Goal: Task Accomplishment & Management: Use online tool/utility

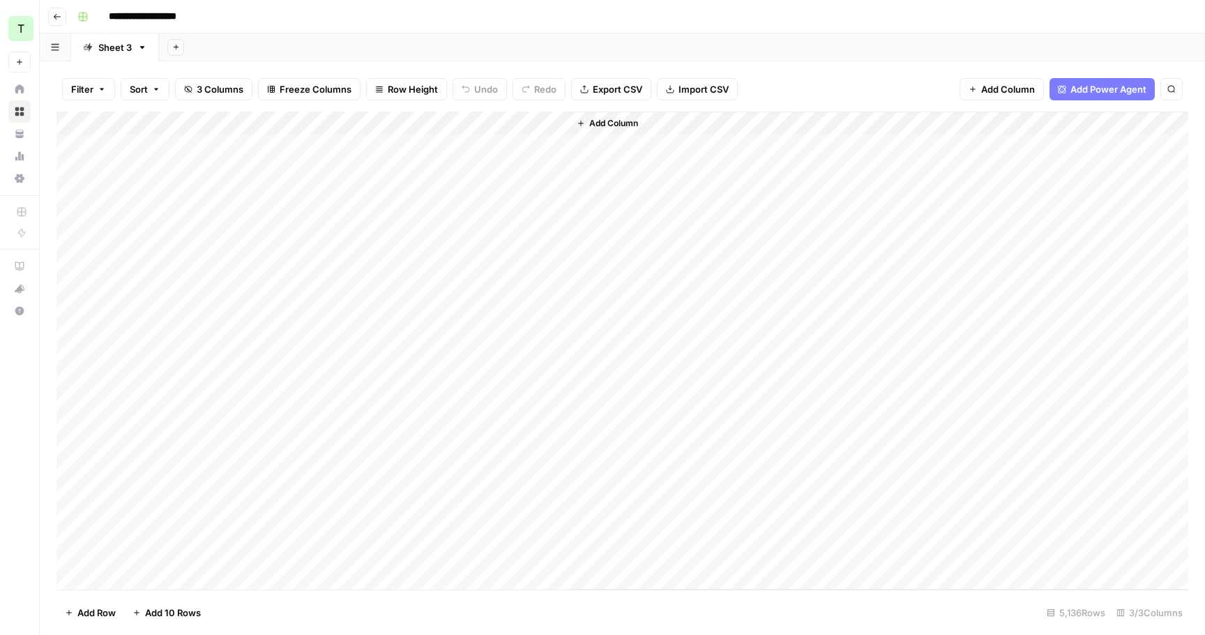
click at [551, 237] on div "Add Column" at bounding box center [621, 351] width 1131 height 478
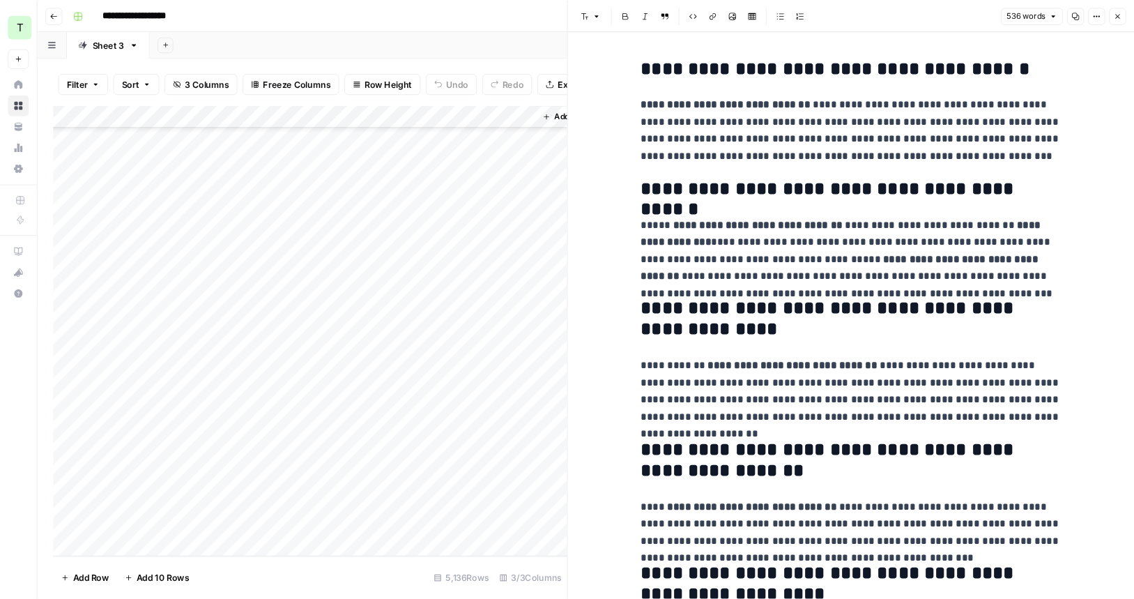
scroll to position [121290, 0]
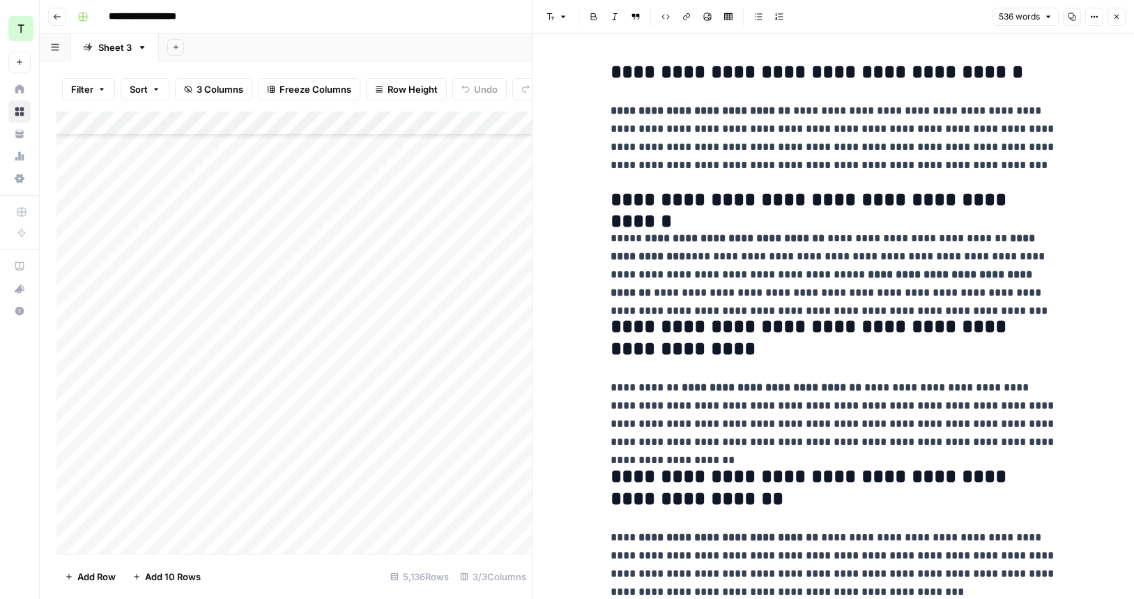
click at [1122, 23] on button "Close" at bounding box center [1117, 17] width 18 height 18
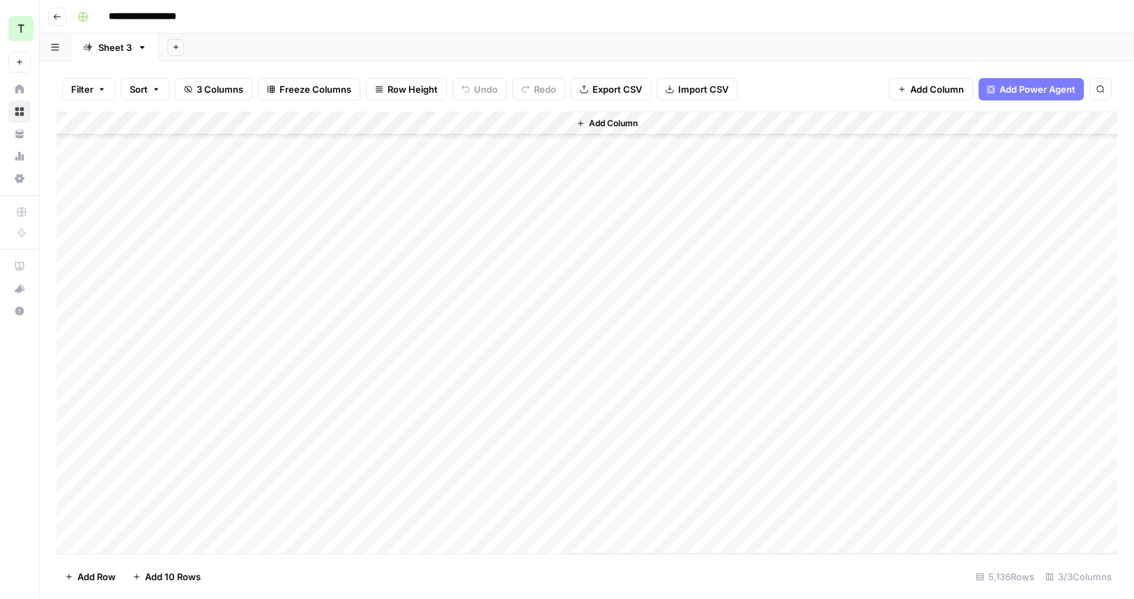
click at [62, 16] on button "Go back" at bounding box center [57, 17] width 18 height 18
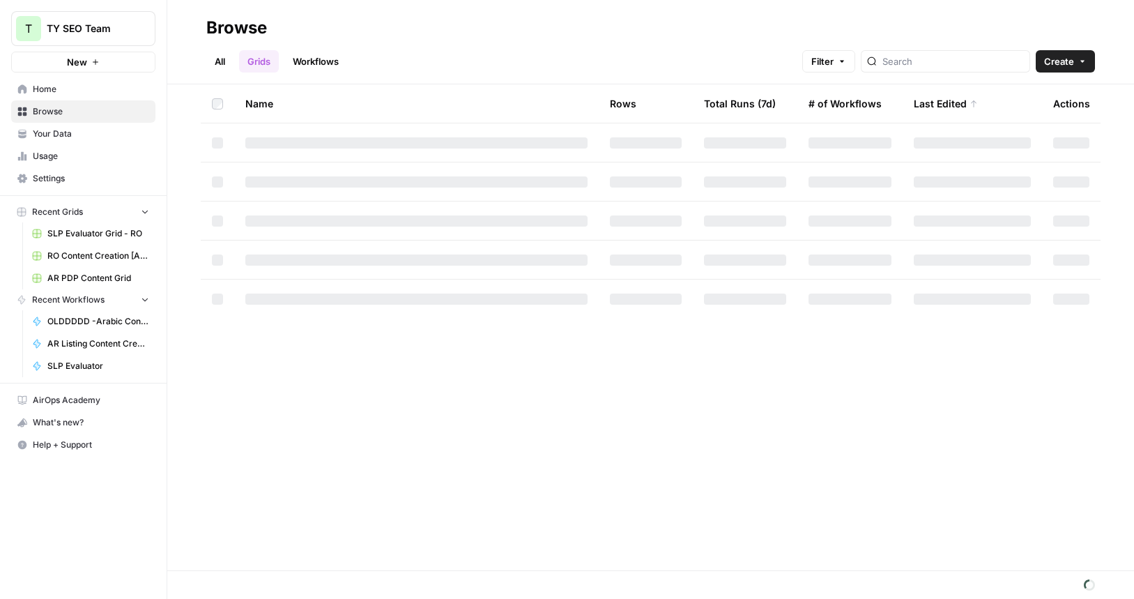
click at [250, 67] on link "Grids" at bounding box center [259, 61] width 40 height 22
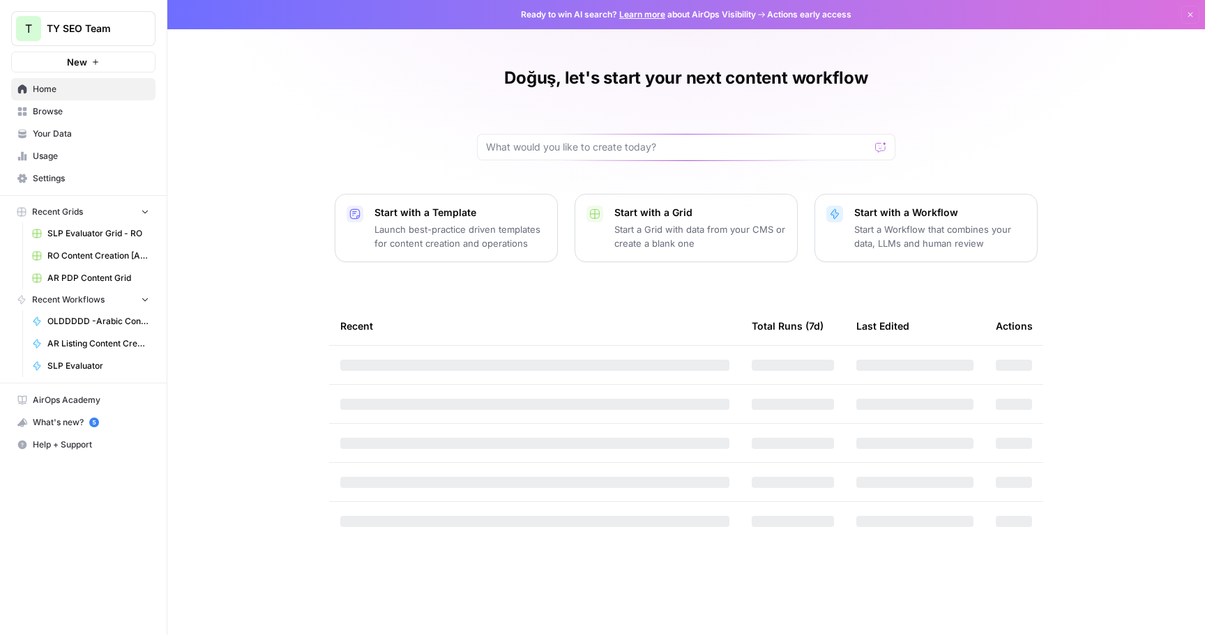
click at [93, 270] on link "AR PDP Content Grid" at bounding box center [91, 278] width 130 height 22
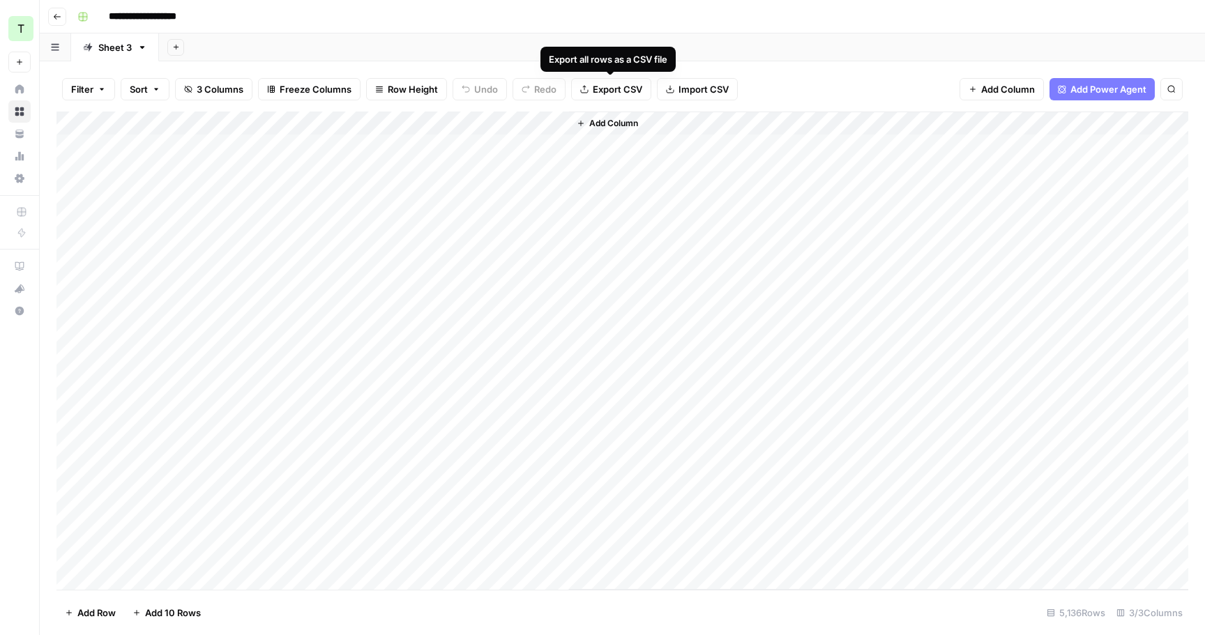
click at [618, 91] on span "Export CSV" at bounding box center [617, 89] width 49 height 14
click at [176, 51] on button "Add Sheet" at bounding box center [175, 47] width 17 height 17
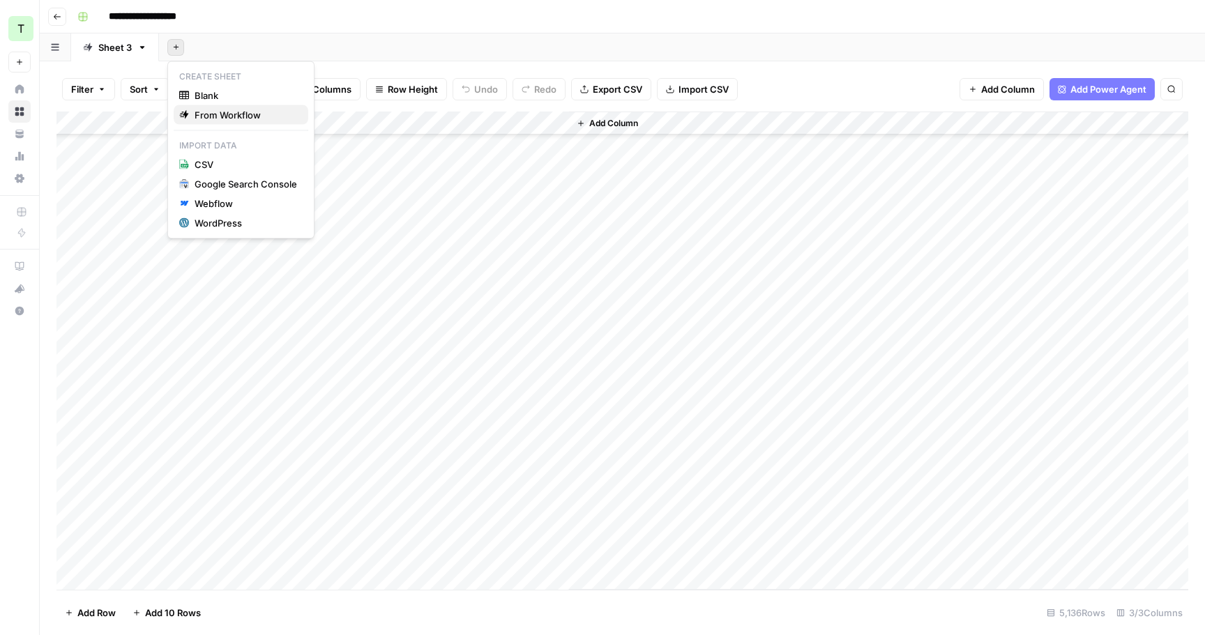
click at [219, 108] on span "From Workflow" at bounding box center [245, 115] width 102 height 14
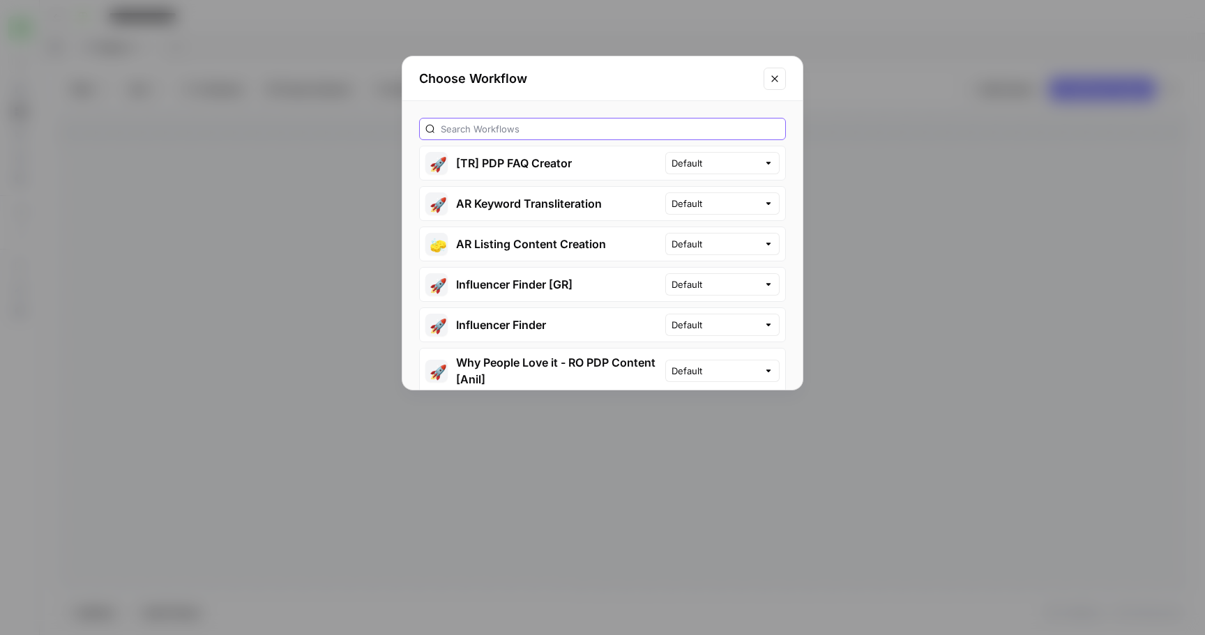
click at [553, 132] on input "text" at bounding box center [610, 129] width 339 height 14
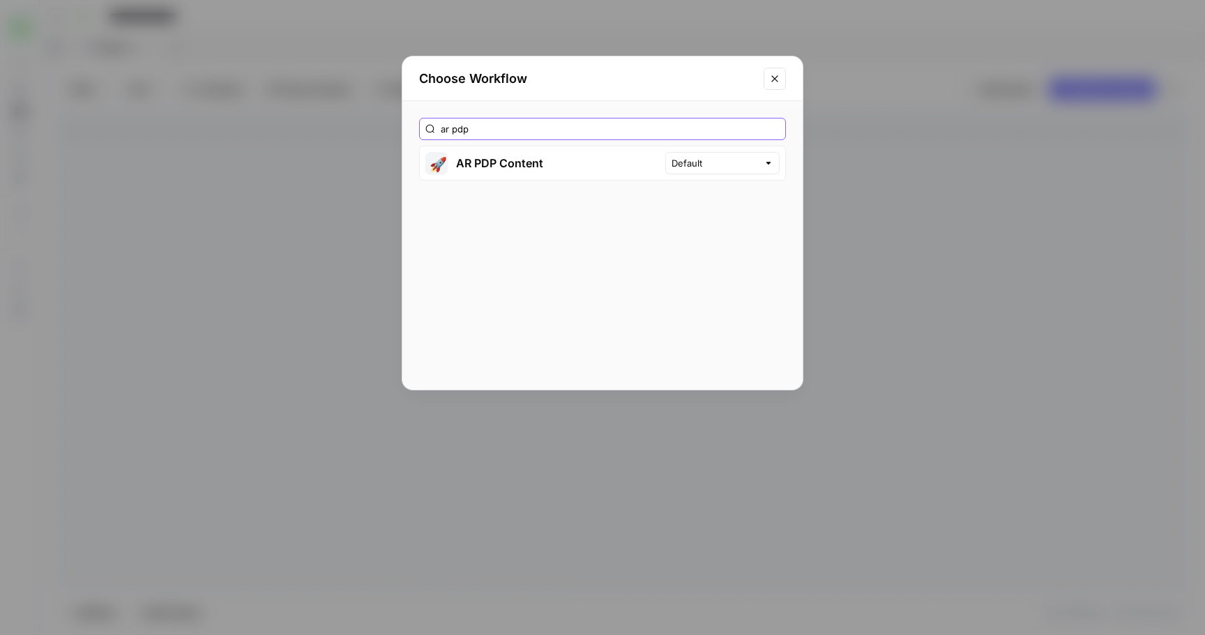
type input "ar pdp"
click at [648, 169] on button "🚀 AR PDP Content" at bounding box center [542, 162] width 245 height 33
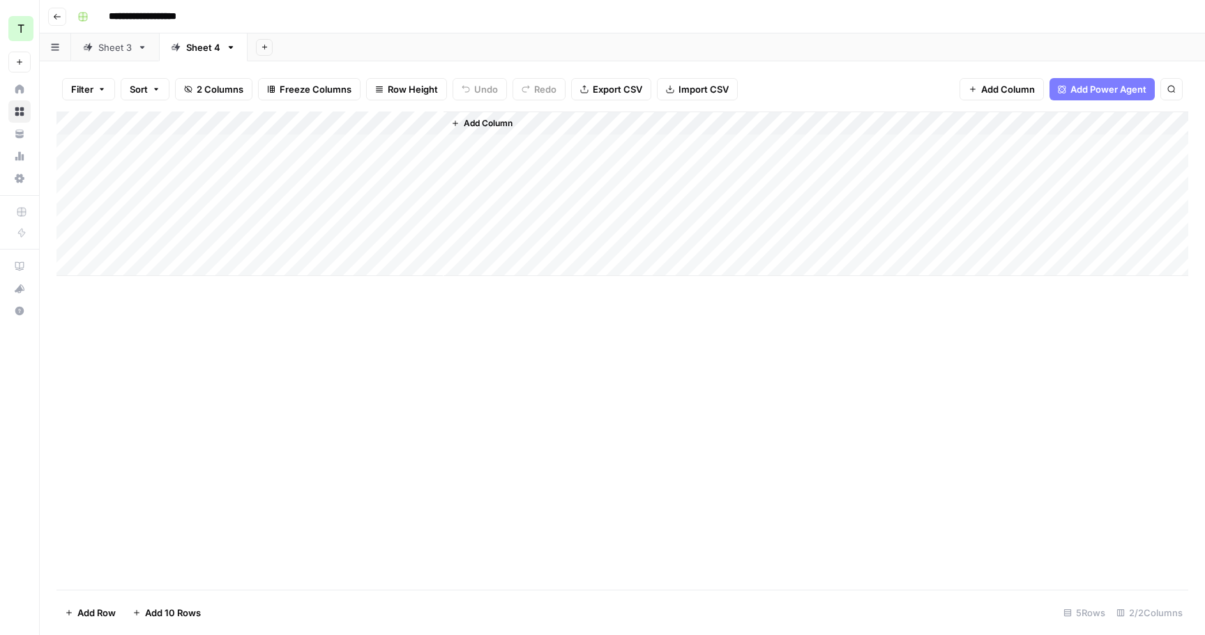
click at [116, 44] on div "Sheet 3" at bounding box center [114, 47] width 33 height 14
click at [196, 49] on div "Sheet 4" at bounding box center [203, 47] width 34 height 14
click at [118, 47] on div "Sheet 3" at bounding box center [114, 47] width 33 height 14
click at [517, 136] on div "Add Column" at bounding box center [621, 351] width 1131 height 478
click at [536, 438] on div "Add Column" at bounding box center [621, 351] width 1131 height 478
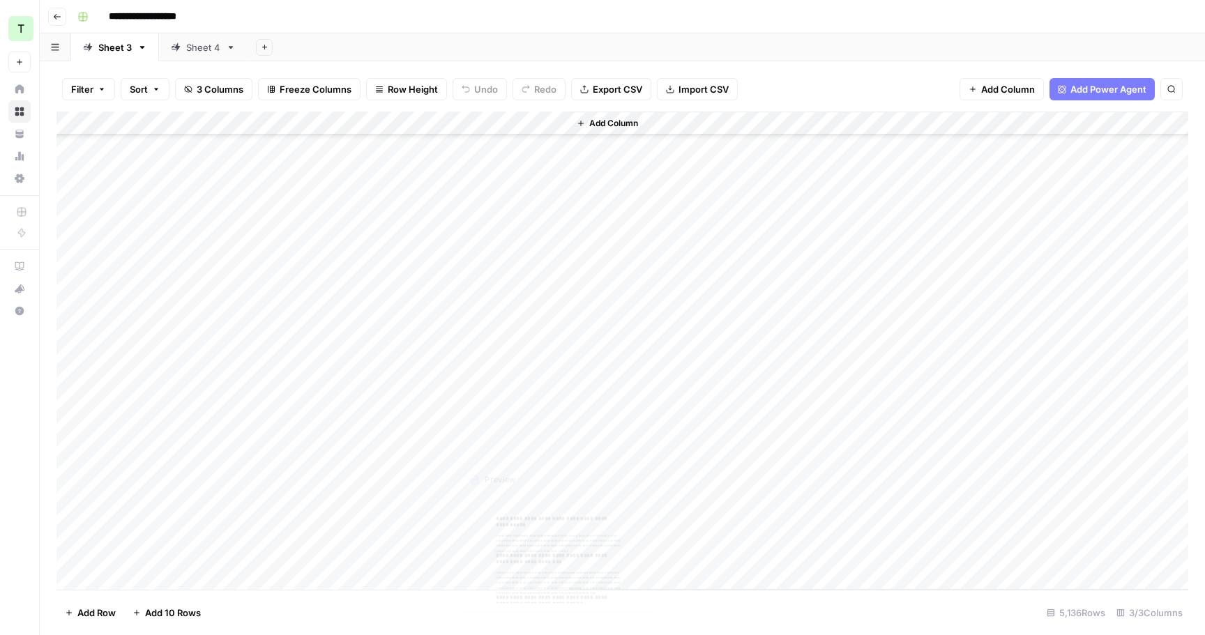
click at [545, 371] on div "Add Column" at bounding box center [621, 351] width 1131 height 478
click at [536, 439] on div "Add Column" at bounding box center [621, 351] width 1131 height 478
click at [531, 481] on div "Add Column" at bounding box center [621, 351] width 1131 height 478
click at [524, 529] on div "Add Column" at bounding box center [621, 351] width 1131 height 478
click at [524, 527] on div "Add Column" at bounding box center [621, 351] width 1131 height 478
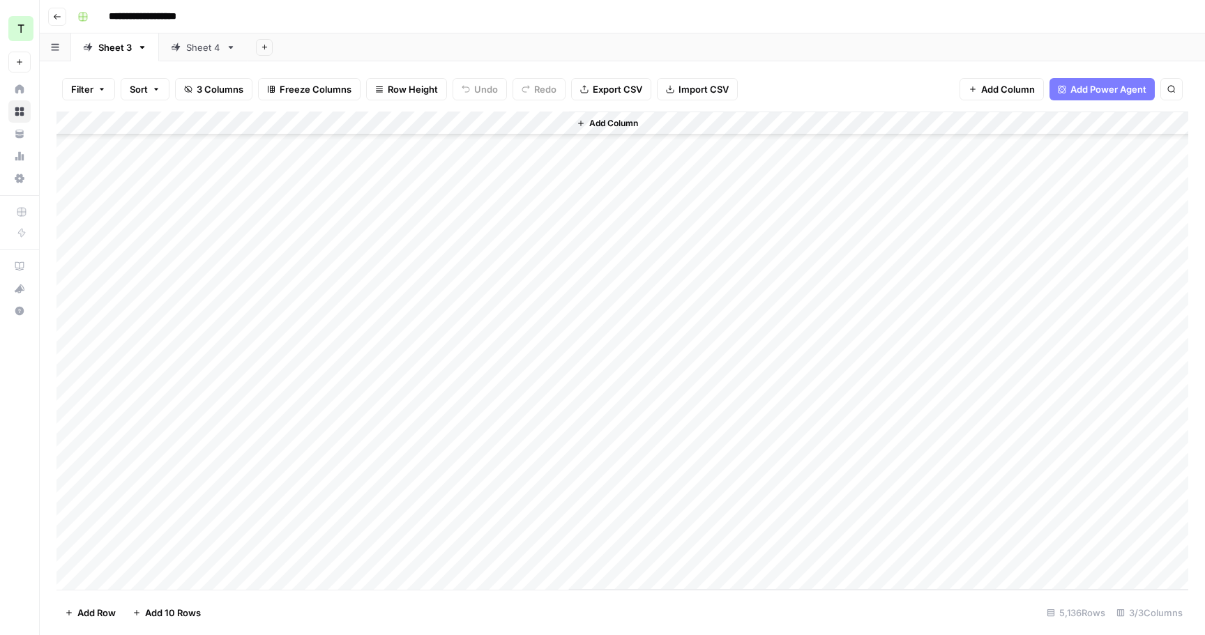
click at [524, 512] on div "Add Column" at bounding box center [621, 351] width 1131 height 478
click at [524, 510] on div "Add Column" at bounding box center [621, 351] width 1131 height 478
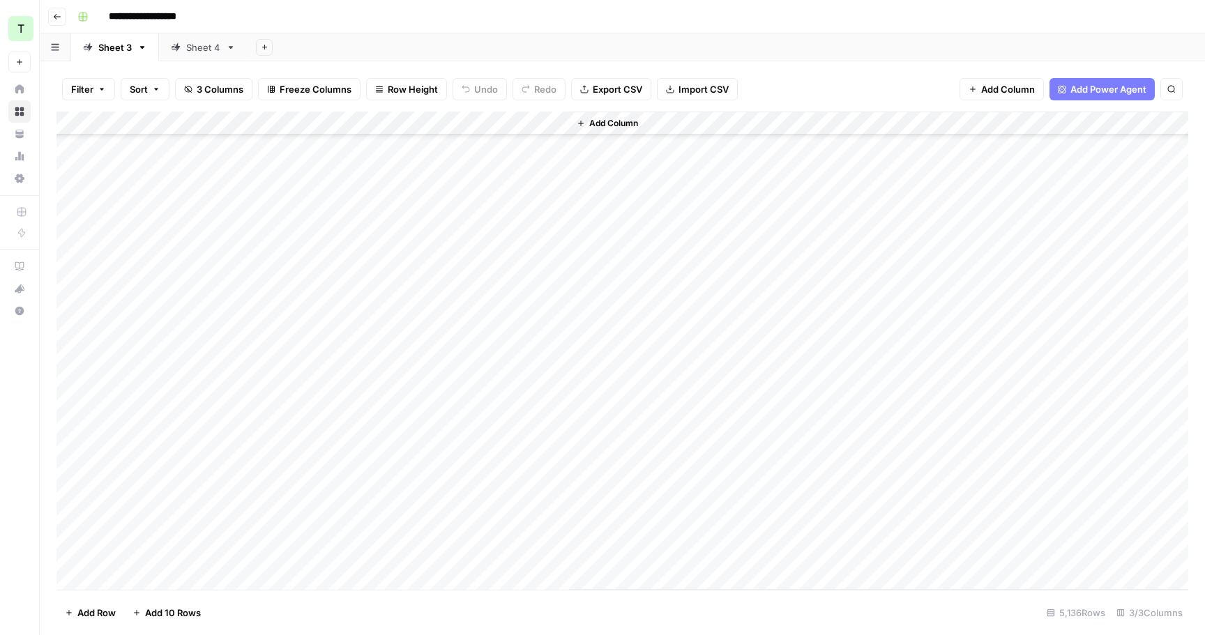
click at [524, 510] on div "Add Column" at bounding box center [621, 351] width 1131 height 478
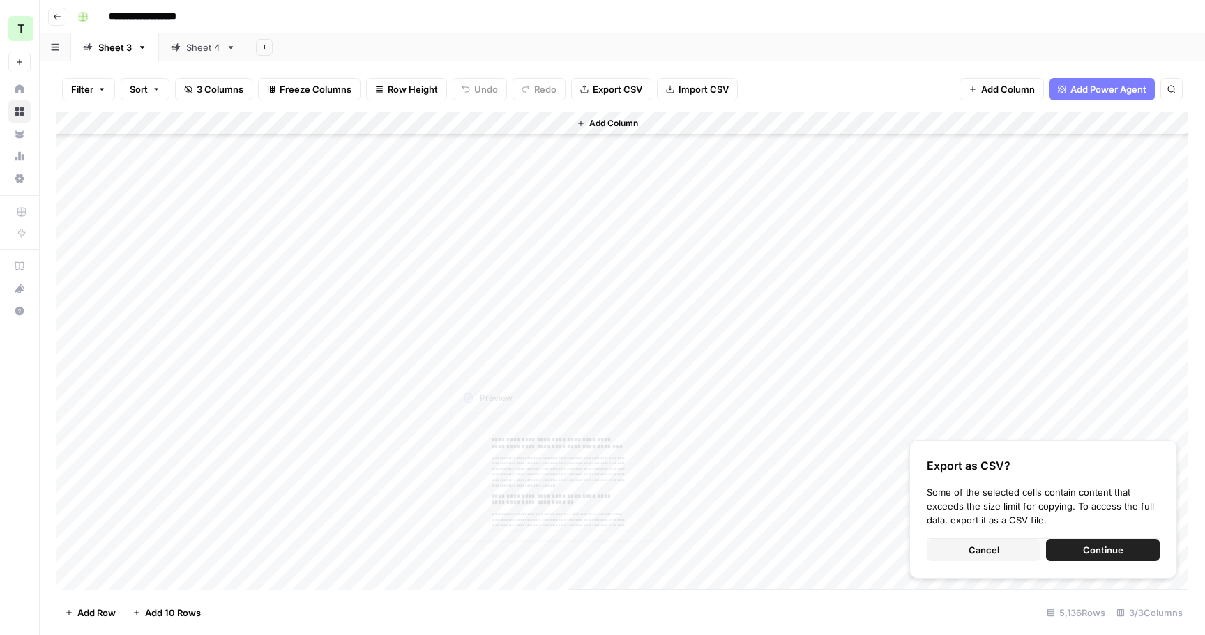
click at [556, 347] on div "Add Column" at bounding box center [621, 351] width 1131 height 478
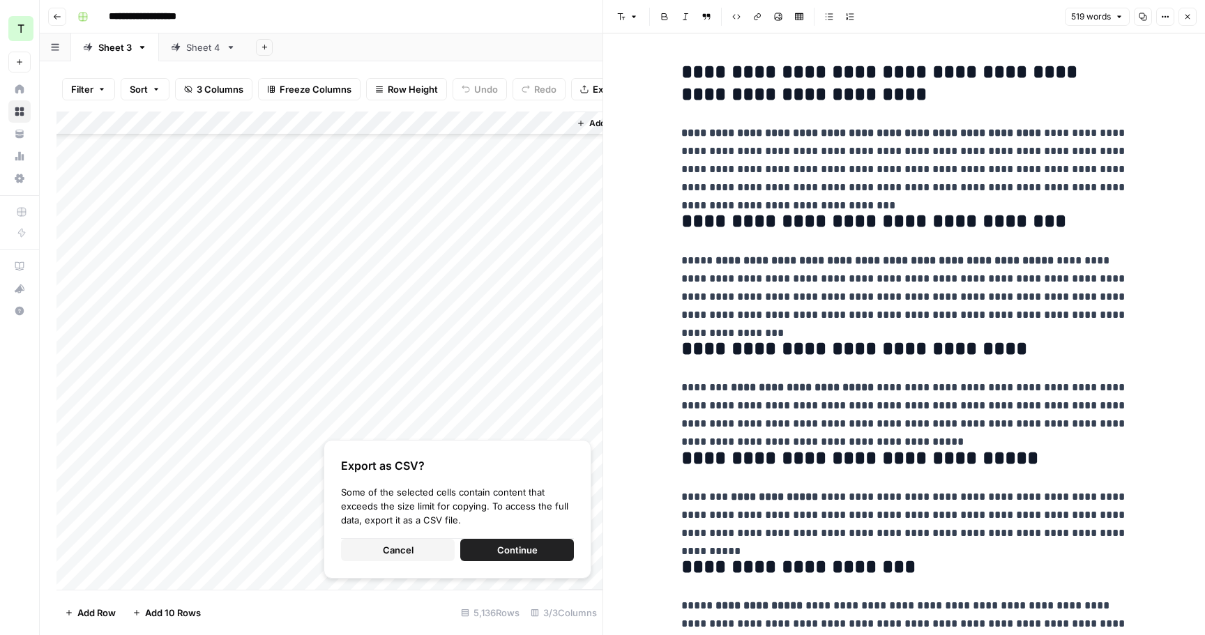
click at [432, 543] on button "Cancel" at bounding box center [398, 550] width 114 height 22
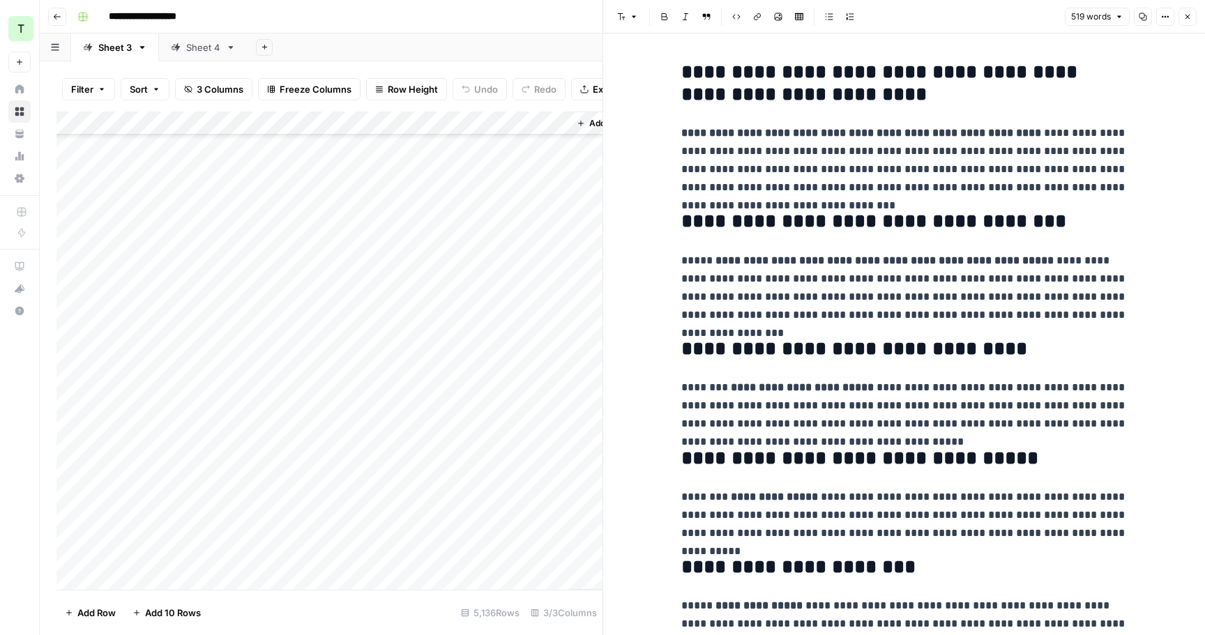
click at [1191, 16] on button "Close" at bounding box center [1187, 17] width 18 height 18
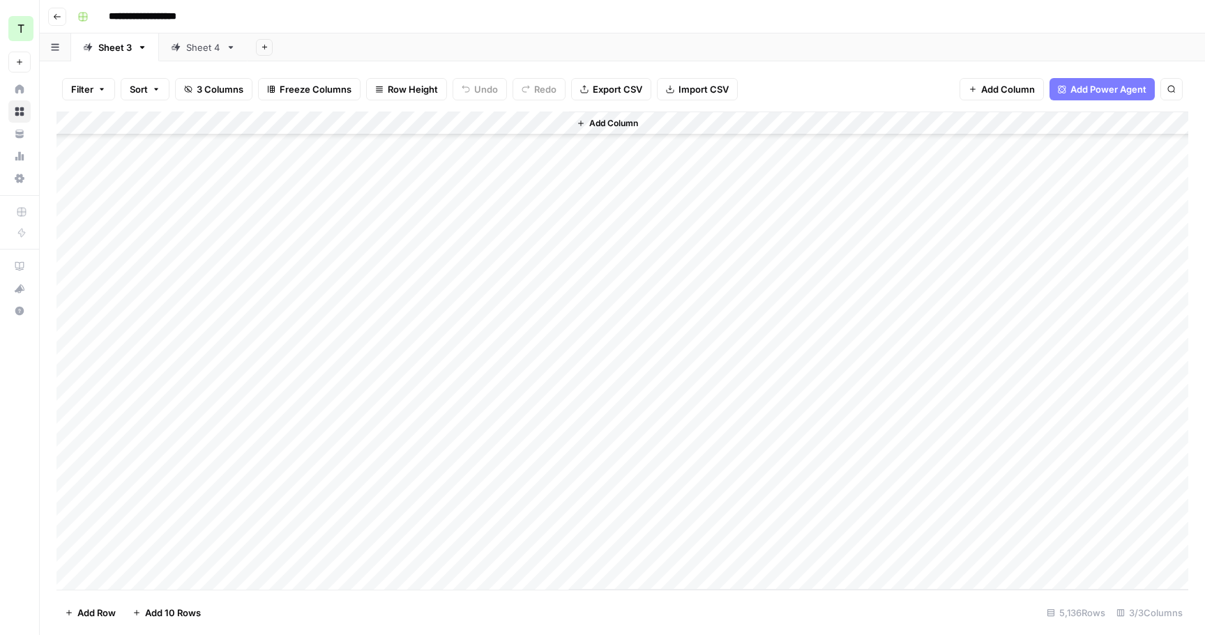
scroll to position [23096, 0]
click at [482, 395] on div "Add Column" at bounding box center [621, 351] width 1131 height 478
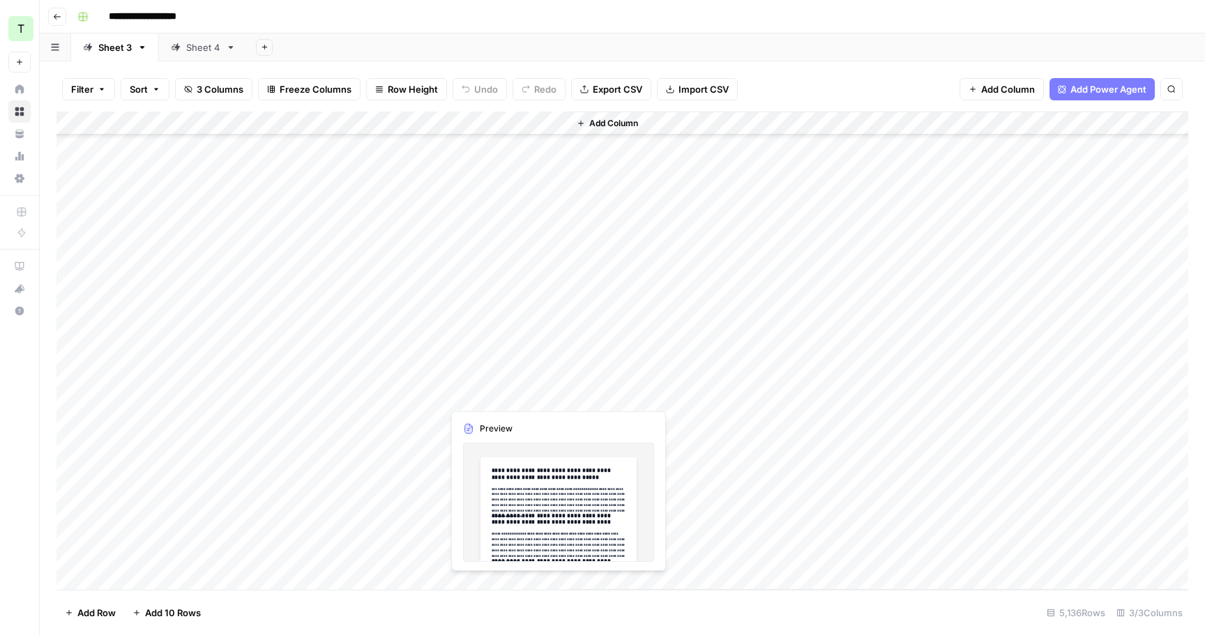
click at [238, 397] on div "Add Column" at bounding box center [621, 351] width 1131 height 478
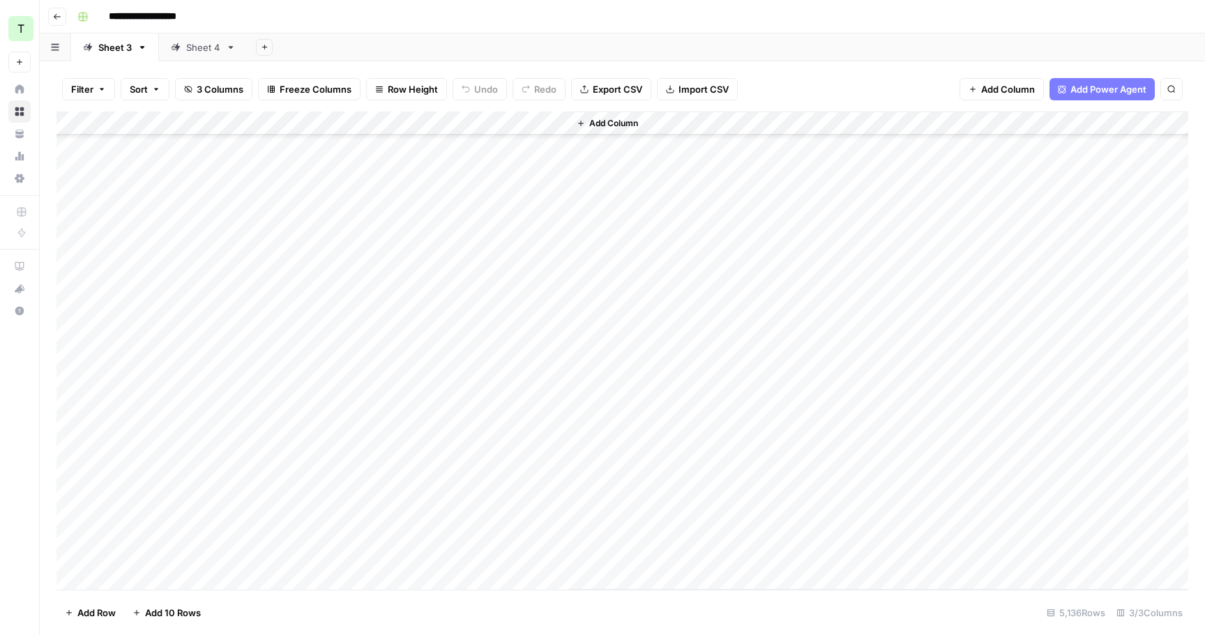
scroll to position [47310, 0]
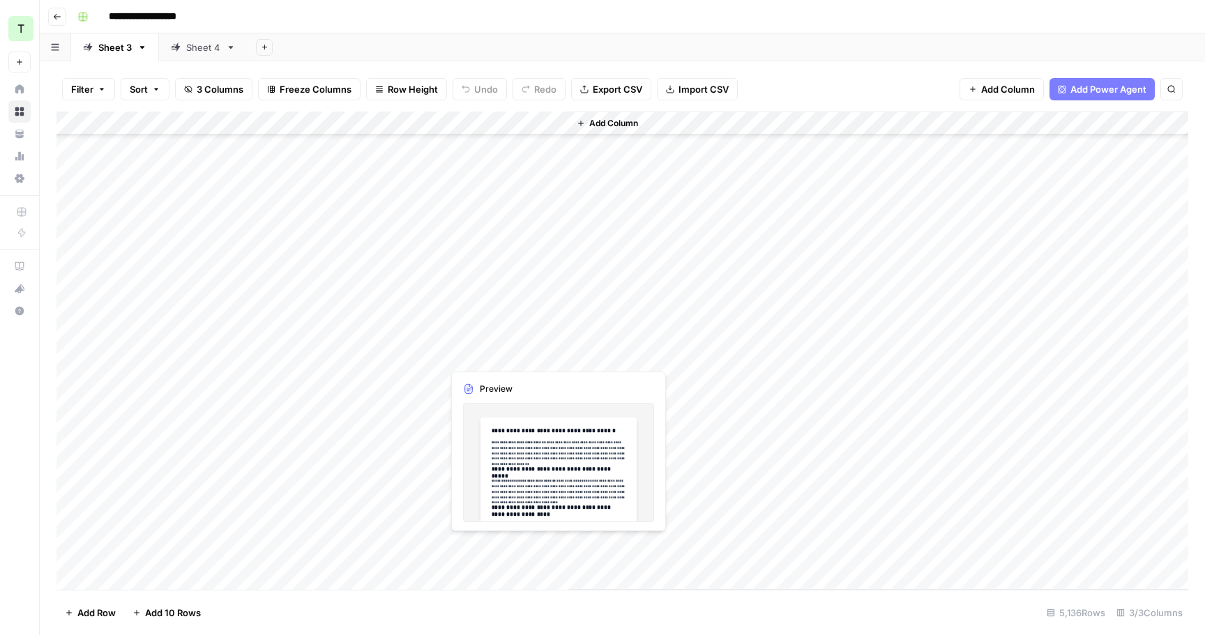
click at [493, 351] on div "Add Column" at bounding box center [621, 351] width 1131 height 478
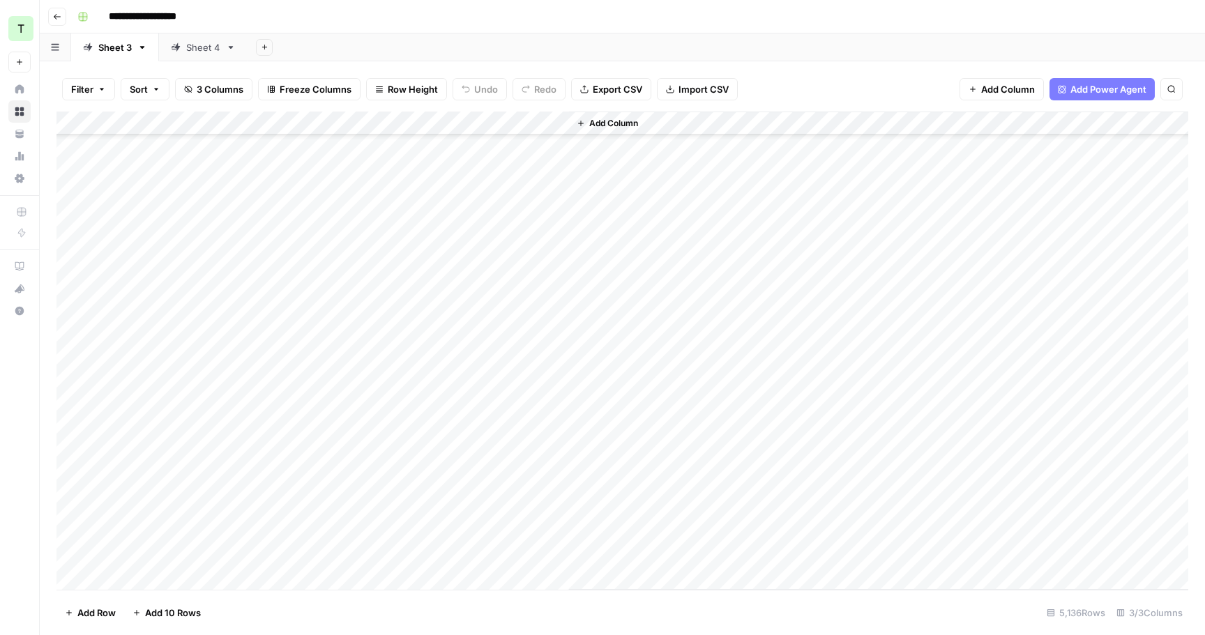
click at [261, 362] on div "Add Column" at bounding box center [621, 351] width 1131 height 478
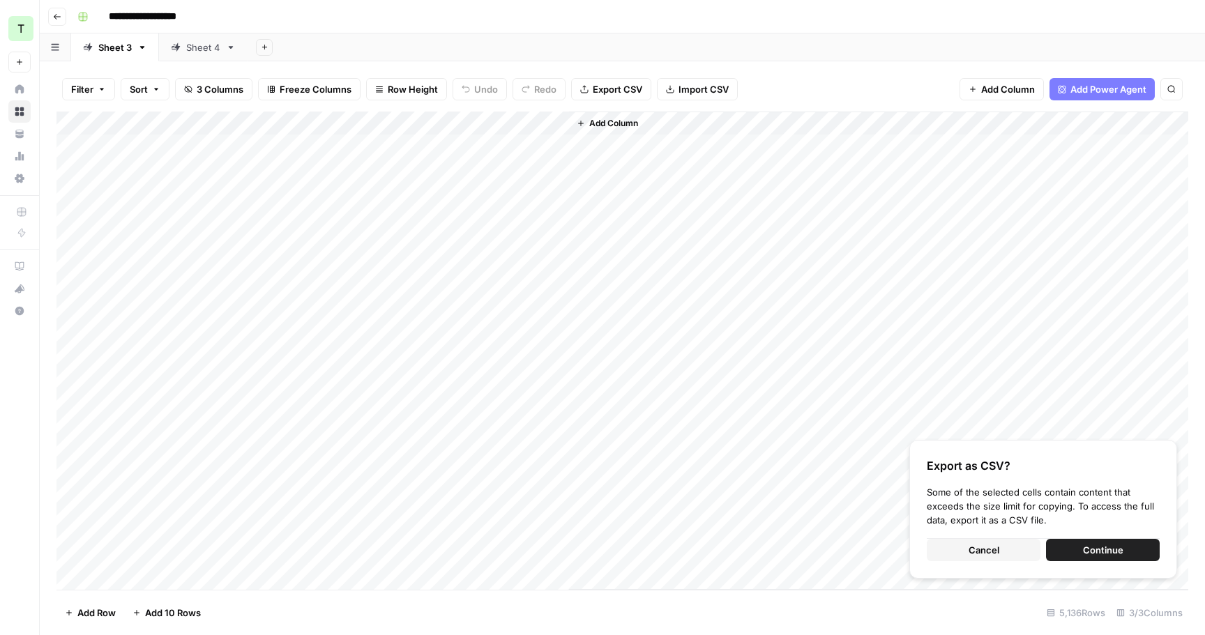
click at [1087, 555] on span "Continue" at bounding box center [1103, 550] width 40 height 14
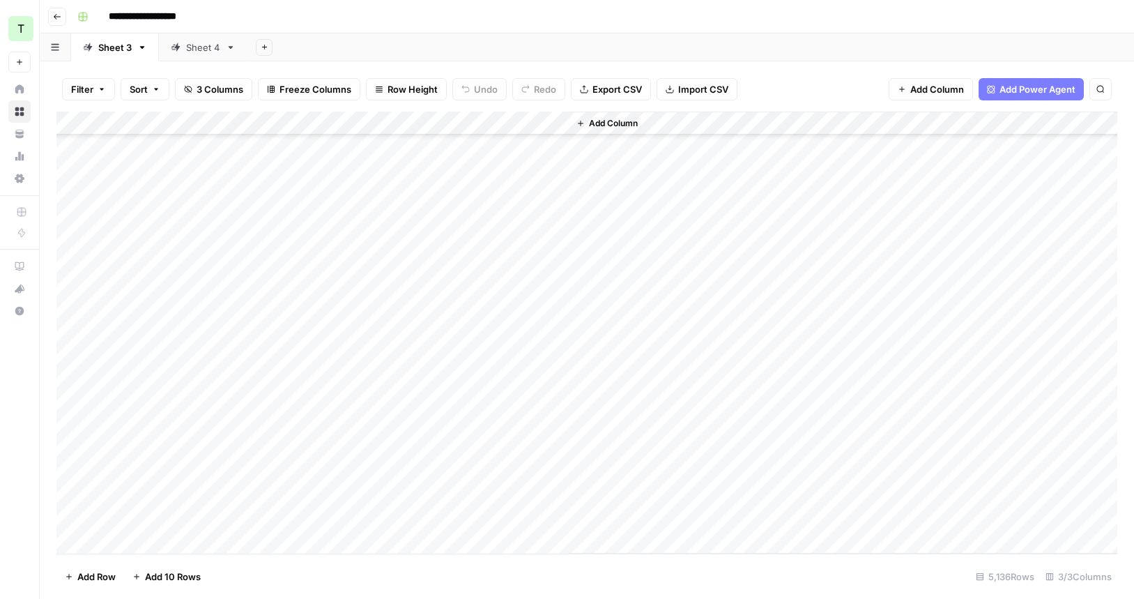
click at [281, 260] on div "Add Column" at bounding box center [586, 333] width 1061 height 442
click at [552, 461] on div "Add Column" at bounding box center [586, 333] width 1061 height 442
click at [510, 482] on div "Add Column" at bounding box center [586, 333] width 1061 height 442
click at [519, 487] on div "Add Column" at bounding box center [586, 333] width 1061 height 442
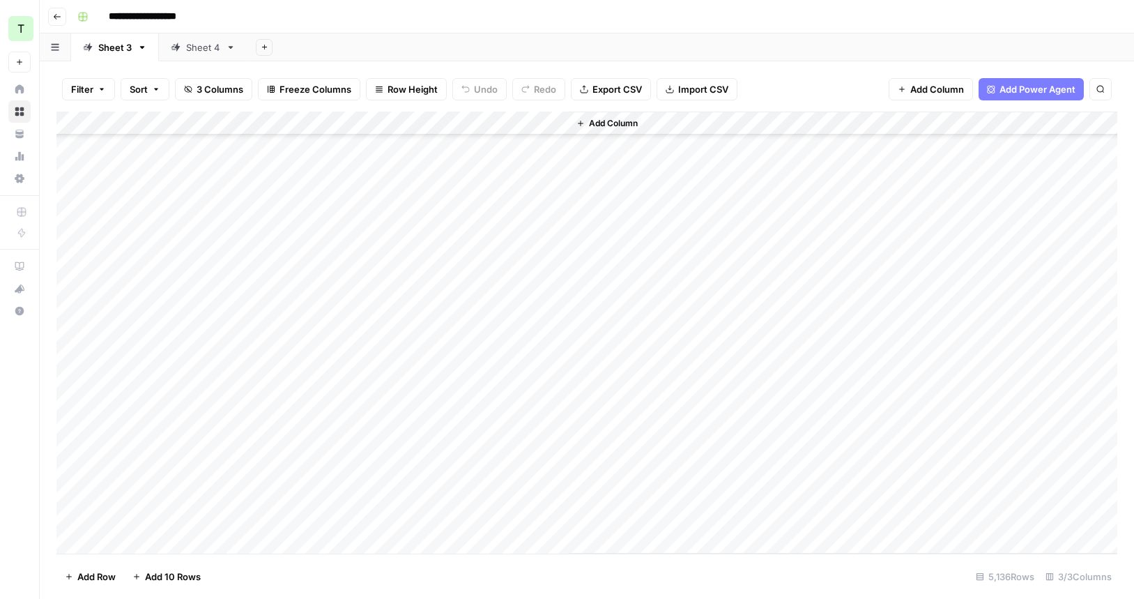
click at [519, 487] on div "Add Column" at bounding box center [586, 333] width 1061 height 442
click at [520, 483] on div "Add Column" at bounding box center [586, 333] width 1061 height 442
click at [520, 474] on div "Add Column" at bounding box center [586, 333] width 1061 height 442
click at [522, 482] on div "Add Column" at bounding box center [586, 333] width 1061 height 442
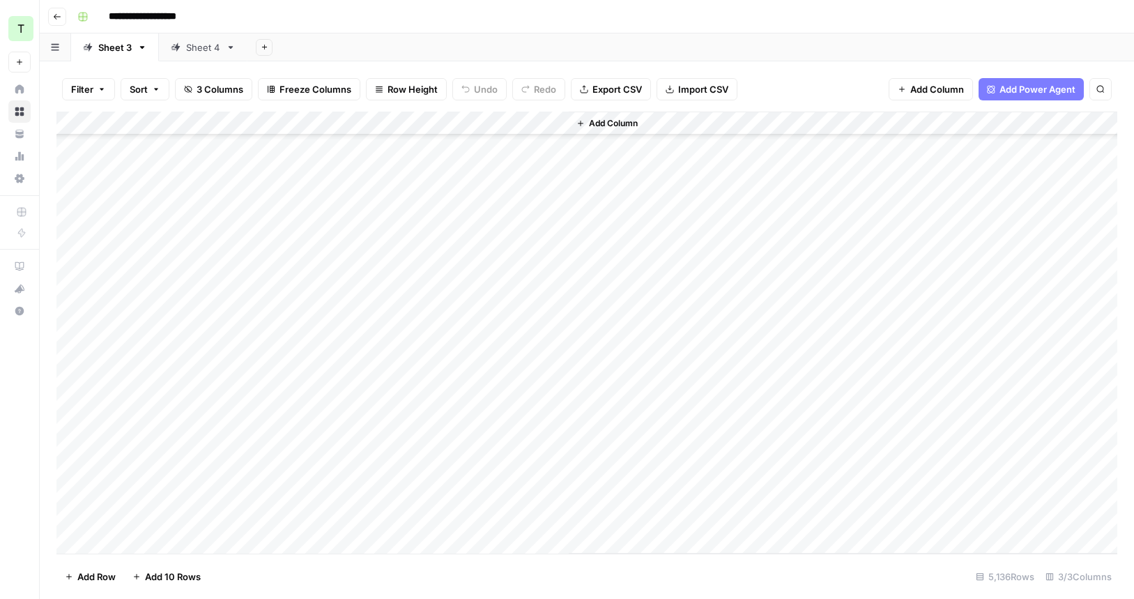
click at [522, 482] on div "Add Column" at bounding box center [586, 333] width 1061 height 442
click at [522, 458] on div "Add Column" at bounding box center [586, 333] width 1061 height 442
click at [523, 436] on div "Add Column" at bounding box center [586, 333] width 1061 height 442
click at [523, 434] on div "Add Column" at bounding box center [586, 333] width 1061 height 442
click at [523, 418] on div "Add Column" at bounding box center [586, 333] width 1061 height 442
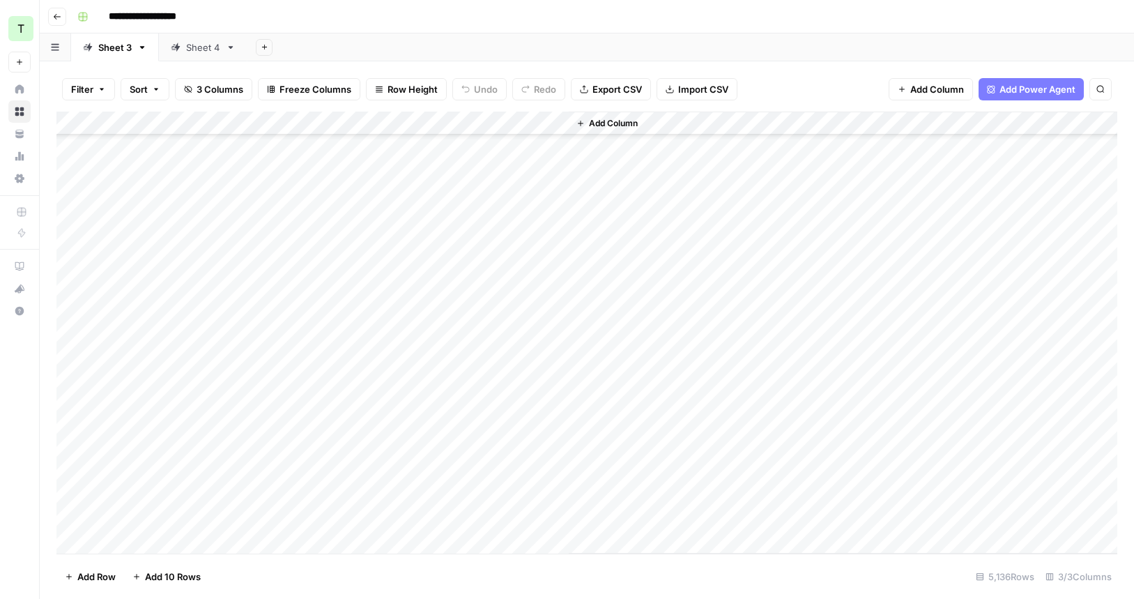
click at [523, 418] on div "Add Column" at bounding box center [586, 333] width 1061 height 442
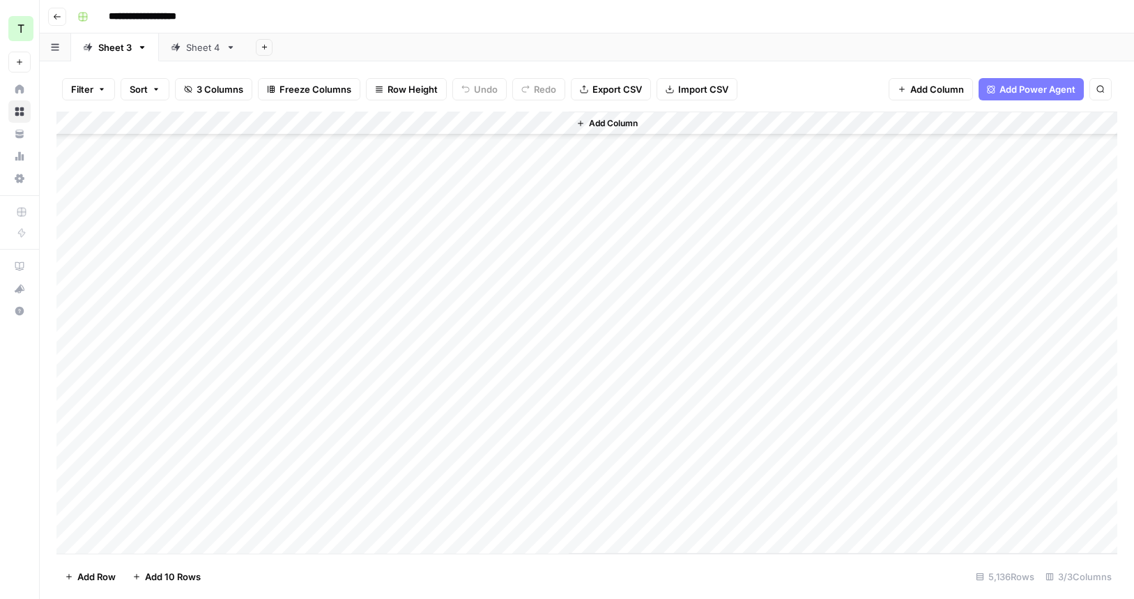
click at [523, 418] on div "Add Column" at bounding box center [586, 333] width 1061 height 442
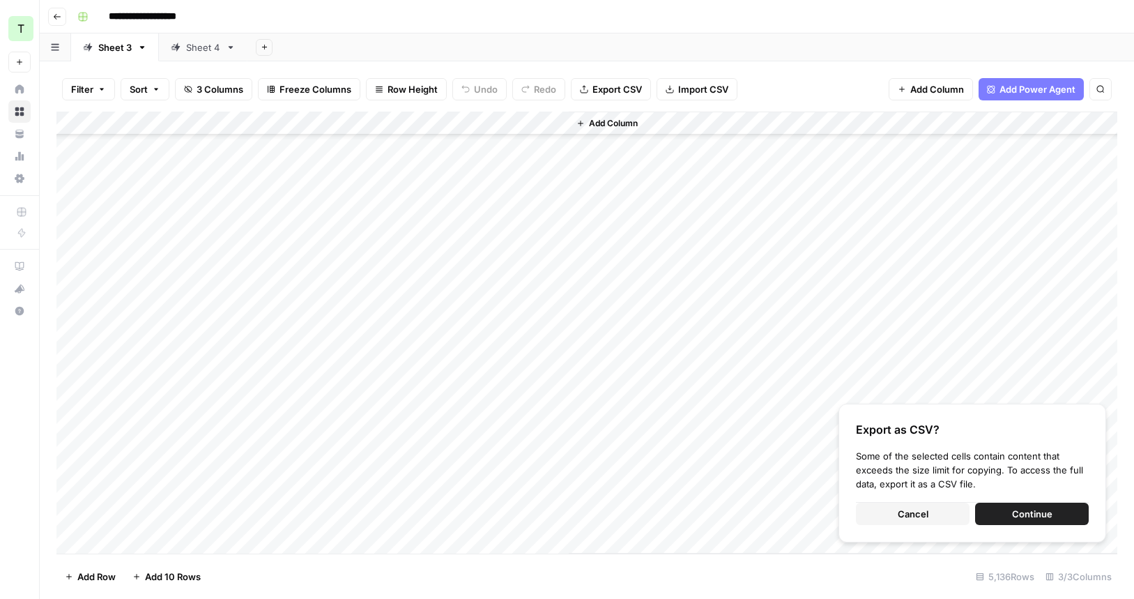
click at [1016, 515] on span "Continue" at bounding box center [1032, 514] width 40 height 14
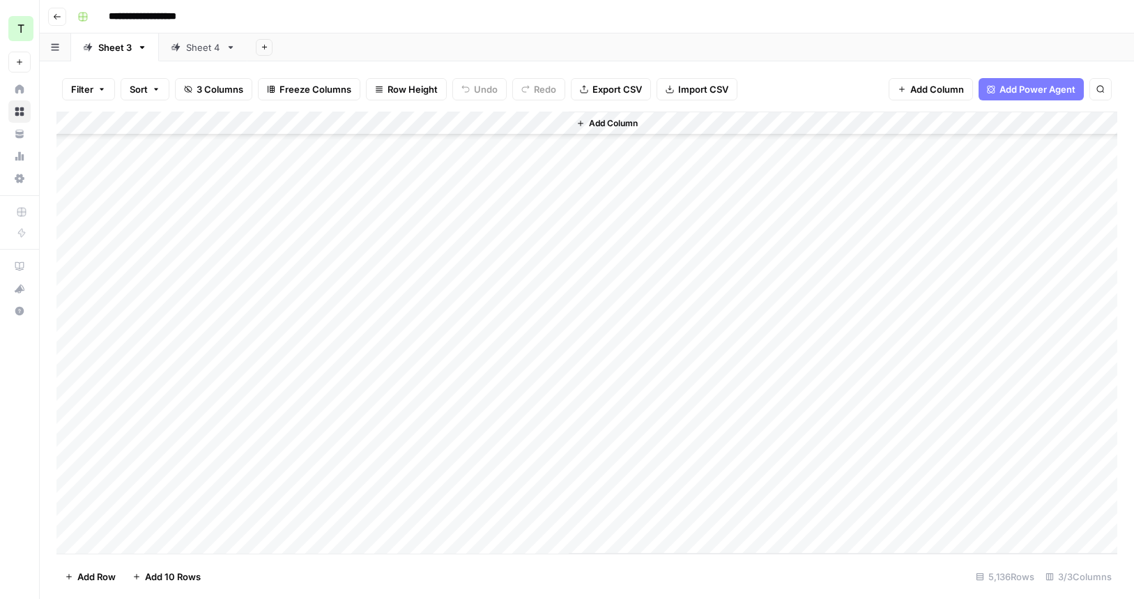
click at [258, 427] on div "Add Column" at bounding box center [586, 333] width 1061 height 442
click at [500, 431] on div "Add Column" at bounding box center [586, 333] width 1061 height 442
click at [498, 470] on div "Add Column" at bounding box center [586, 333] width 1061 height 442
click at [476, 522] on div "Add Column" at bounding box center [586, 333] width 1061 height 442
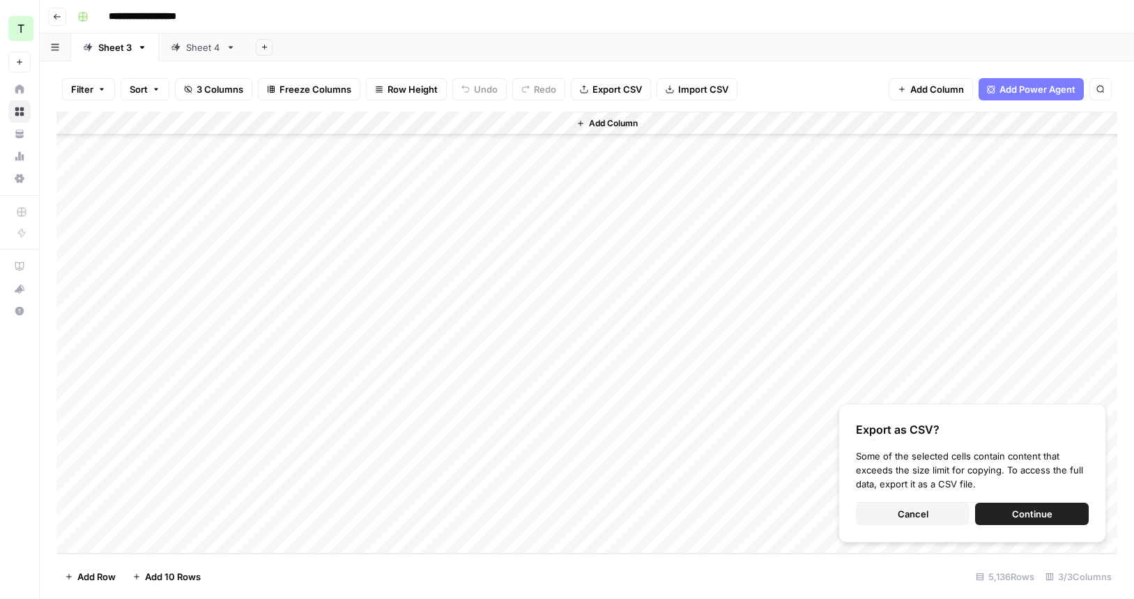
click at [1030, 509] on span "Continue" at bounding box center [1032, 514] width 40 height 14
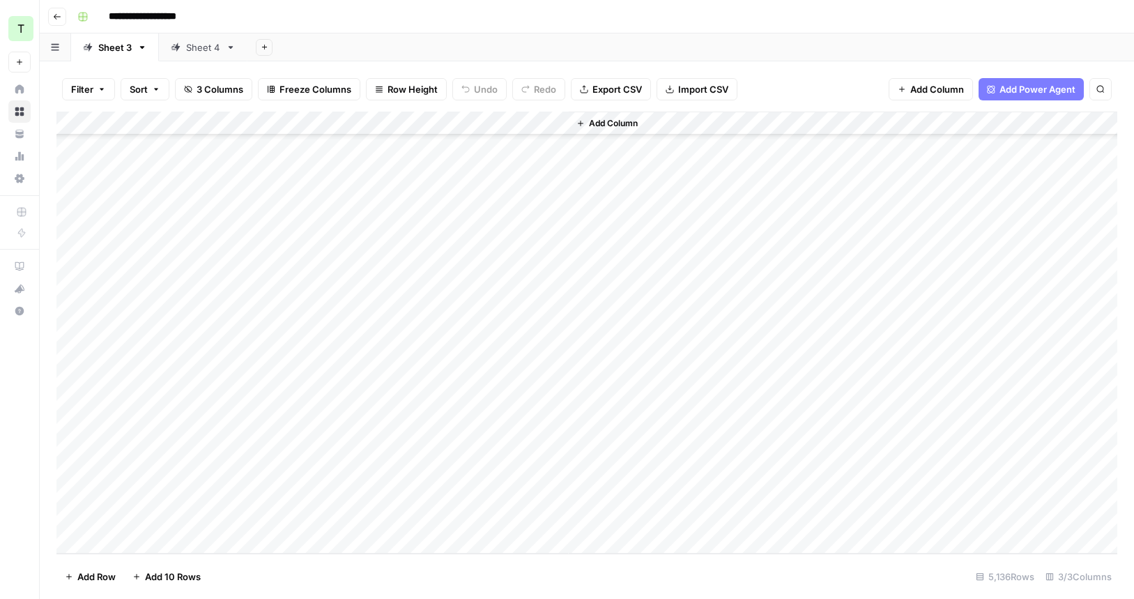
click at [192, 52] on div "Sheet 4" at bounding box center [203, 47] width 34 height 14
click at [199, 142] on div "Add Column" at bounding box center [586, 194] width 1061 height 165
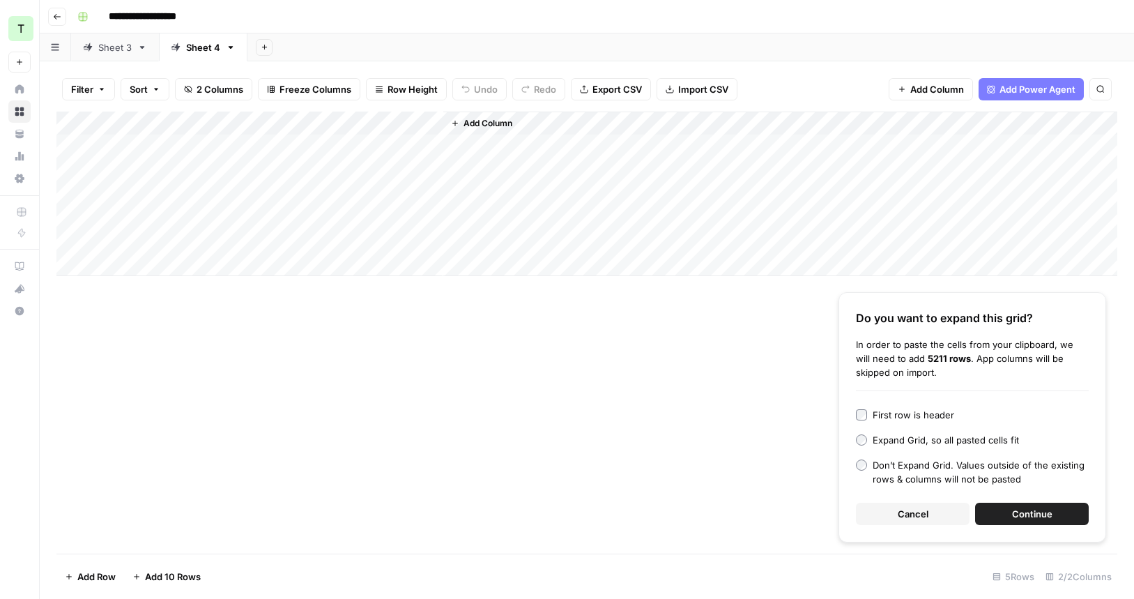
click at [1013, 509] on span "Continue" at bounding box center [1032, 514] width 40 height 14
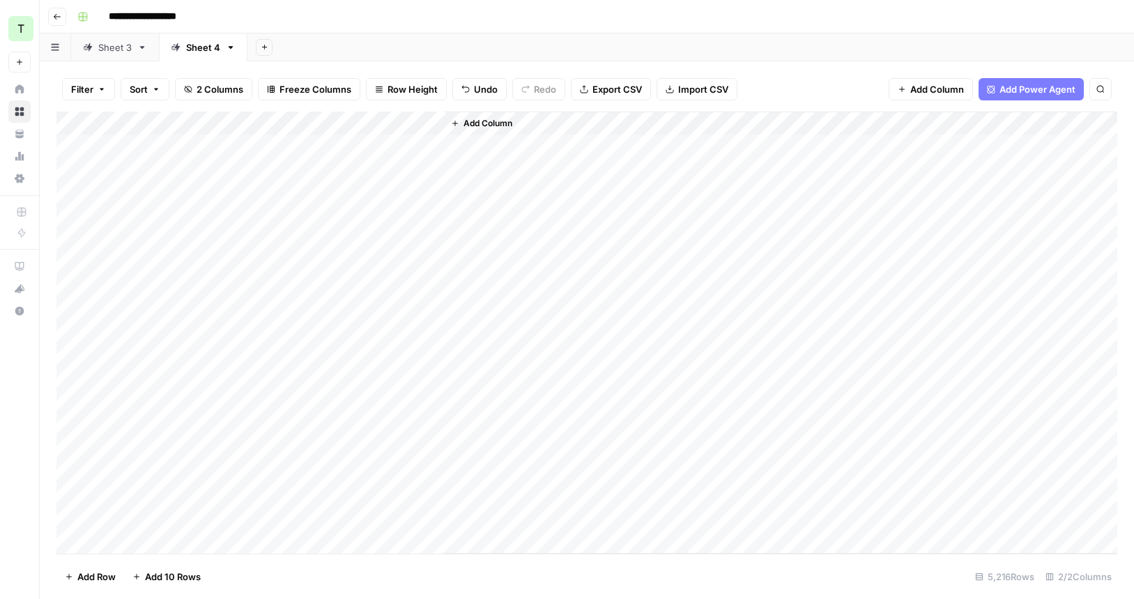
click at [405, 144] on div "Add Column" at bounding box center [586, 333] width 1061 height 442
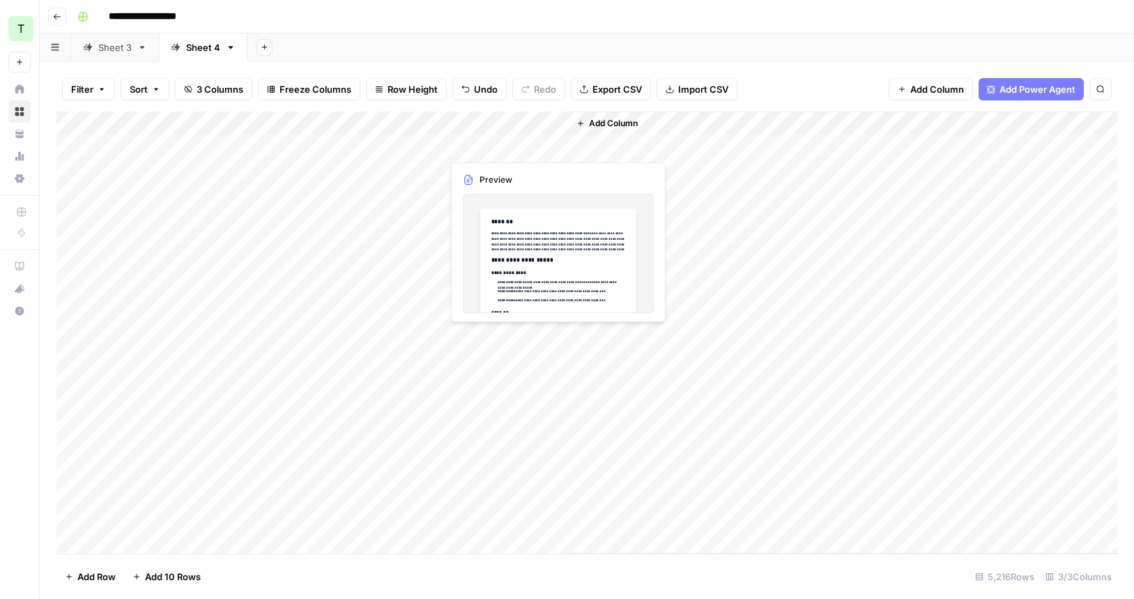
click at [480, 146] on div "Add Column" at bounding box center [586, 333] width 1061 height 442
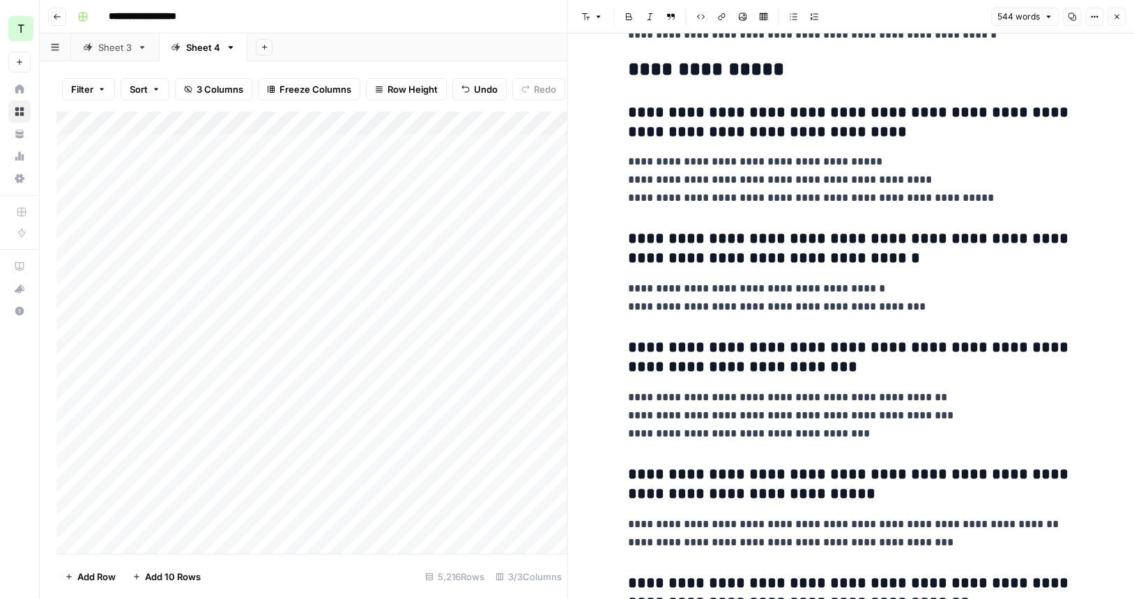
scroll to position [1282, 0]
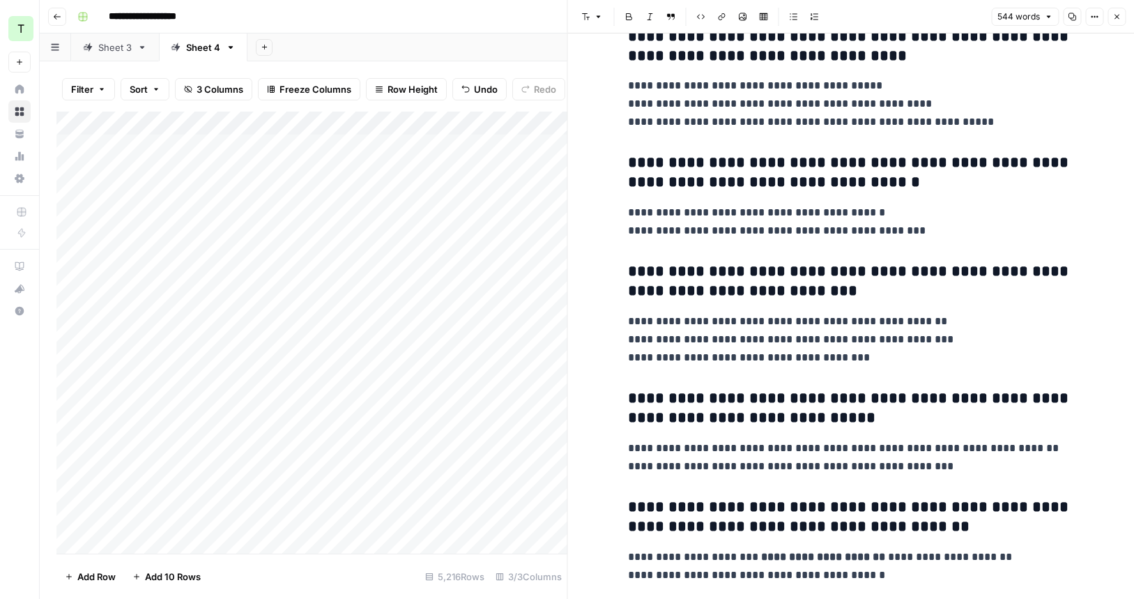
click at [431, 144] on div "Add Column" at bounding box center [311, 333] width 511 height 442
click at [1117, 16] on icon "button" at bounding box center [1117, 17] width 5 height 5
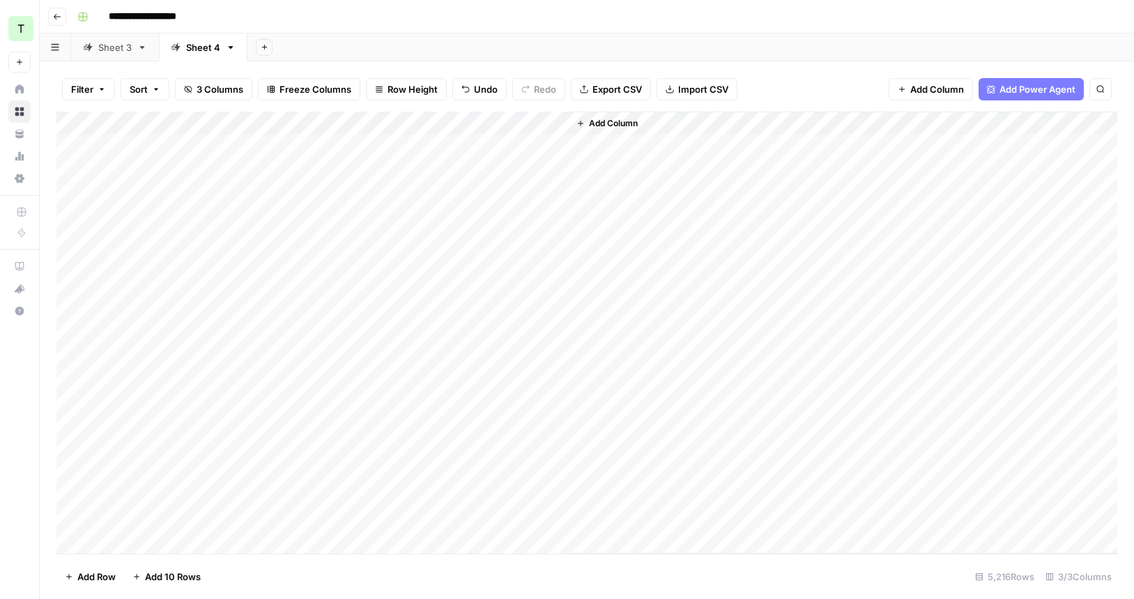
click at [501, 153] on div "Add Column" at bounding box center [586, 333] width 1061 height 442
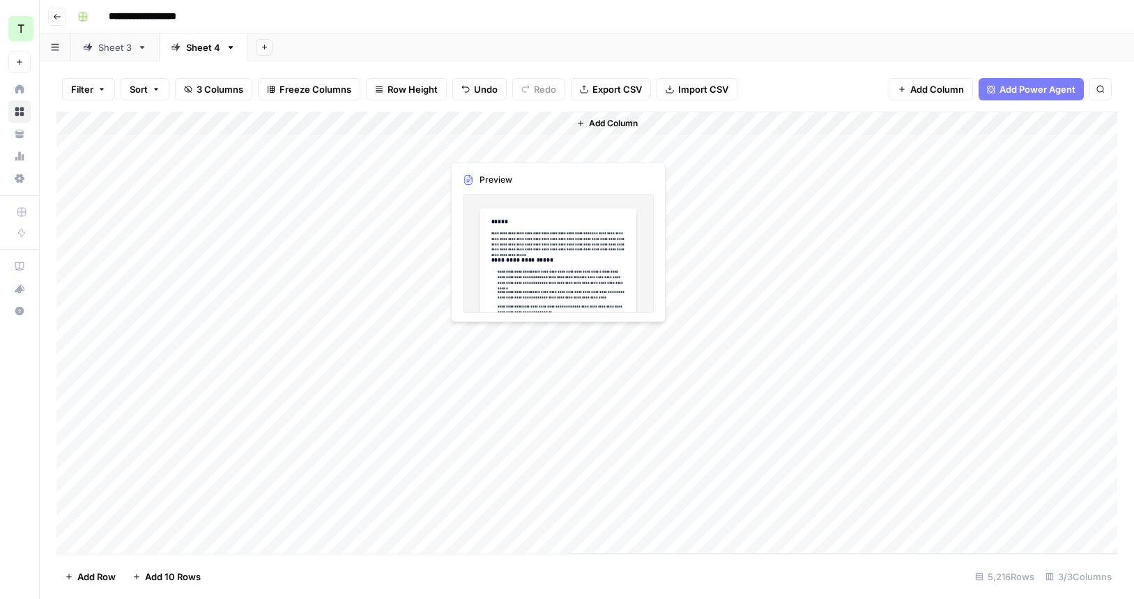
click at [501, 153] on div "Add Column" at bounding box center [586, 333] width 1061 height 442
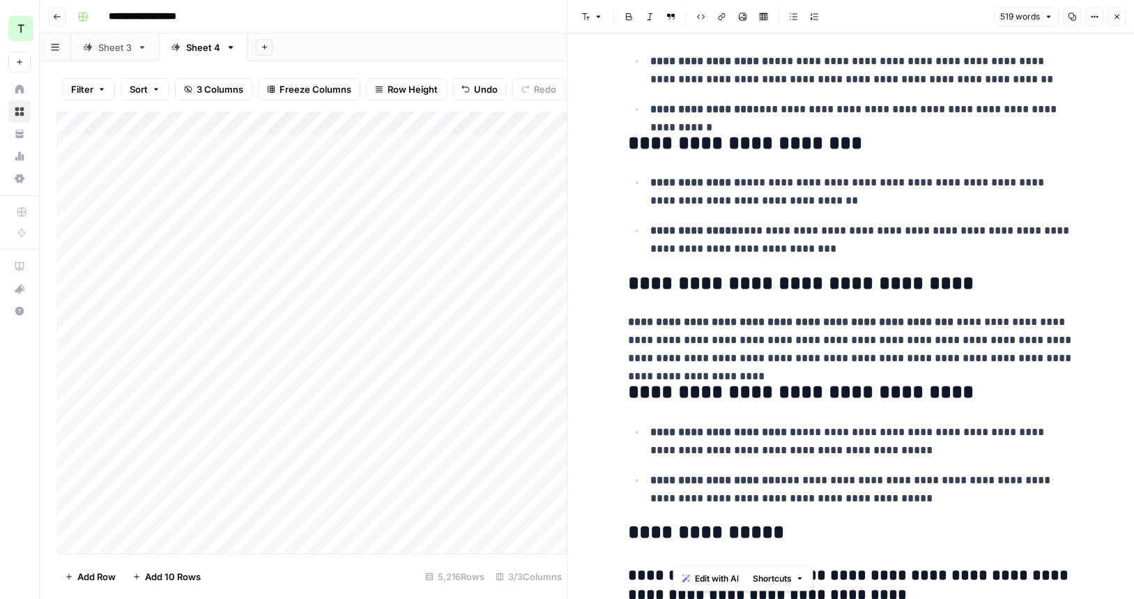
scroll to position [1106, 0]
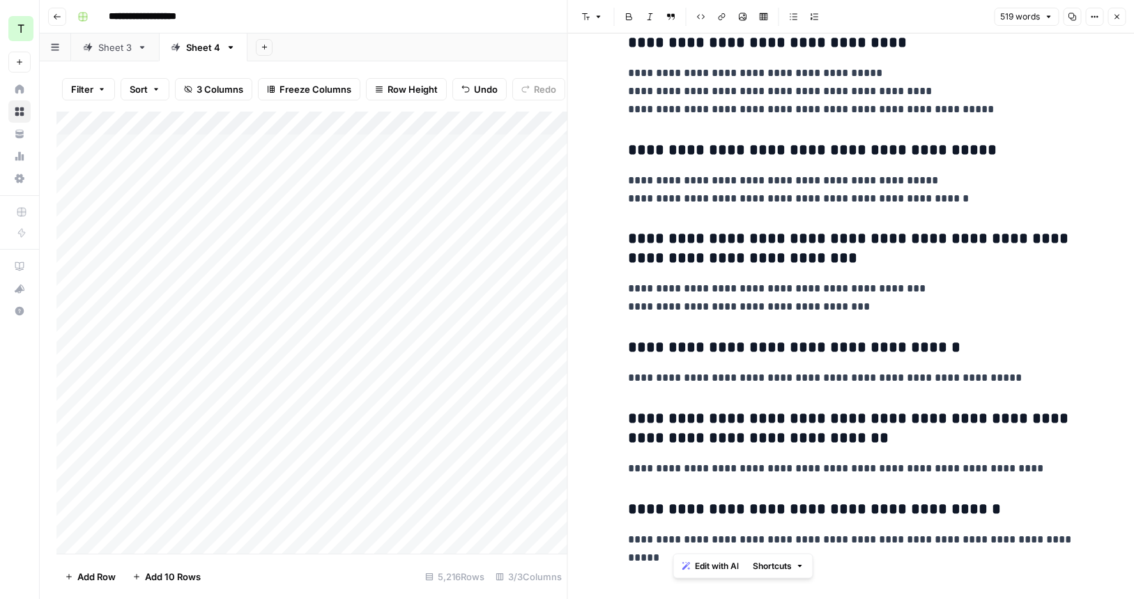
drag, startPoint x: 629, startPoint y: 68, endPoint x: 981, endPoint y: 544, distance: 592.1
copy div "**********"
click at [427, 146] on div "Add Column" at bounding box center [311, 333] width 511 height 442
click at [1121, 23] on button "Close" at bounding box center [1117, 17] width 18 height 18
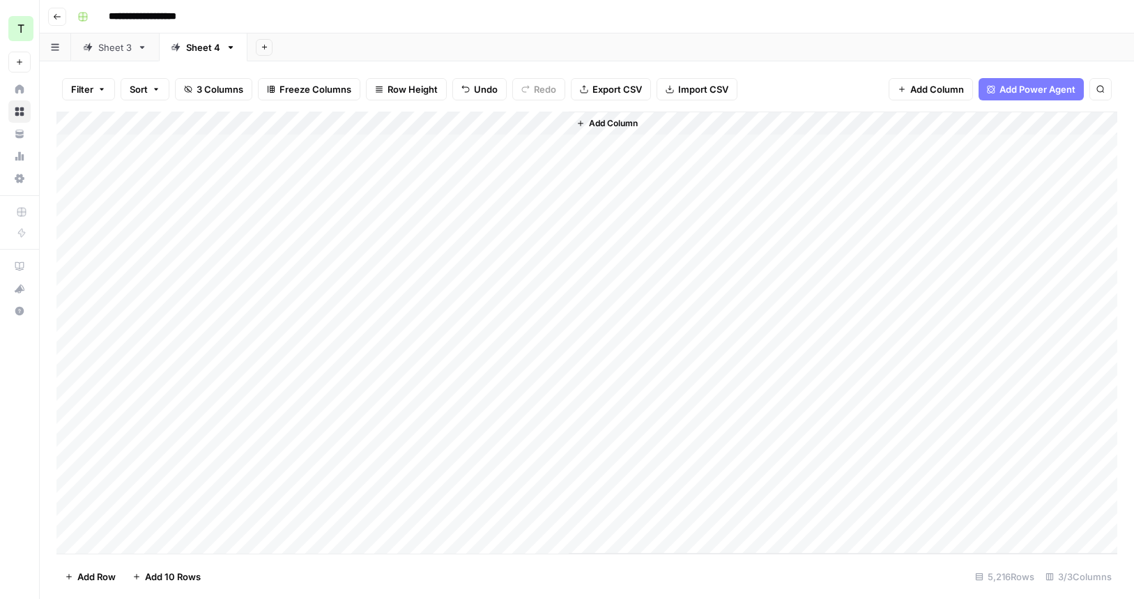
click at [530, 148] on div "Add Column" at bounding box center [586, 333] width 1061 height 442
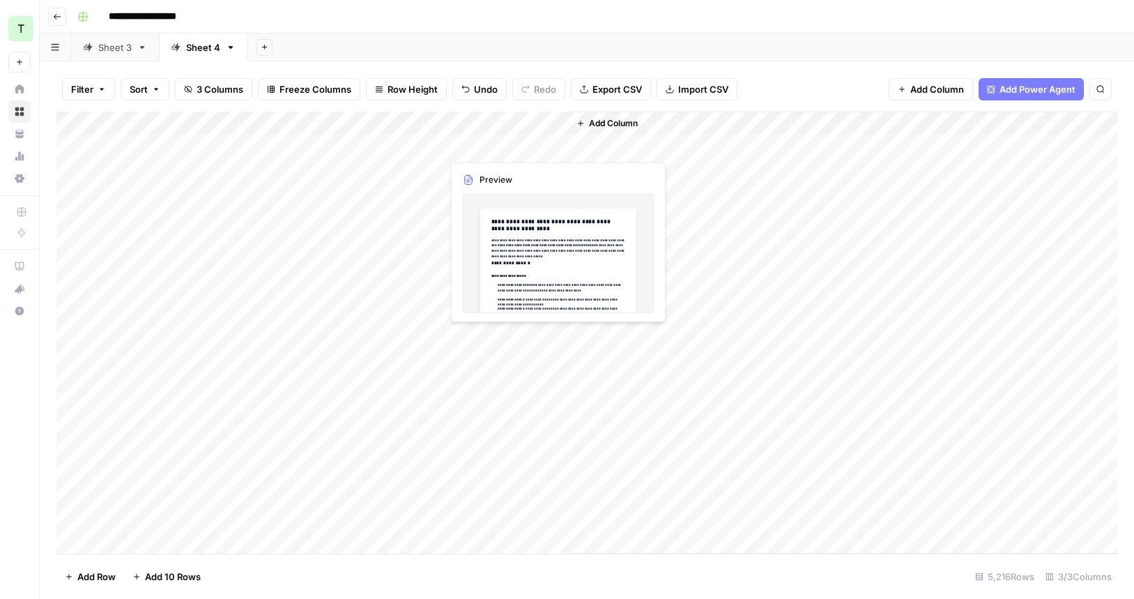
click at [530, 148] on div "Add Column" at bounding box center [586, 333] width 1061 height 442
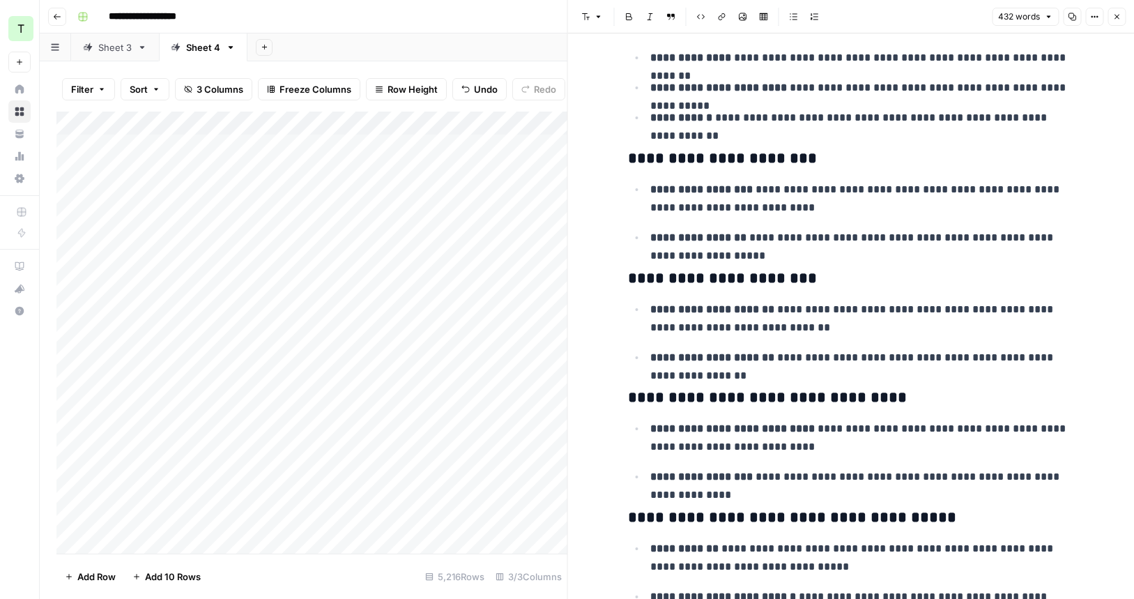
scroll to position [807, 0]
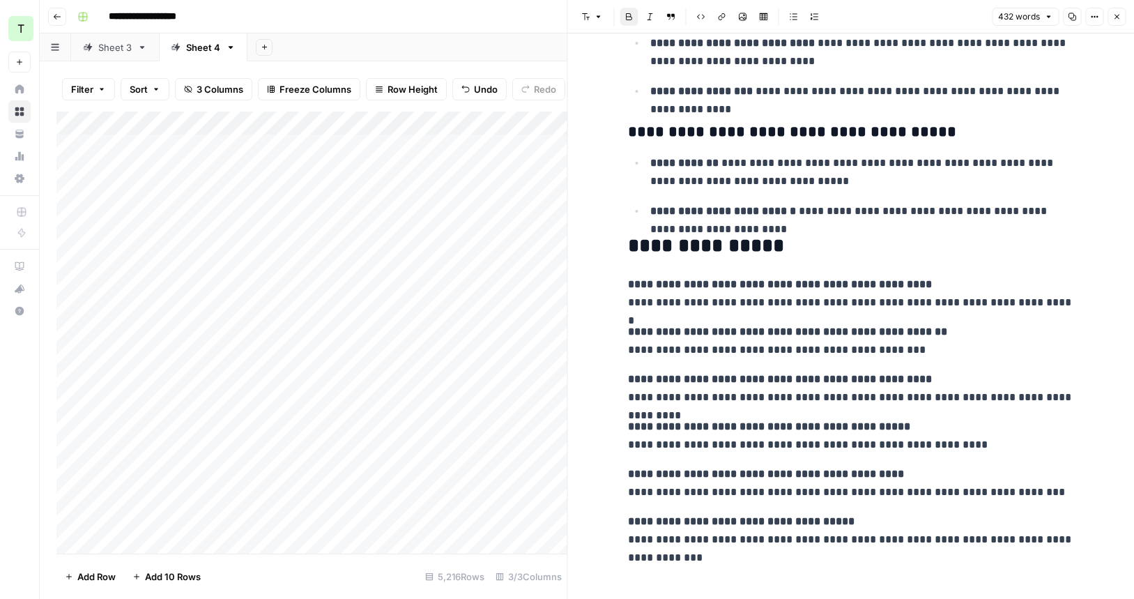
click at [852, 329] on strong "**********" at bounding box center [787, 331] width 319 height 10
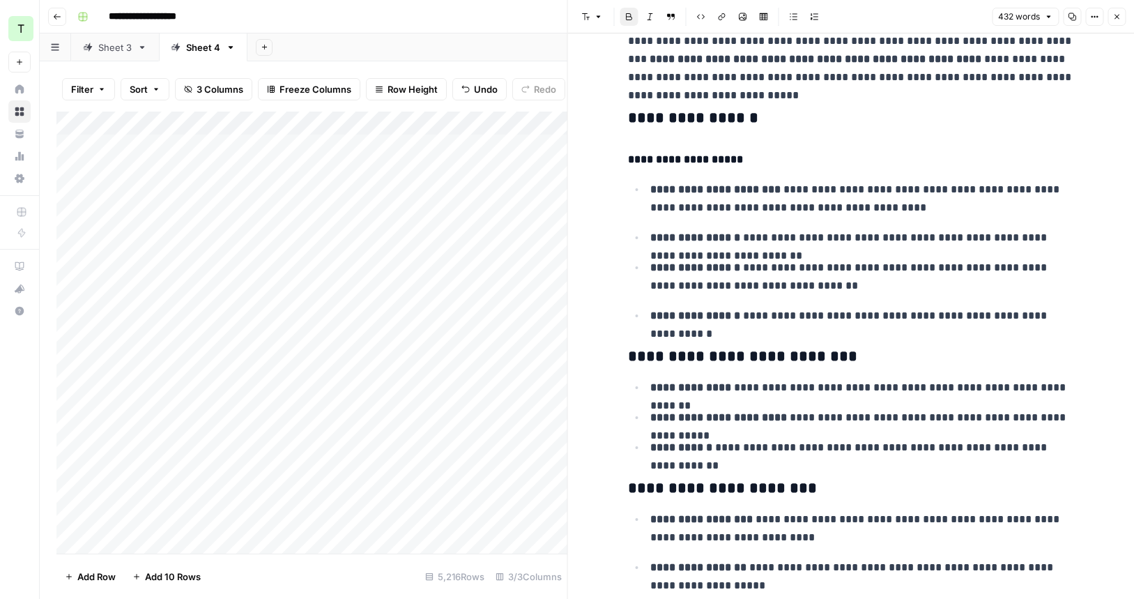
scroll to position [0, 0]
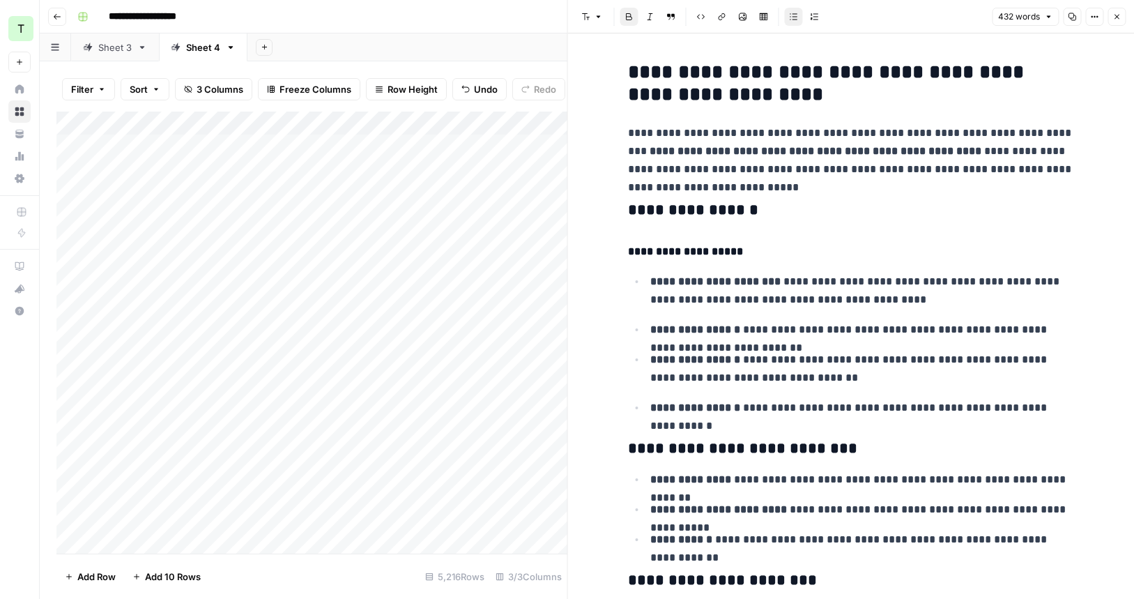
copy div "**********"
click at [220, 151] on div "Add Column" at bounding box center [311, 333] width 511 height 442
click at [509, 252] on div "Add Column" at bounding box center [311, 333] width 511 height 442
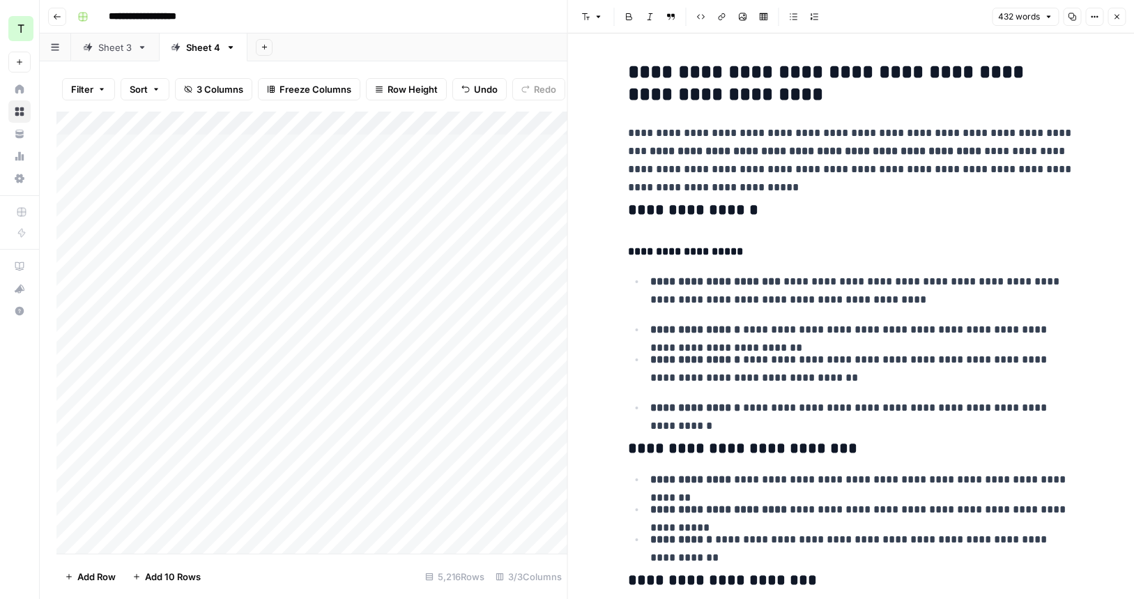
click at [735, 167] on p "**********" at bounding box center [851, 151] width 446 height 54
click at [390, 146] on div "Add Column" at bounding box center [311, 333] width 511 height 442
click at [411, 145] on div "Add Column" at bounding box center [311, 333] width 511 height 442
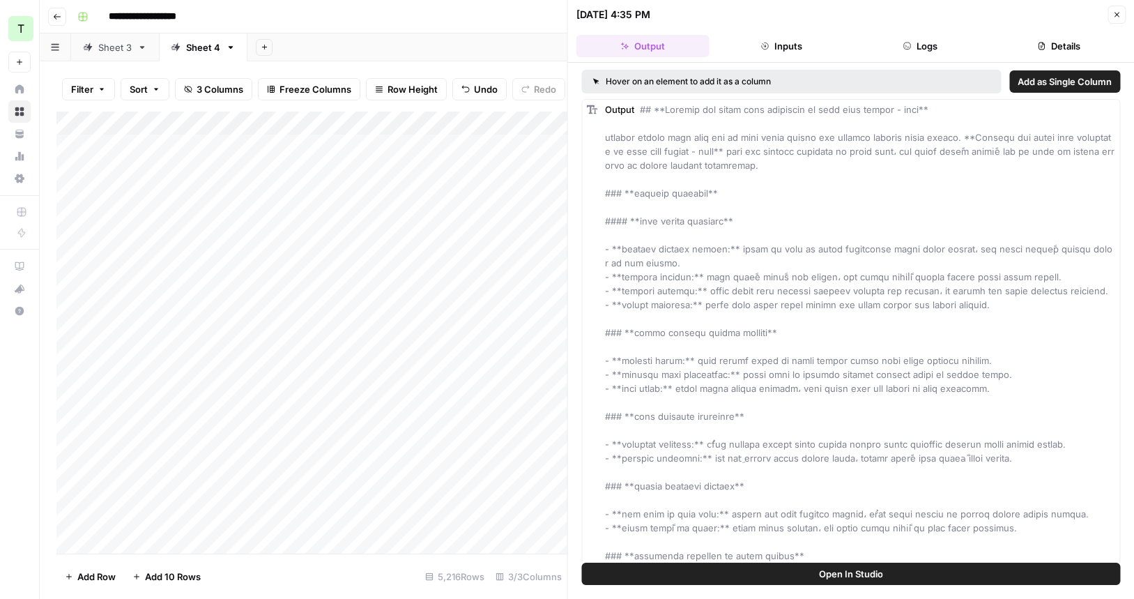
click at [793, 47] on button "Inputs" at bounding box center [781, 46] width 133 height 22
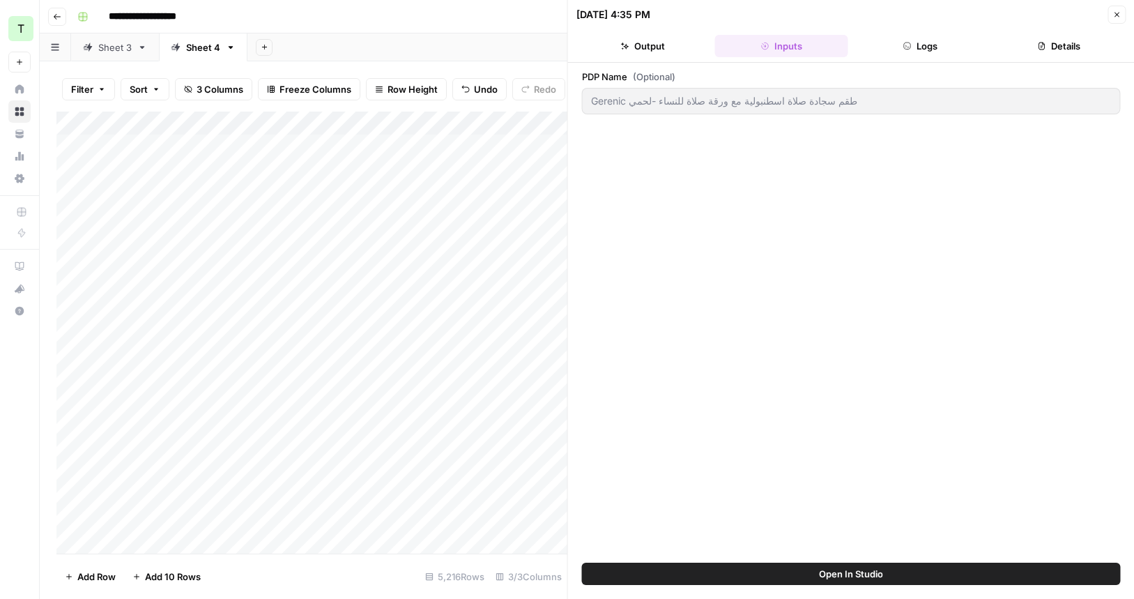
click at [917, 64] on div "PDP Name (Optional) Gerenic طقم سجادة صلاة اسطنبولية مع ورقة صلاة للنساء -لحمي" at bounding box center [851, 313] width 567 height 500
click at [920, 54] on button "Logs" at bounding box center [920, 46] width 133 height 22
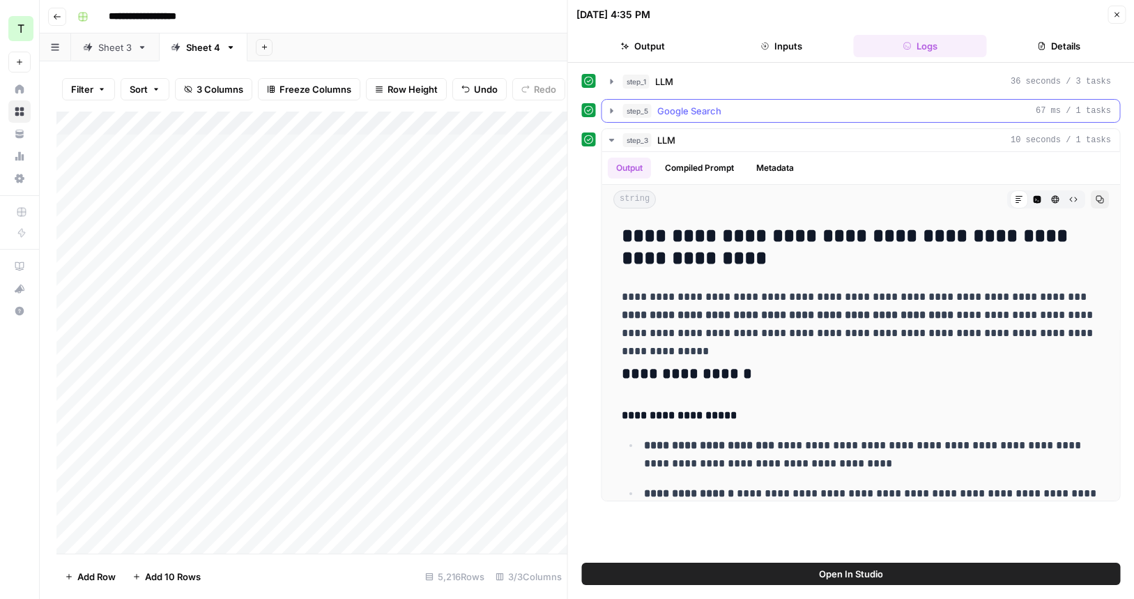
click at [609, 111] on icon "button" at bounding box center [611, 110] width 11 height 11
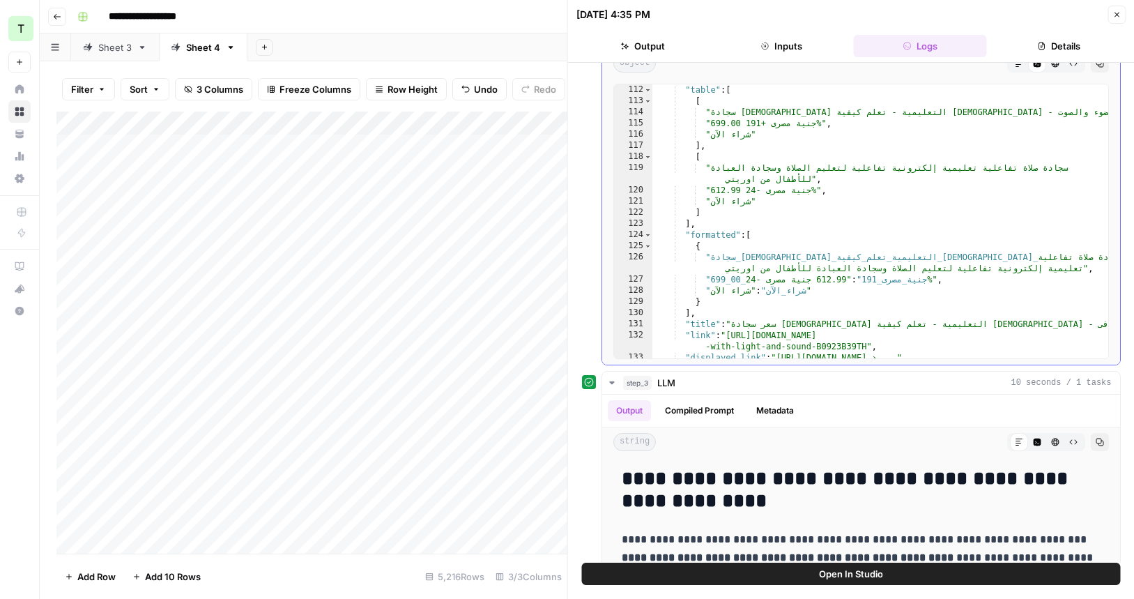
scroll to position [2317, 0]
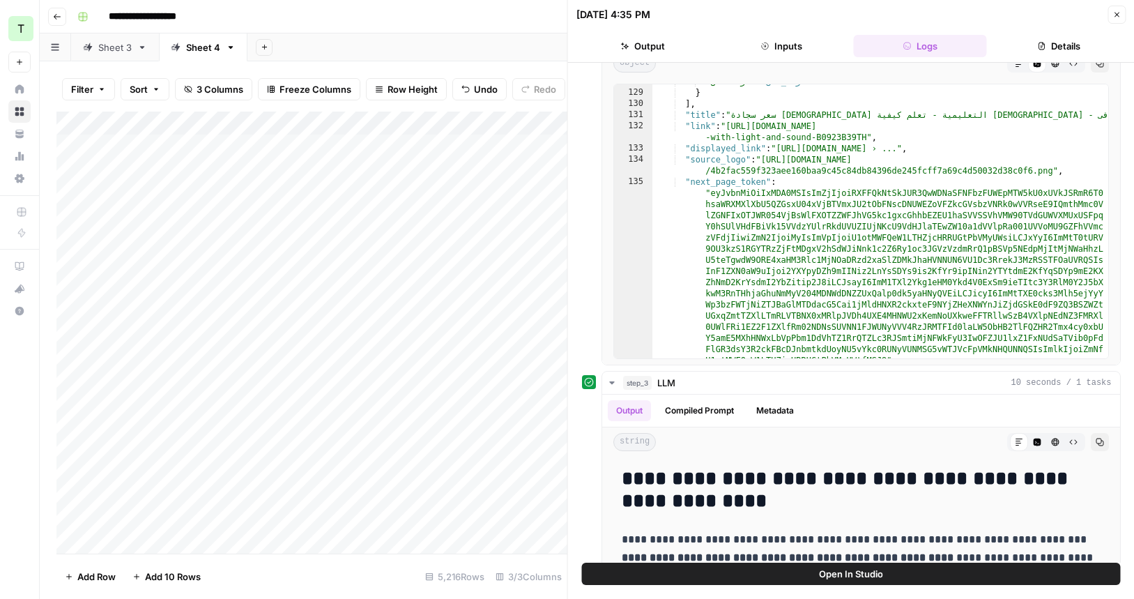
click at [1113, 20] on button "Close" at bounding box center [1117, 15] width 18 height 18
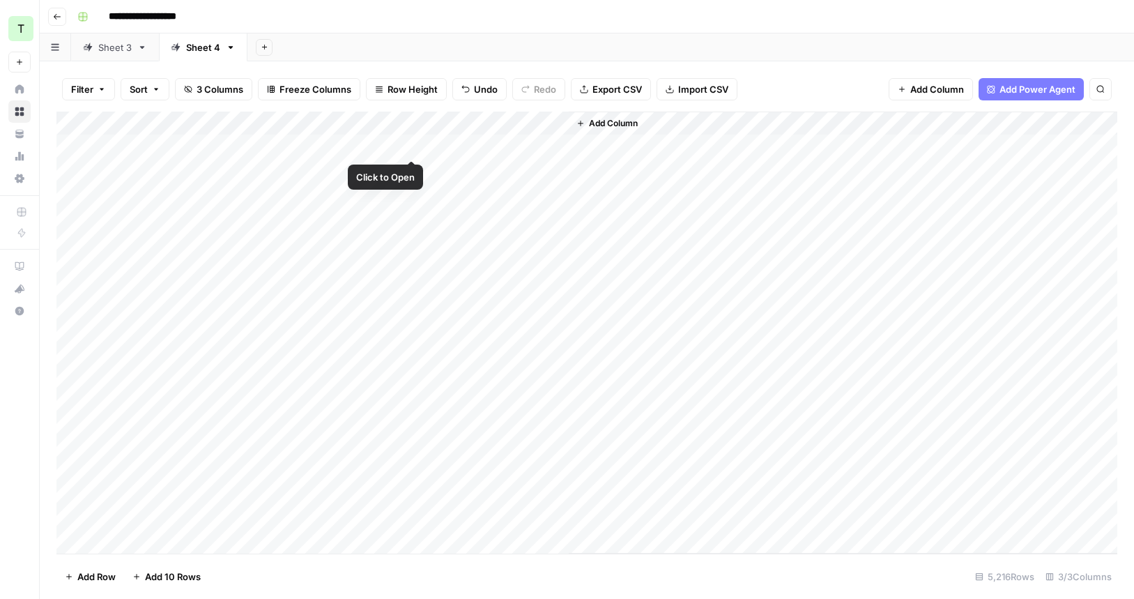
click at [413, 144] on div "Add Column" at bounding box center [586, 333] width 1061 height 442
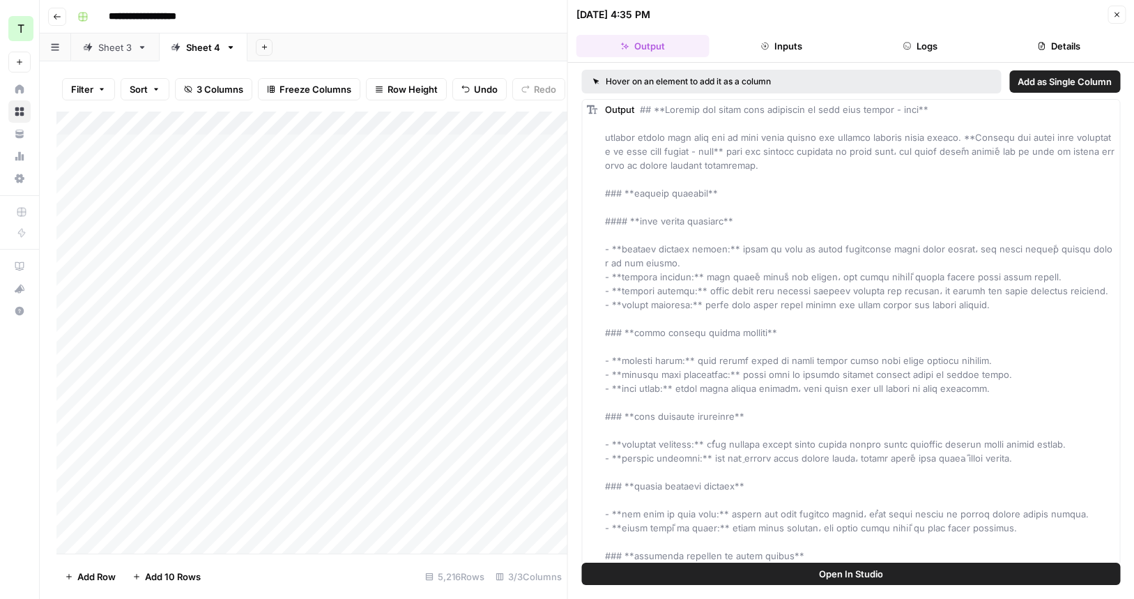
click at [786, 47] on button "Inputs" at bounding box center [781, 46] width 133 height 22
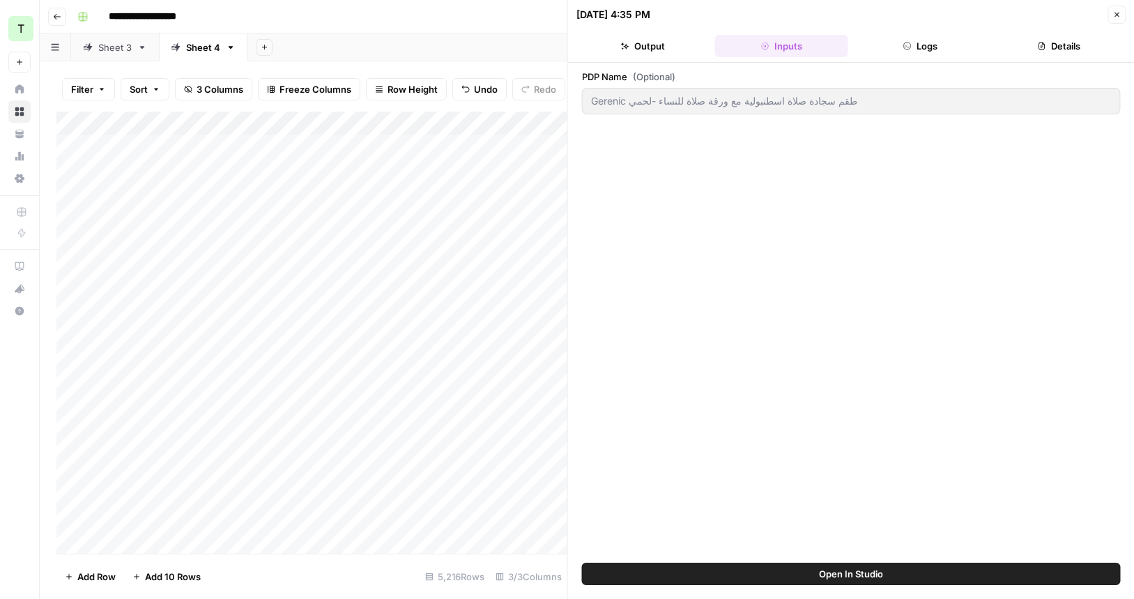
click at [875, 48] on button "Logs" at bounding box center [920, 46] width 133 height 22
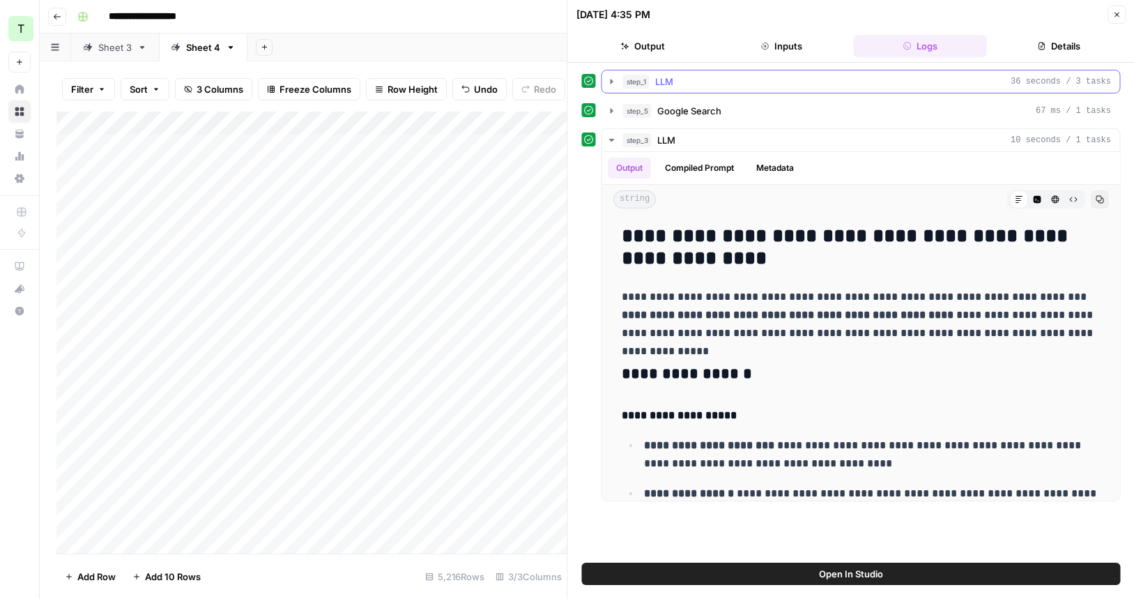
click at [608, 89] on button "step_1 LLM 36 seconds / 3 tasks" at bounding box center [861, 81] width 518 height 22
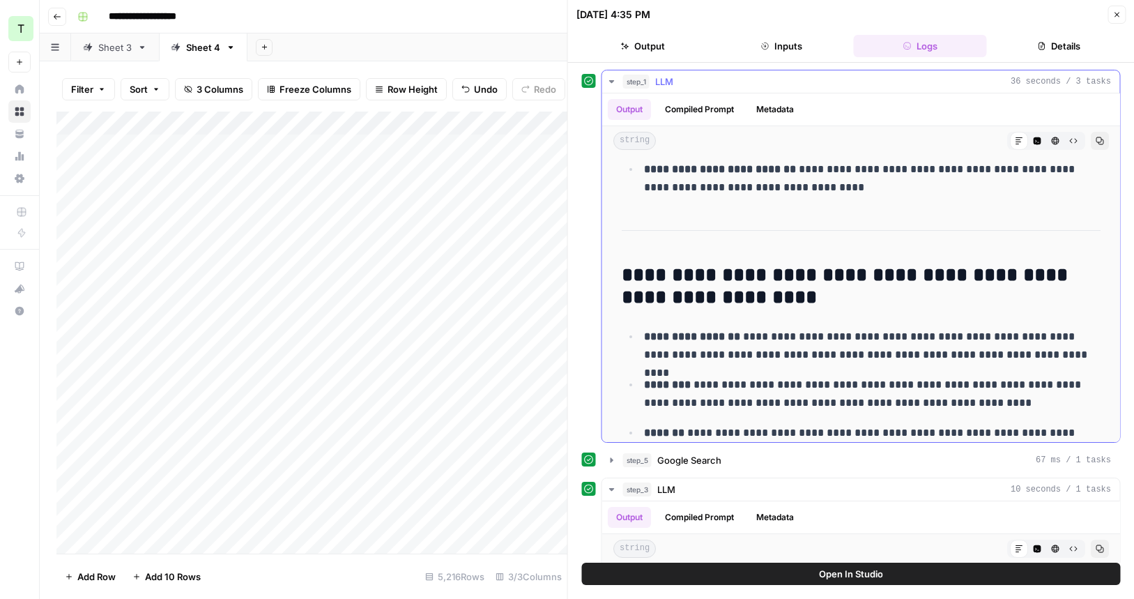
scroll to position [1802, 0]
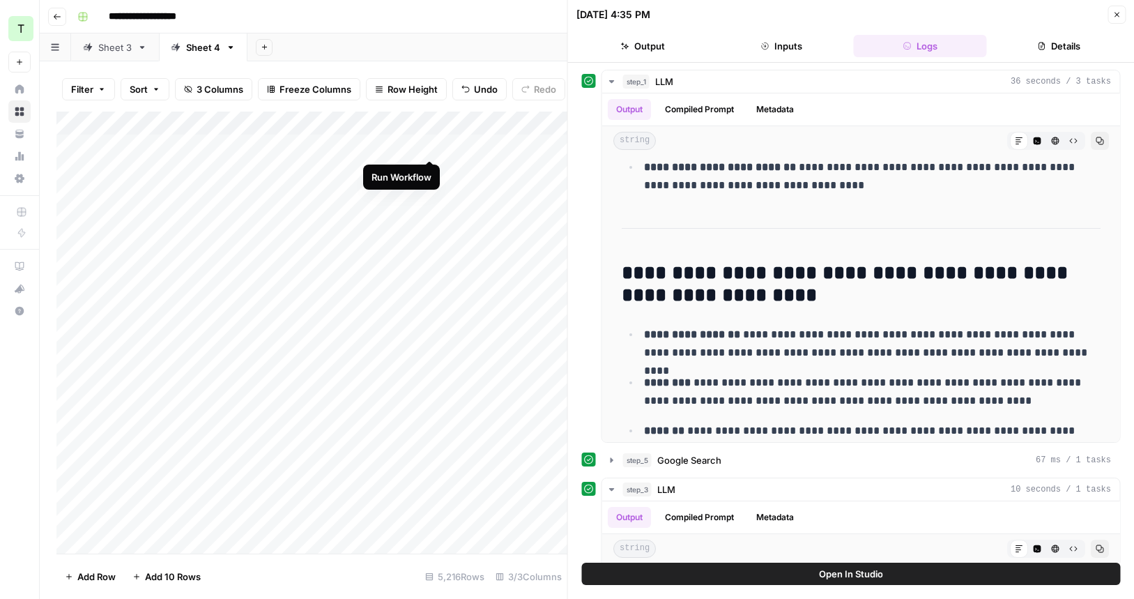
click at [429, 144] on div "Add Column" at bounding box center [311, 333] width 511 height 442
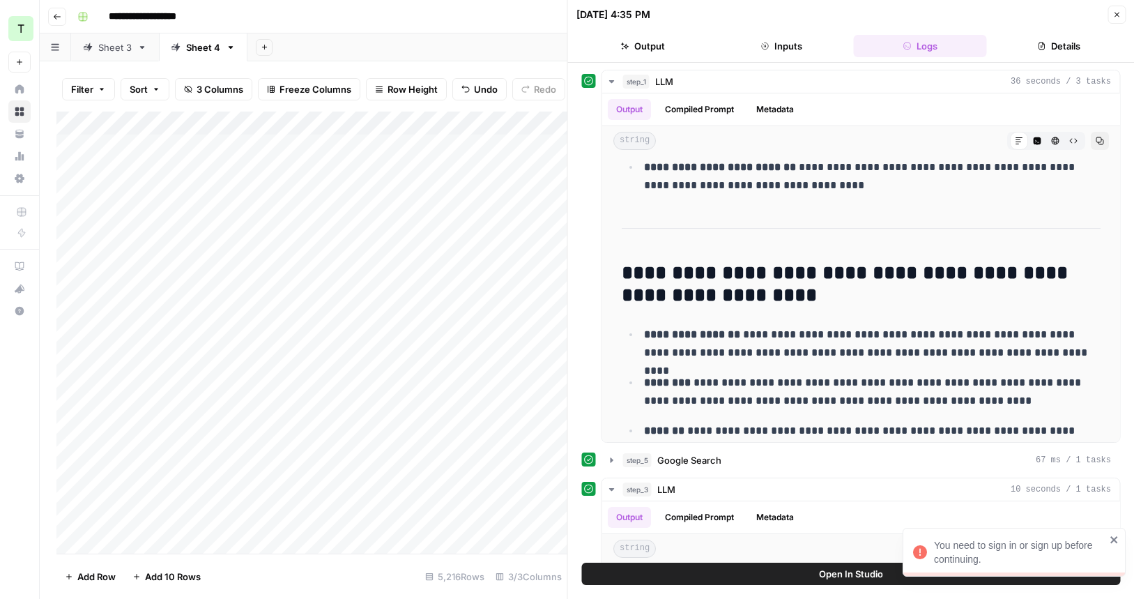
click at [1115, 540] on icon "close" at bounding box center [1113, 539] width 7 height 7
click at [1110, 13] on button "Close" at bounding box center [1117, 15] width 18 height 18
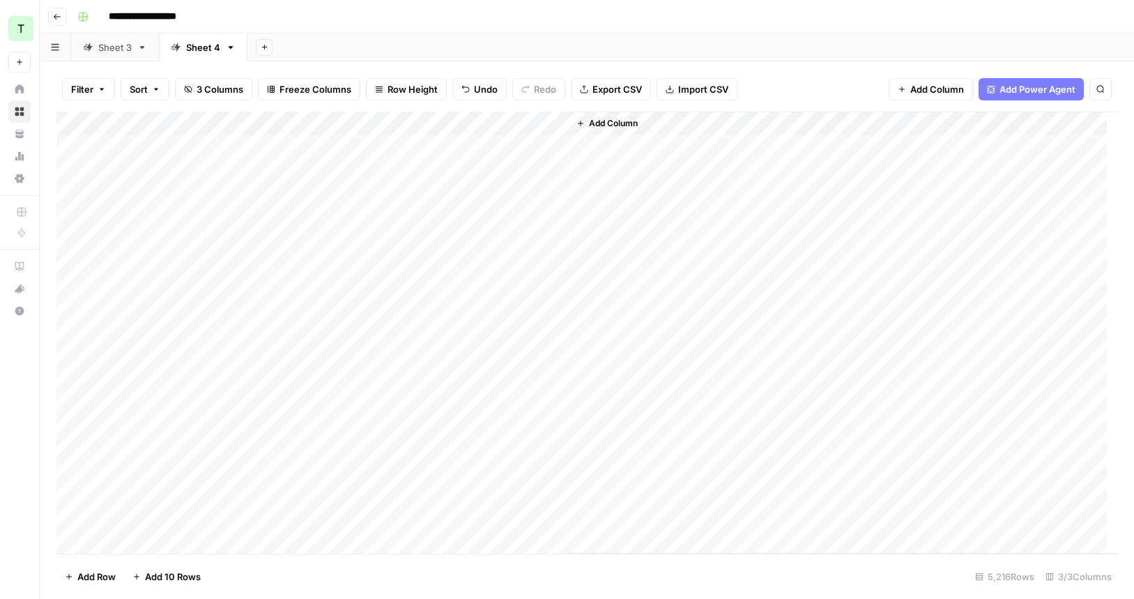
click at [514, 231] on div "Add Column" at bounding box center [586, 333] width 1061 height 442
click at [392, 168] on div "Add Column" at bounding box center [586, 333] width 1061 height 442
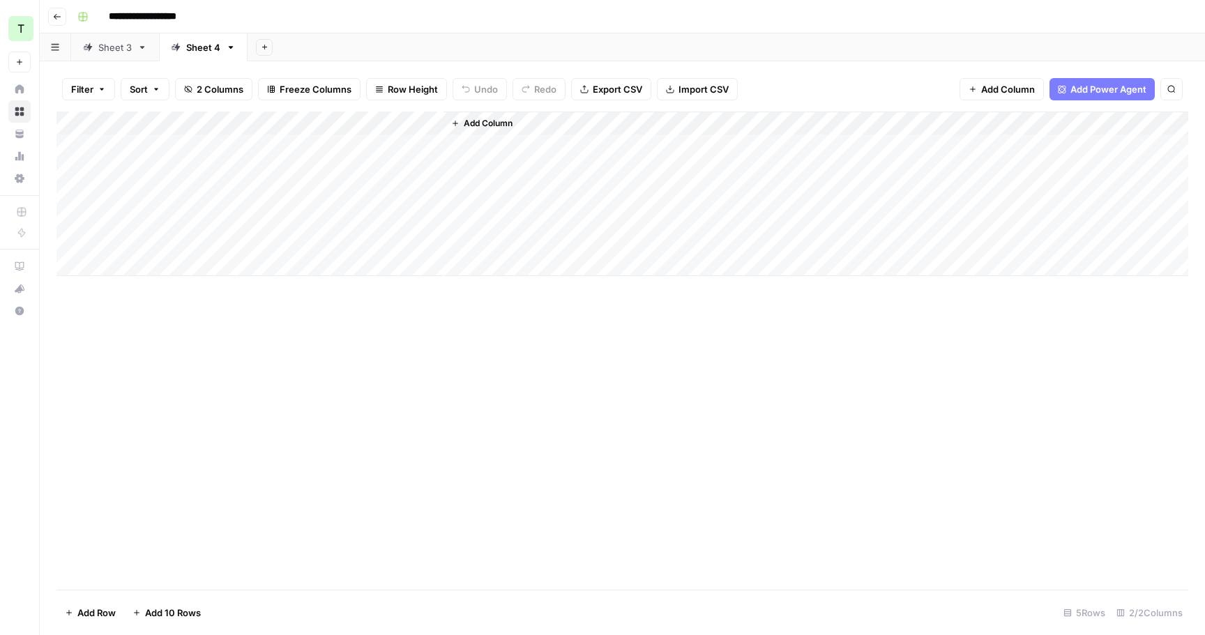
click at [57, 15] on icon "button" at bounding box center [57, 17] width 8 height 8
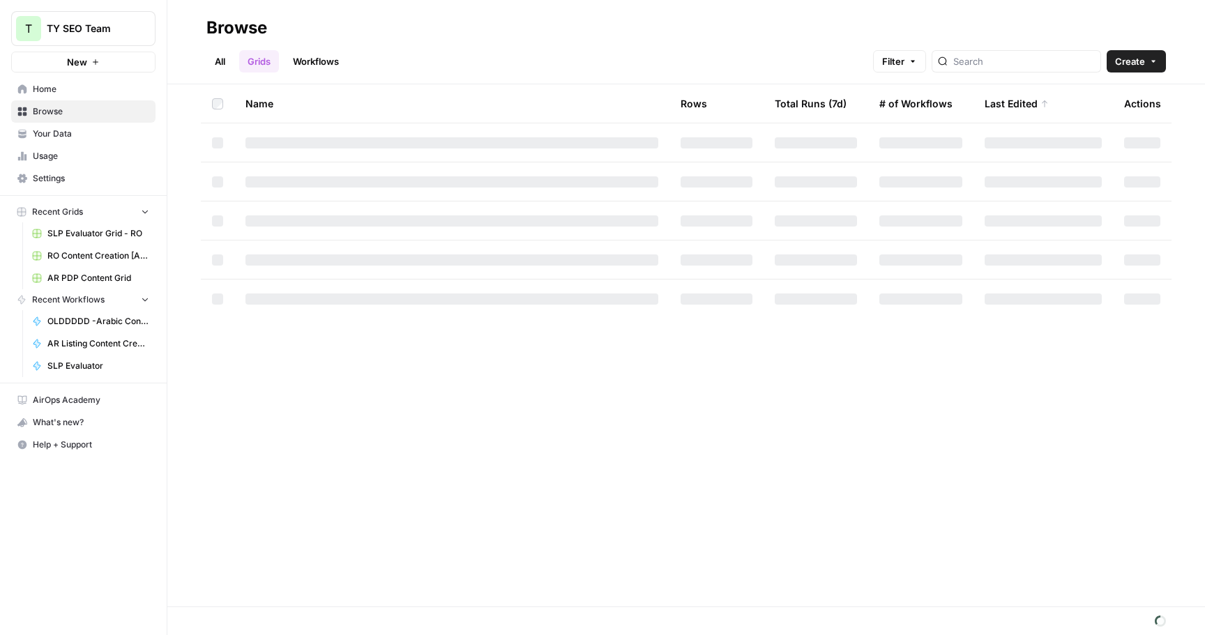
click at [305, 54] on link "Workflows" at bounding box center [315, 61] width 63 height 22
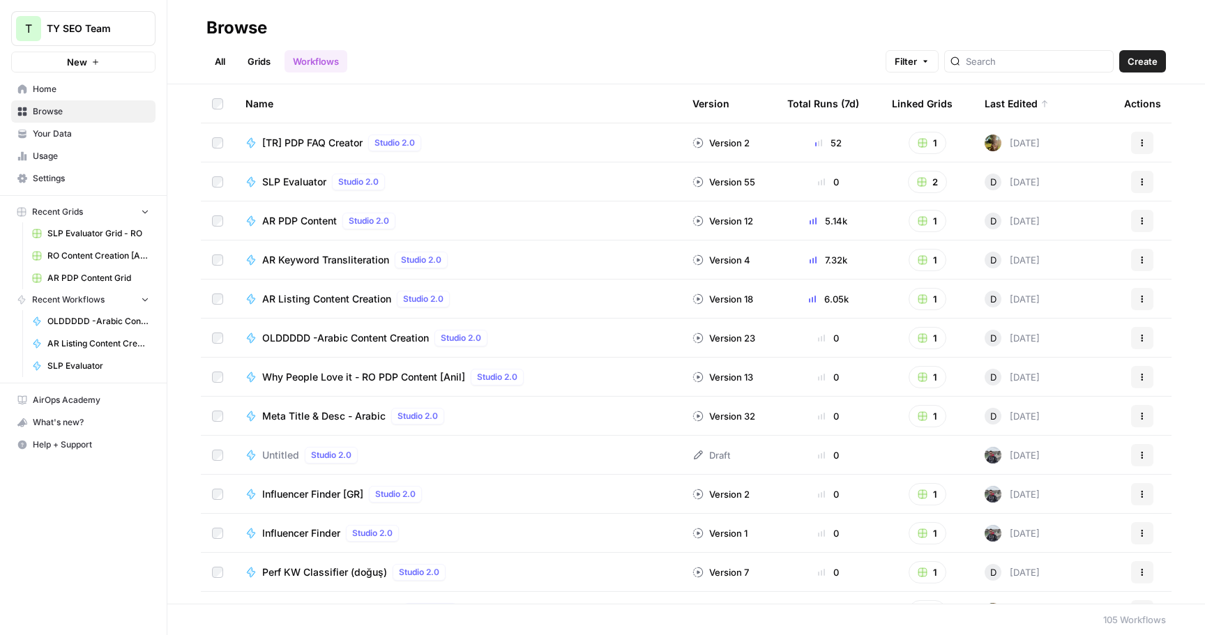
click at [312, 221] on span "AR PDP Content" at bounding box center [299, 221] width 75 height 14
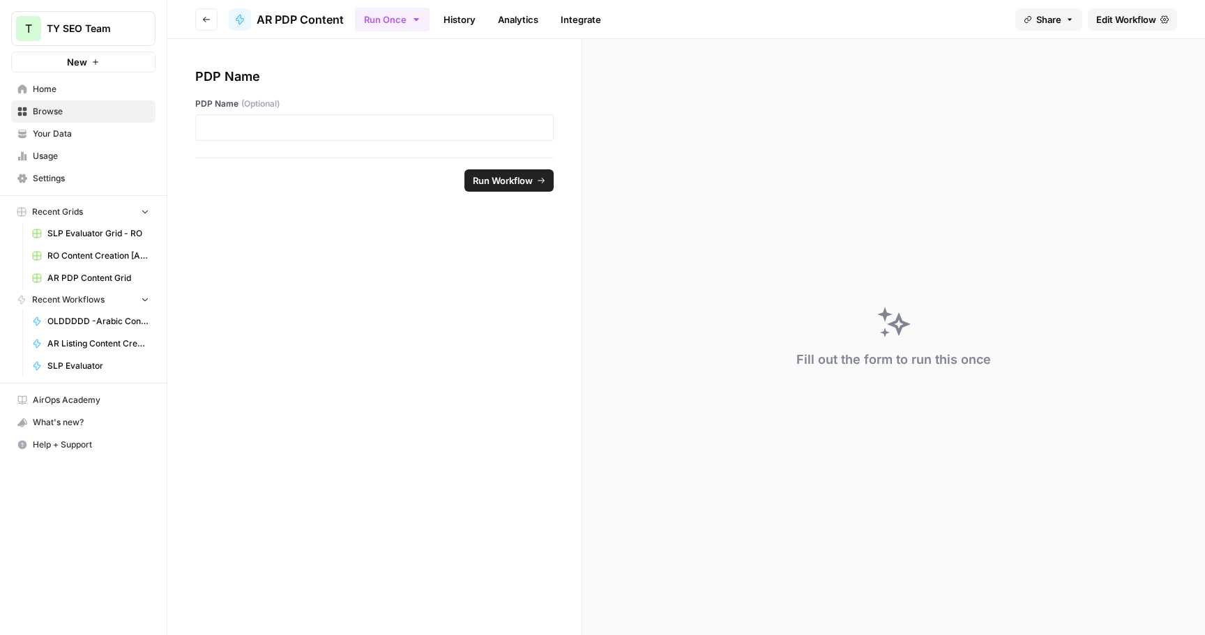
click at [1099, 14] on span "Edit Workflow" at bounding box center [1126, 20] width 60 height 14
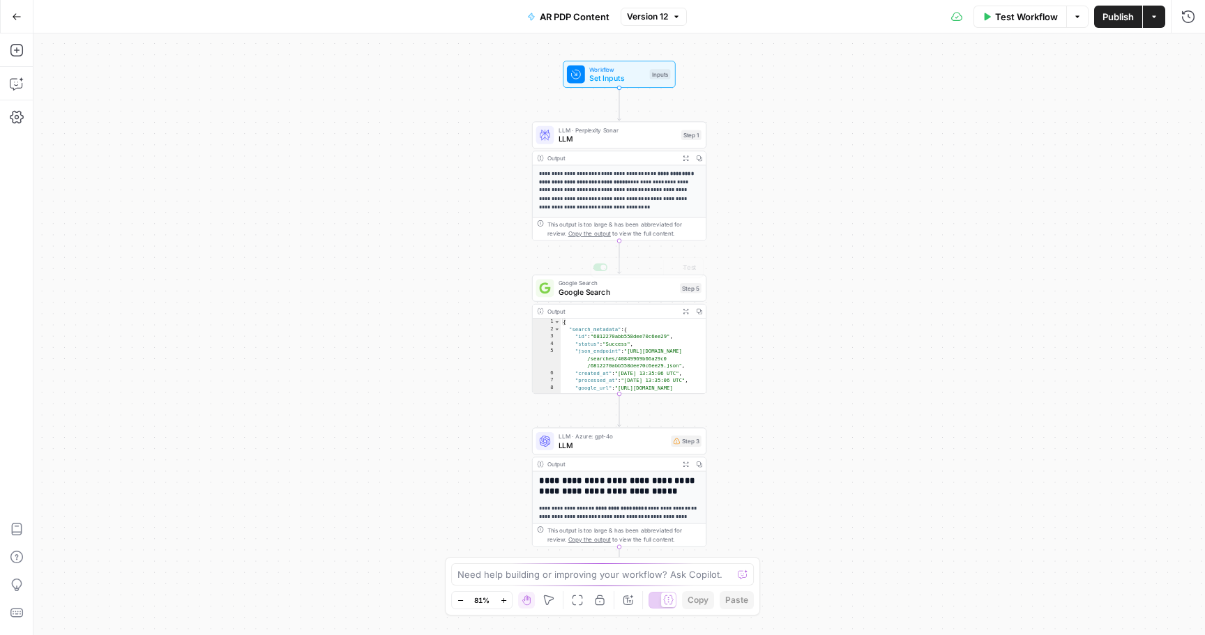
type textarea "**********"
click at [638, 332] on div "{ "search_metadata" : { "id" : "6812270abb558dee70c6ee29" , "status" : "Success…" at bounding box center [633, 382] width 146 height 127
click at [620, 296] on span "Google Search" at bounding box center [616, 291] width 117 height 11
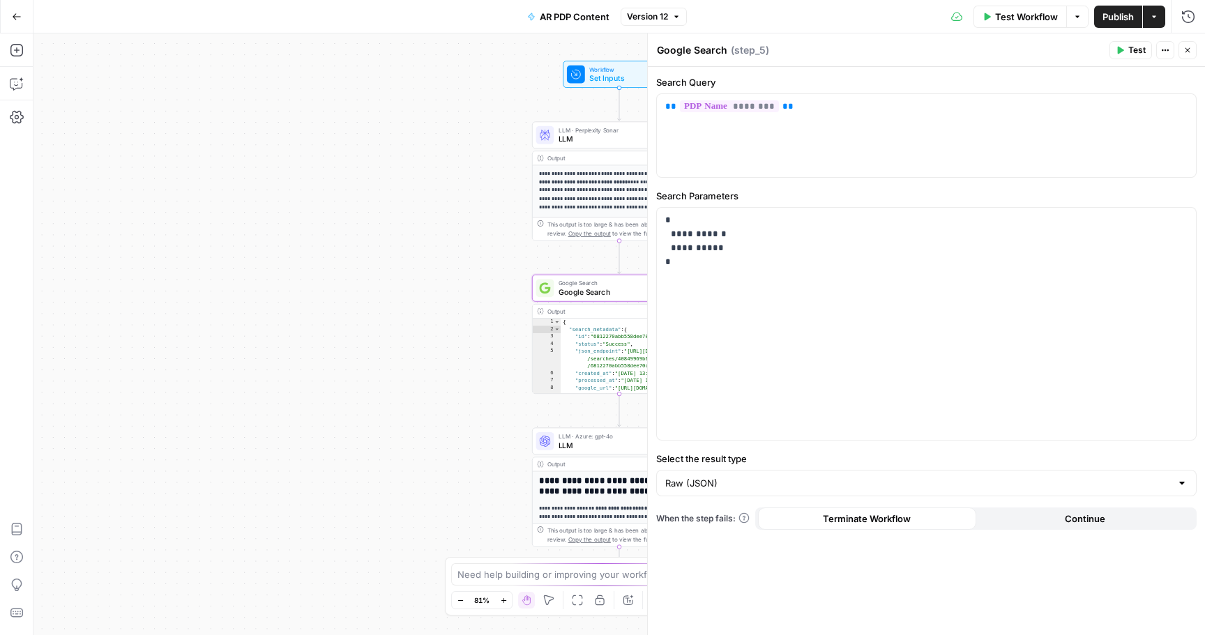
click at [604, 438] on span "LLM · Azure: gpt-4o" at bounding box center [612, 435] width 108 height 9
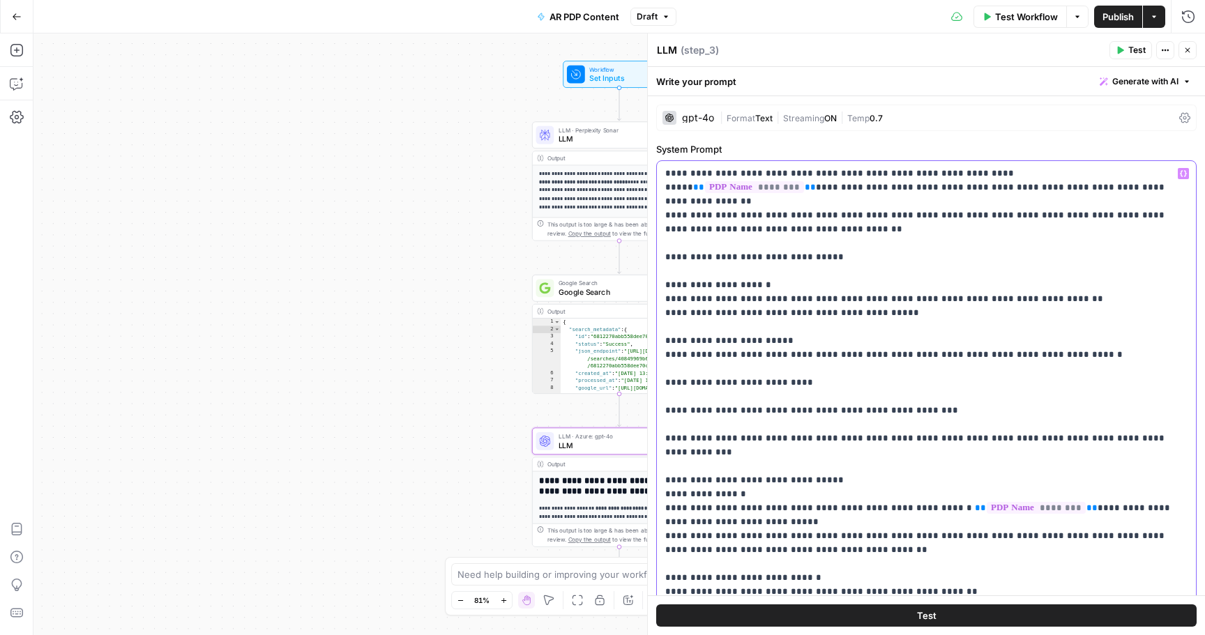
drag, startPoint x: 1126, startPoint y: 176, endPoint x: 1004, endPoint y: 176, distance: 122.0
copy p "** ******** **"
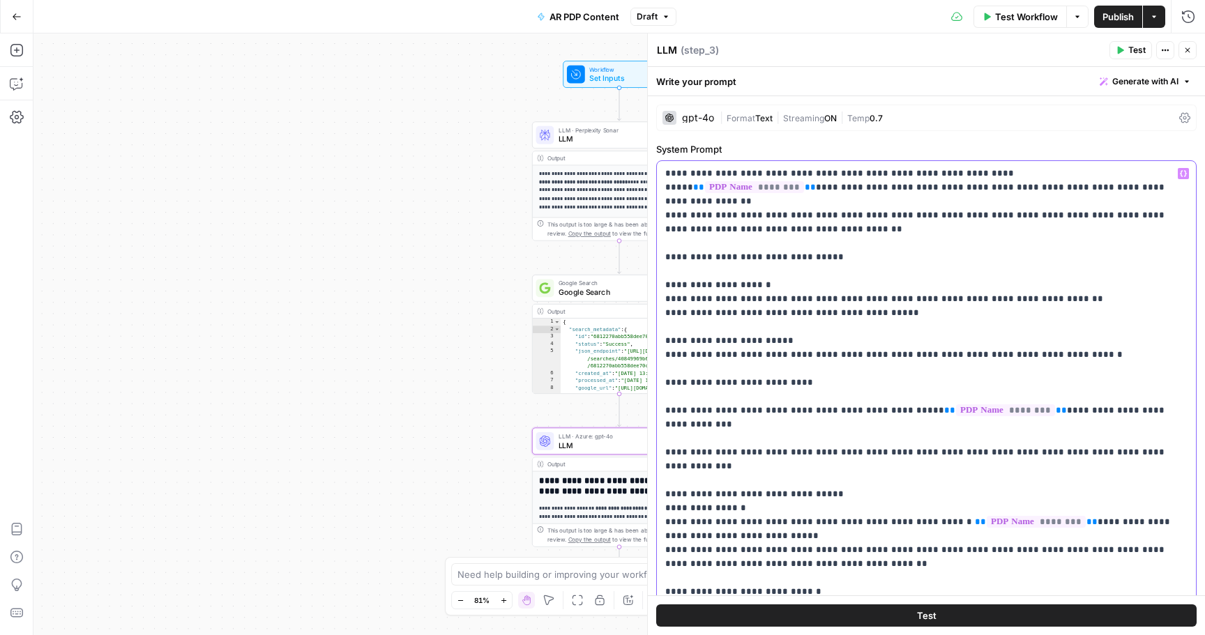
drag, startPoint x: 1168, startPoint y: 394, endPoint x: 1167, endPoint y: 420, distance: 25.8
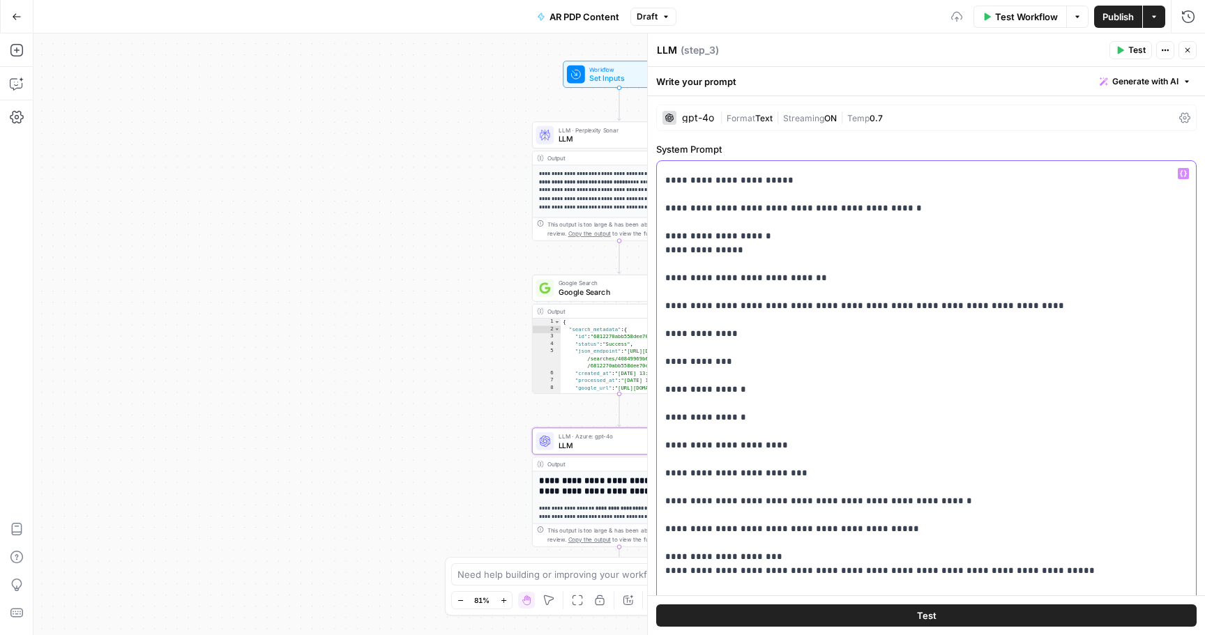
scroll to position [1339, 0]
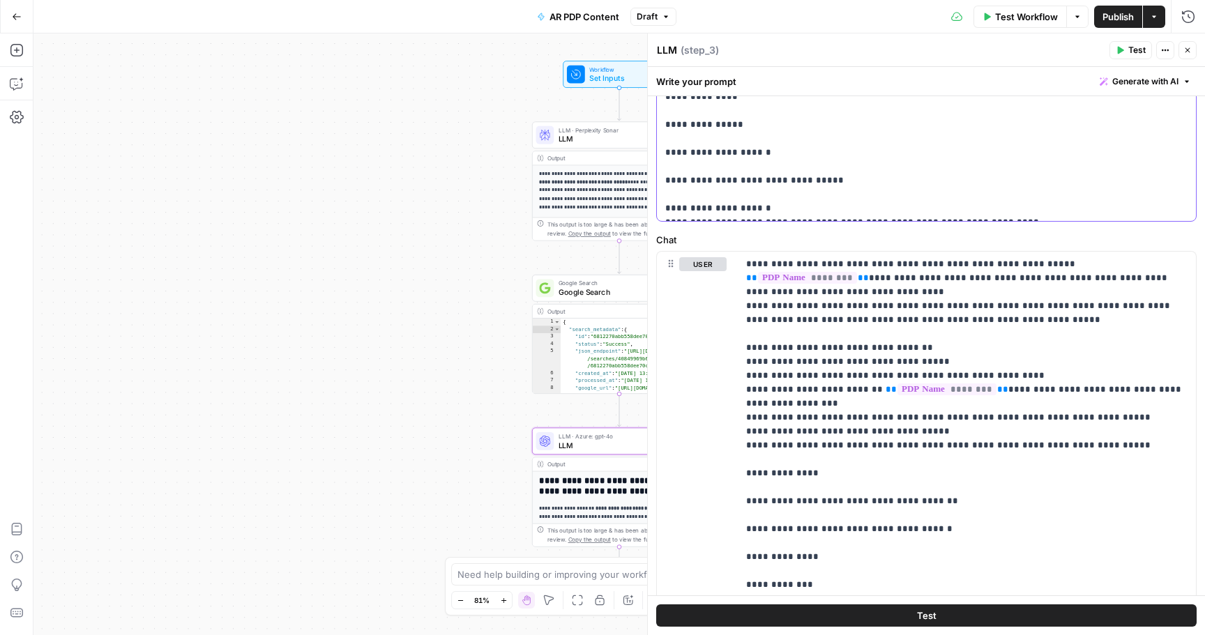
scroll to position [811, 0]
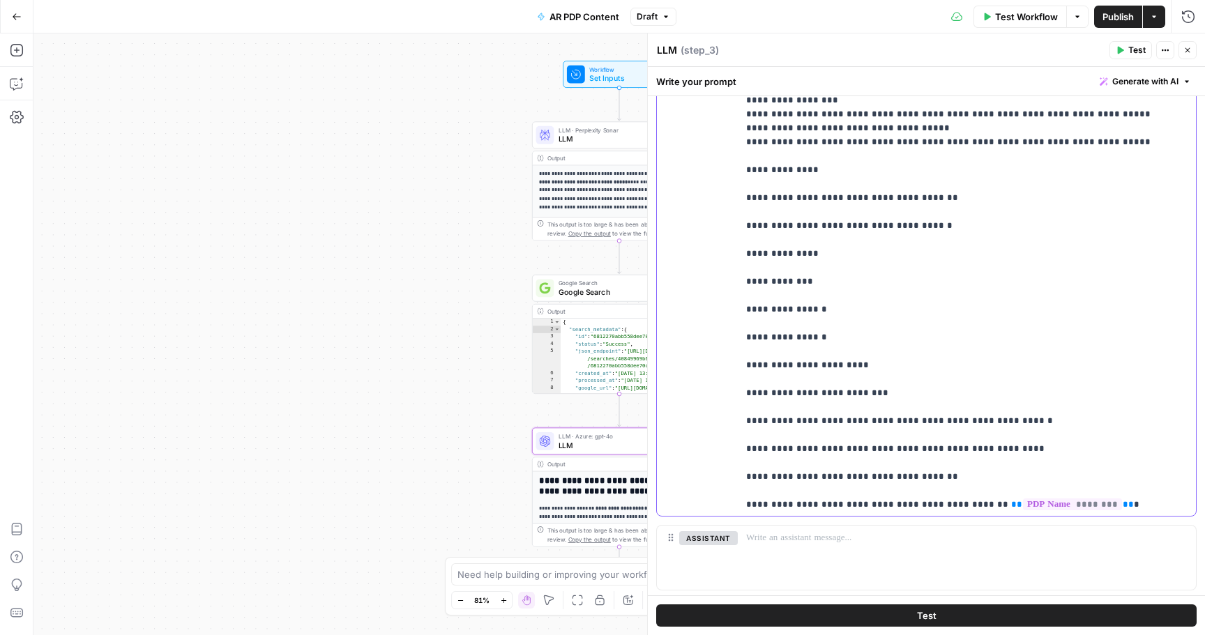
click at [937, 325] on p "**********" at bounding box center [966, 393] width 441 height 878
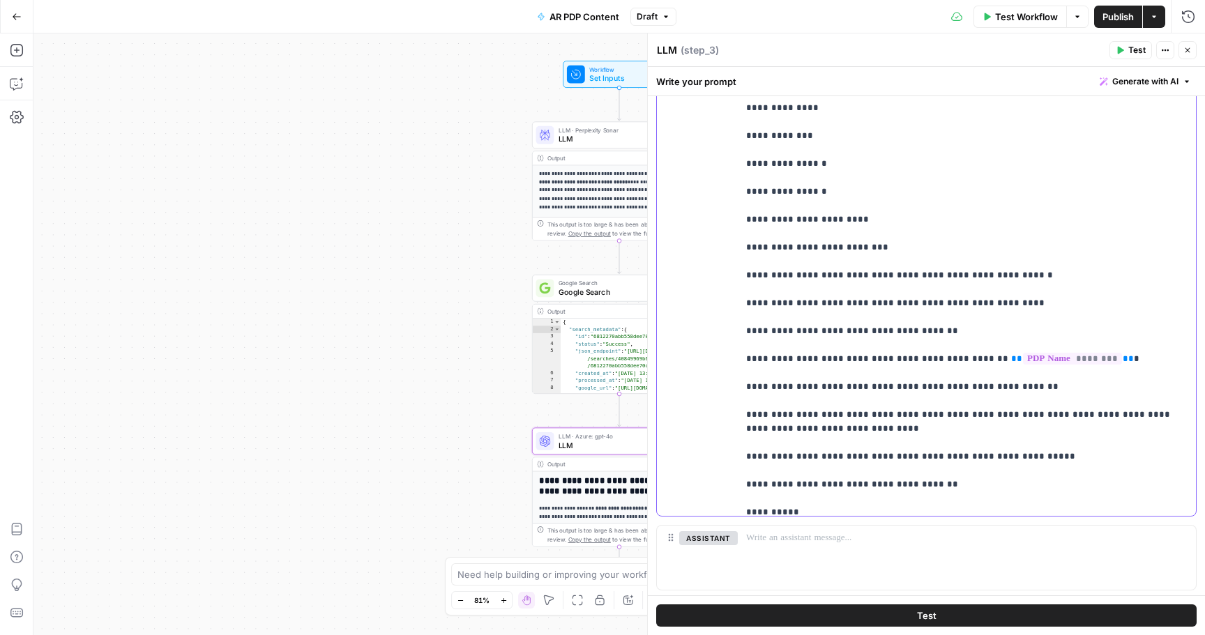
scroll to position [0, 0]
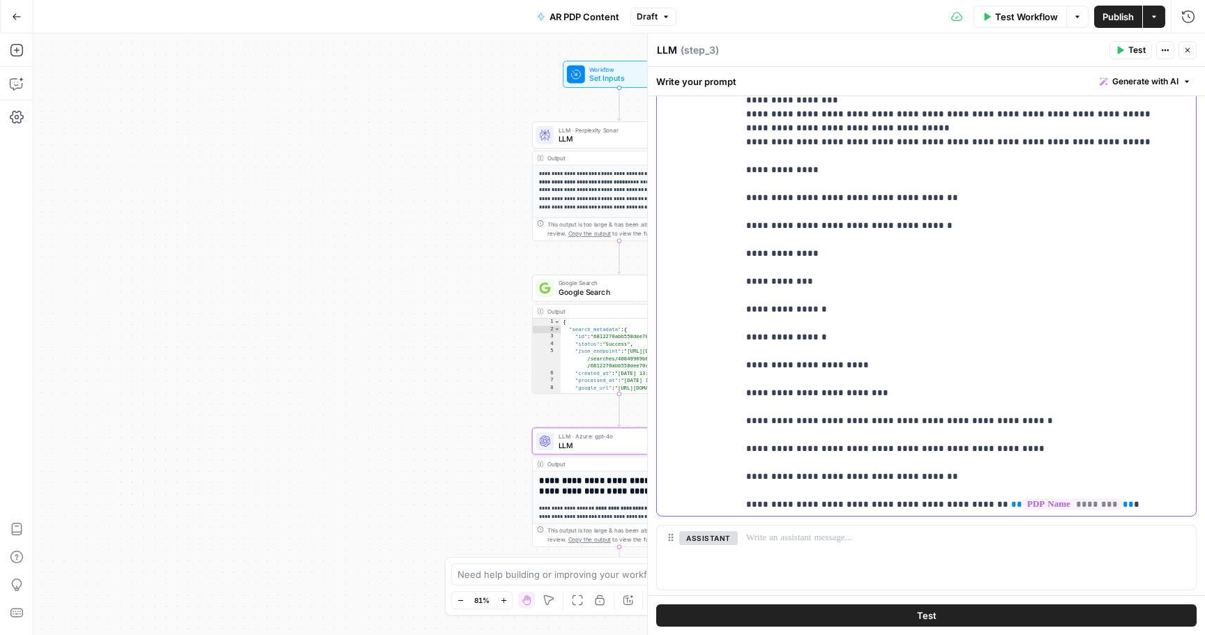
click at [940, 300] on p "**********" at bounding box center [966, 393] width 441 height 878
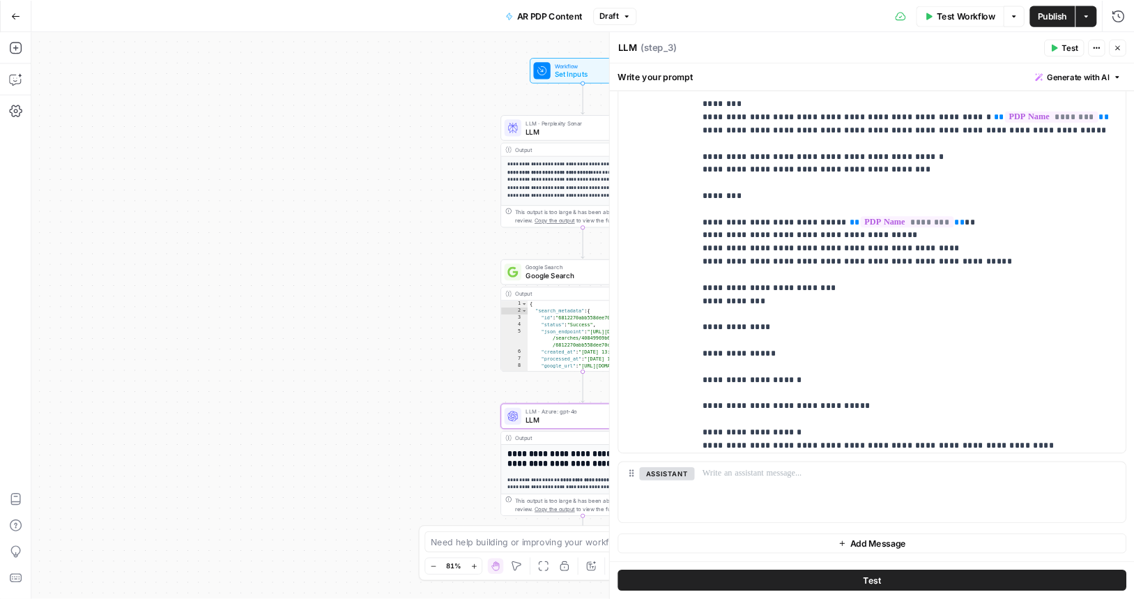
scroll to position [1395, 0]
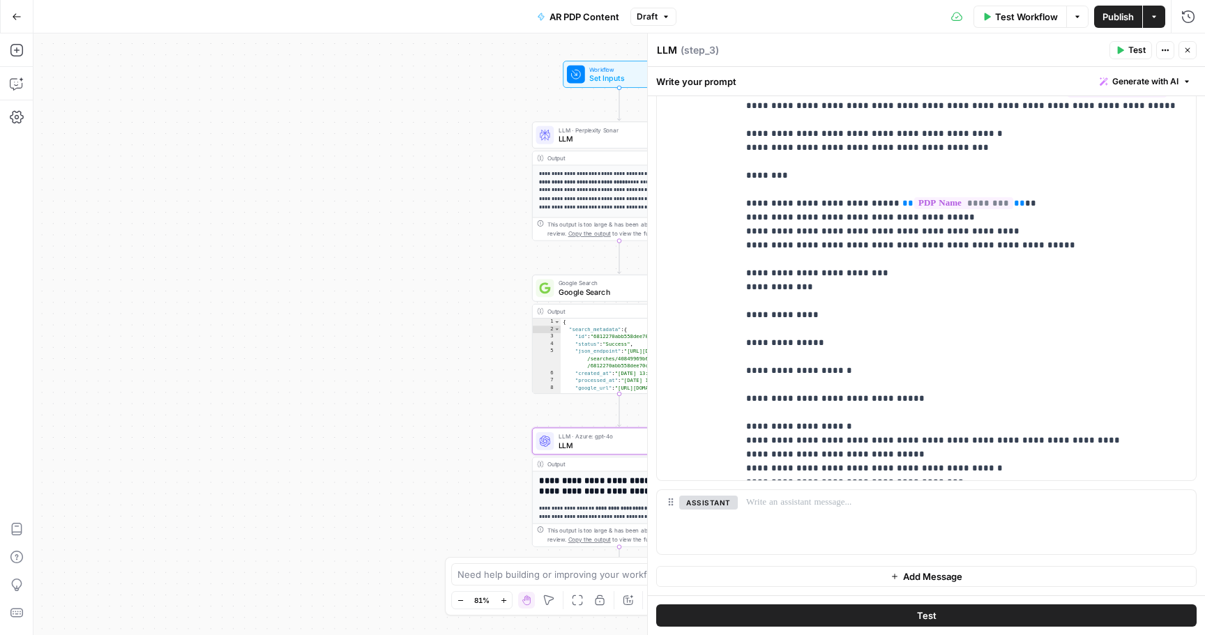
click at [1113, 17] on span "Publish" at bounding box center [1117, 17] width 31 height 14
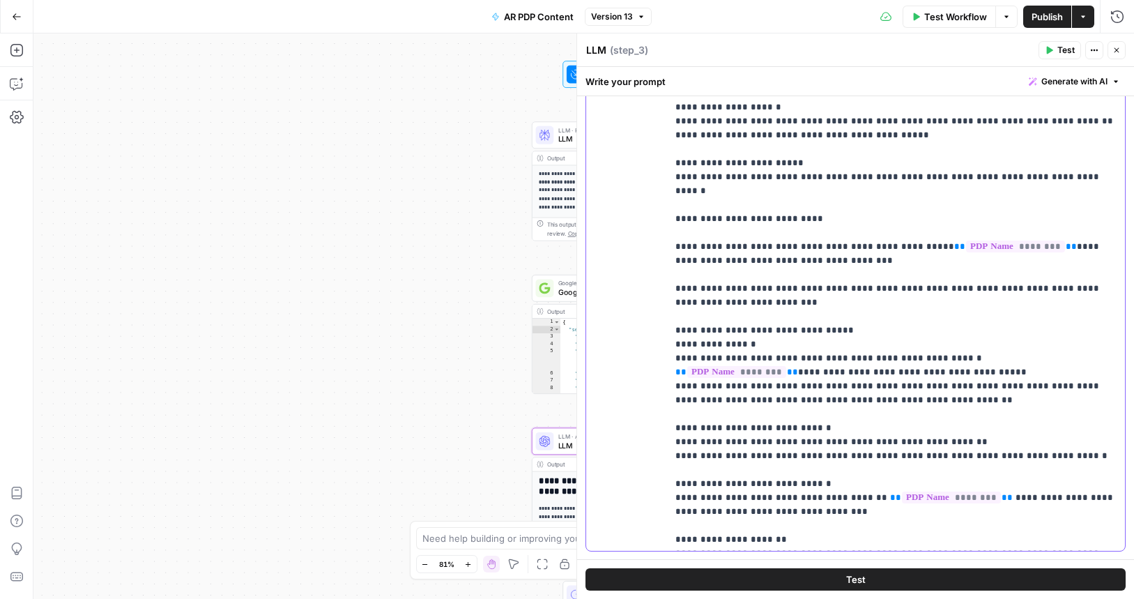
scroll to position [776, 0]
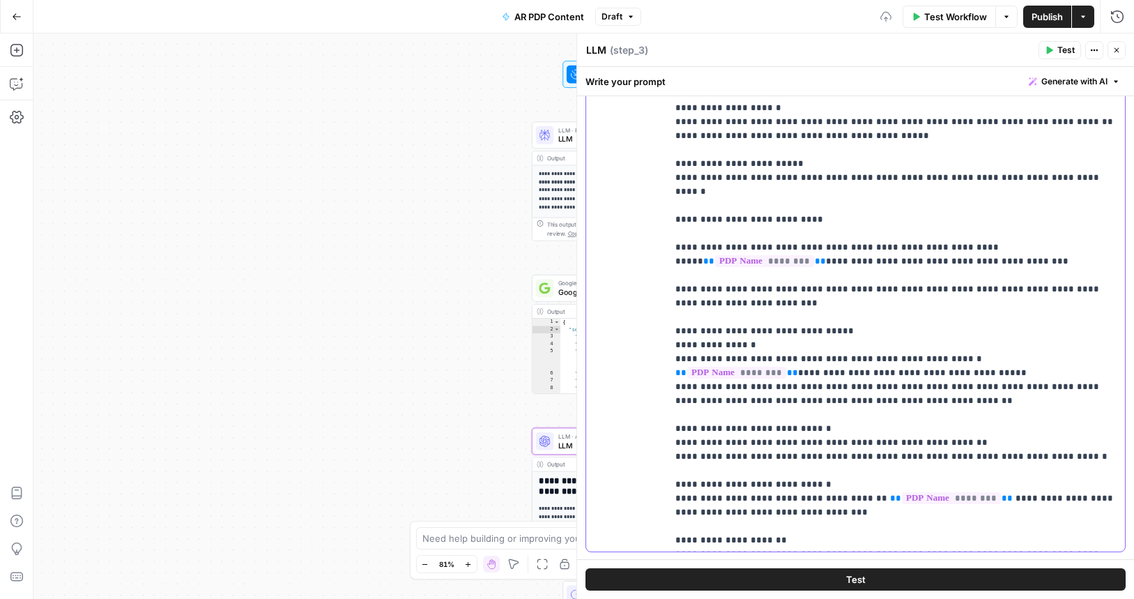
drag, startPoint x: 911, startPoint y: 247, endPoint x: 793, endPoint y: 241, distance: 118.0
click at [1030, 21] on button "Publish" at bounding box center [1047, 17] width 48 height 22
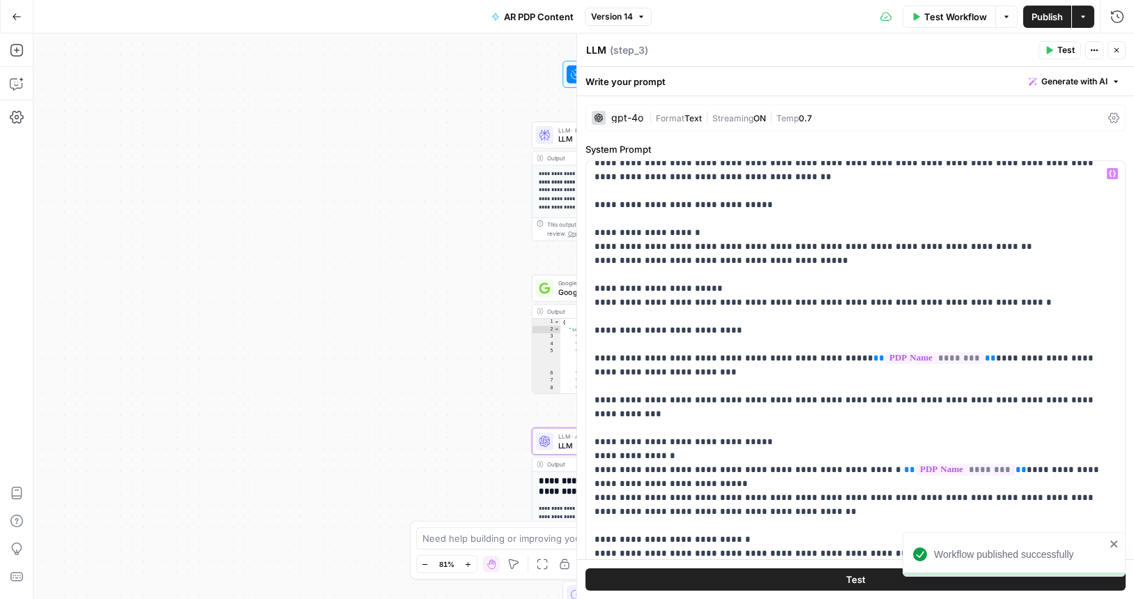
scroll to position [0, 0]
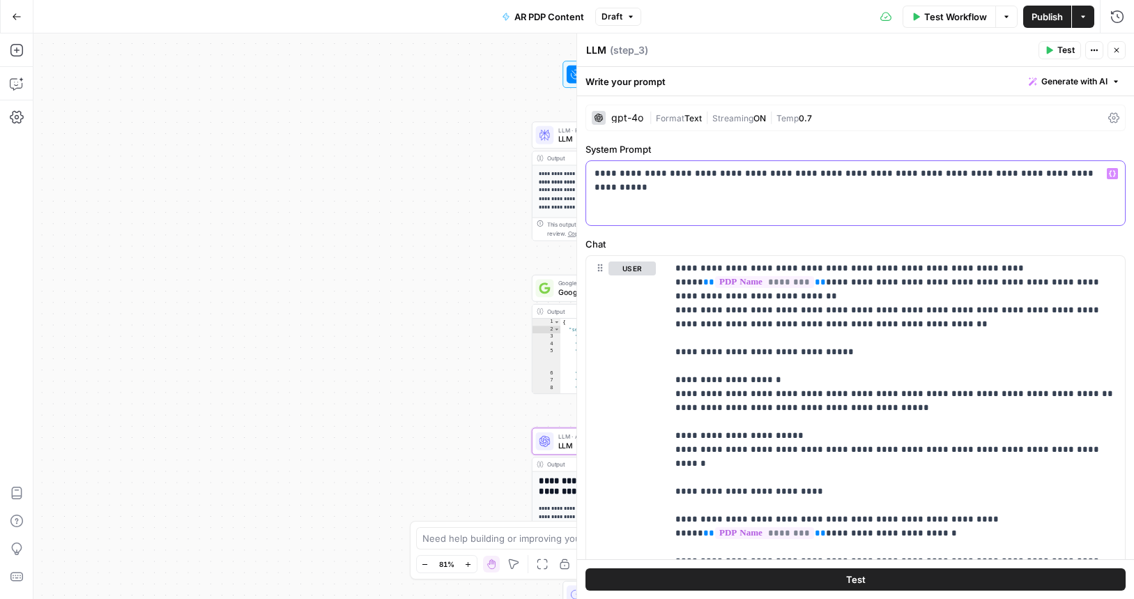
click at [1004, 171] on p "**********" at bounding box center [856, 174] width 522 height 14
click at [870, 196] on div "**********" at bounding box center [855, 193] width 539 height 64
click at [1047, 20] on span "Publish" at bounding box center [1047, 17] width 31 height 14
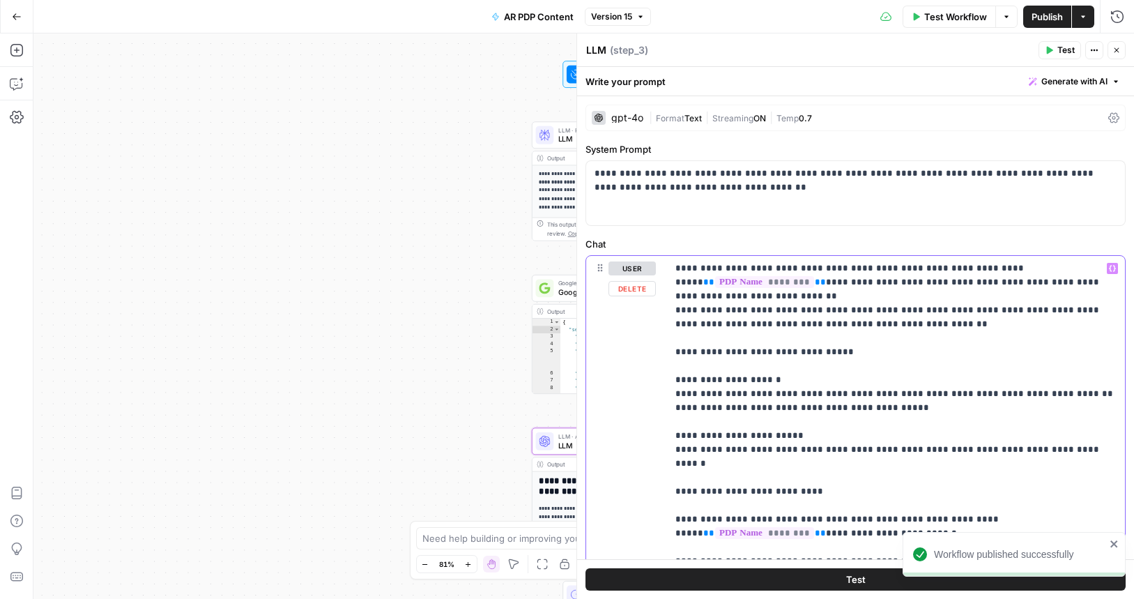
click at [812, 192] on p "**********" at bounding box center [856, 181] width 522 height 28
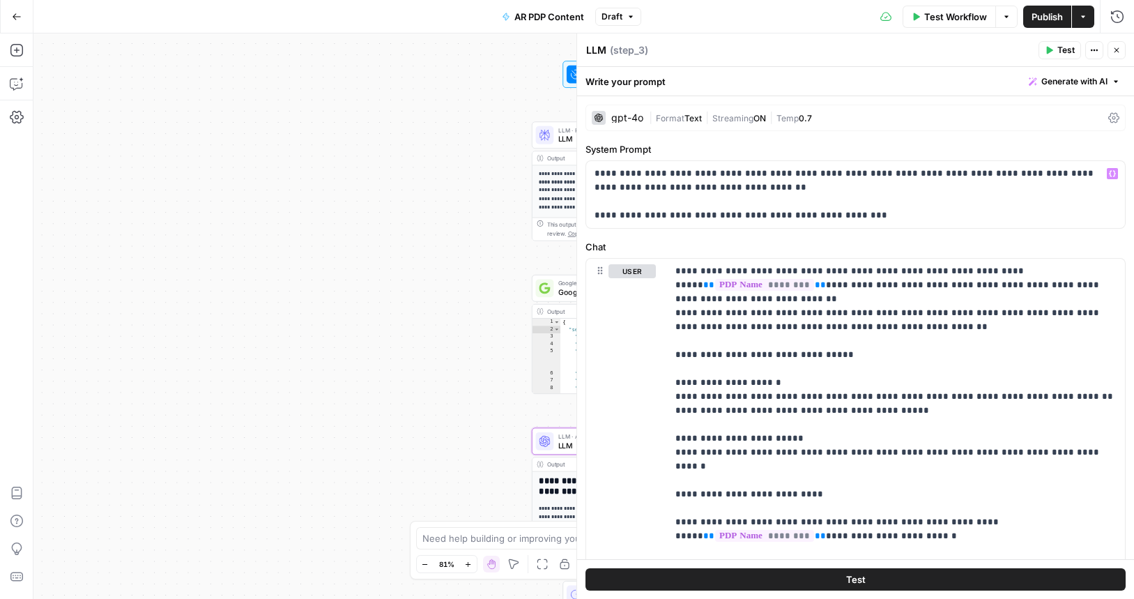
click at [1048, 16] on span "Publish" at bounding box center [1047, 17] width 31 height 14
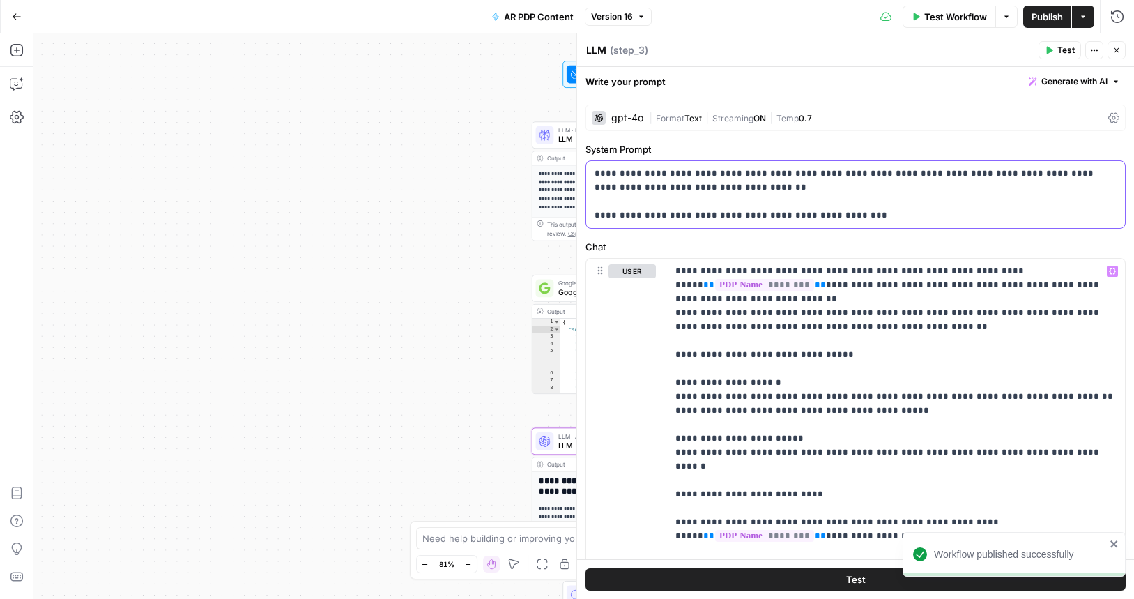
click at [859, 198] on p "**********" at bounding box center [856, 195] width 522 height 56
click at [866, 216] on p "**********" at bounding box center [856, 195] width 522 height 56
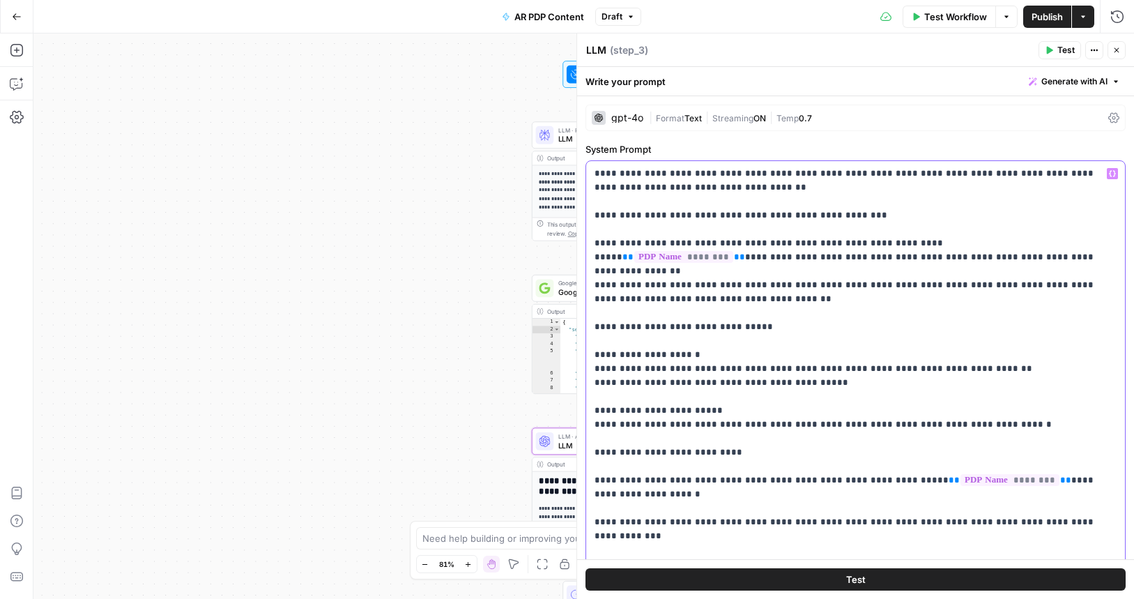
drag, startPoint x: 1056, startPoint y: 242, endPoint x: 933, endPoint y: 240, distance: 122.7
copy p "** ******** **"
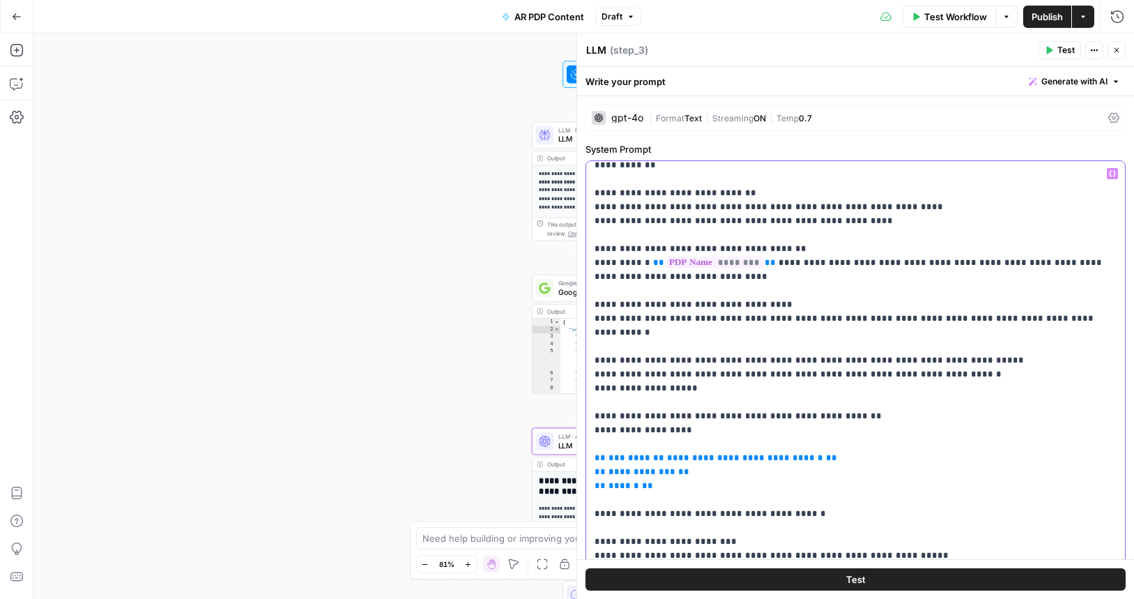
scroll to position [1409, 0]
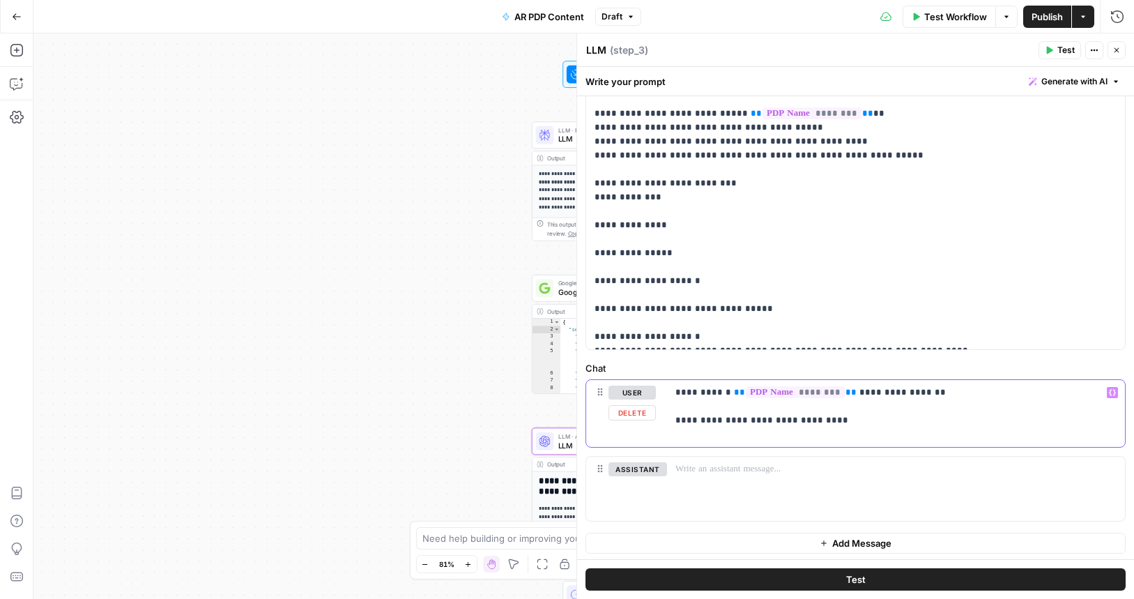
scroll to position [397, 0]
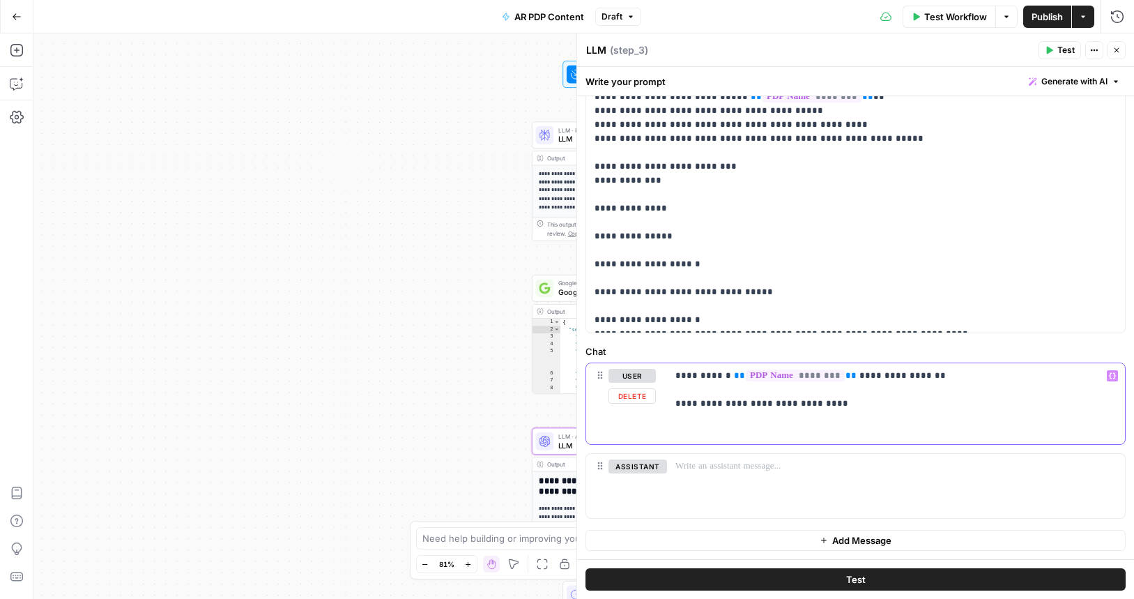
click at [1113, 376] on icon "button" at bounding box center [1112, 375] width 7 height 7
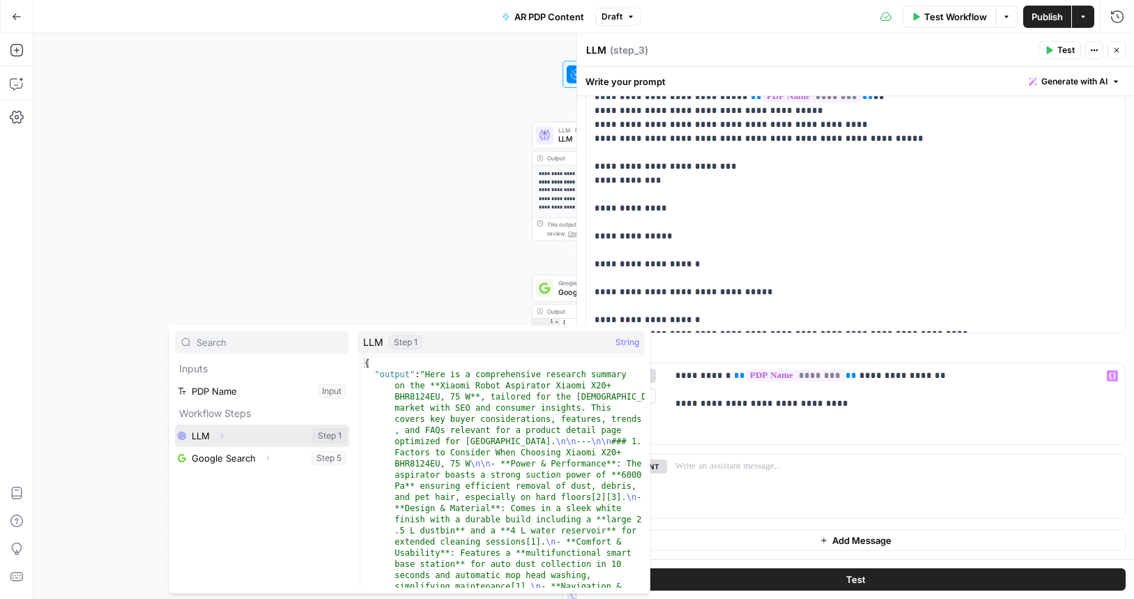
click at [286, 436] on button "Select variable LLM" at bounding box center [262, 436] width 174 height 22
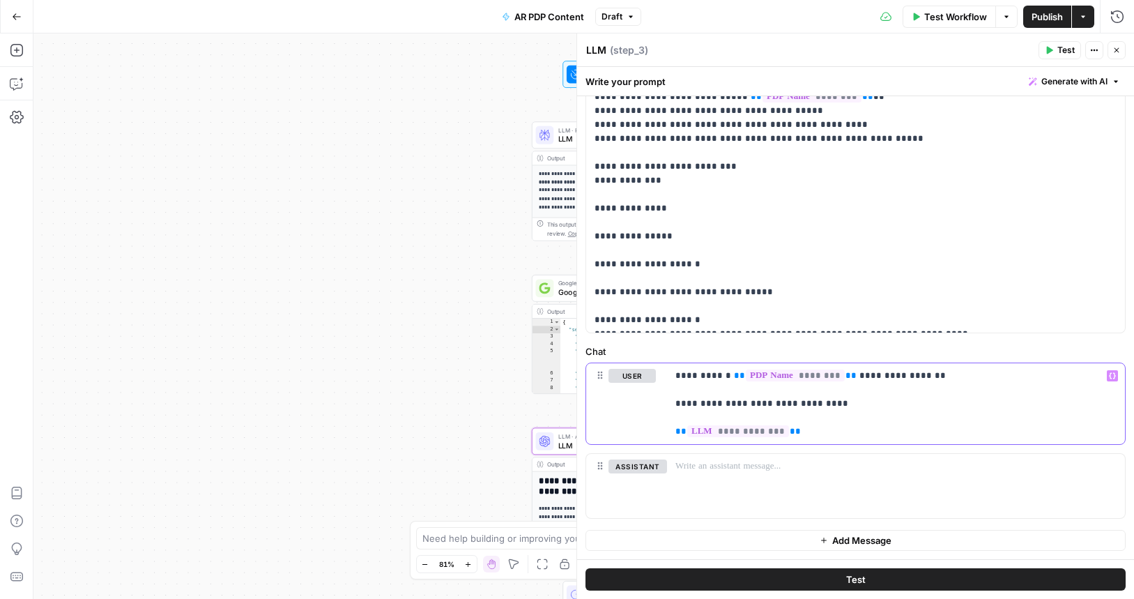
click at [729, 434] on span "**********" at bounding box center [738, 431] width 102 height 12
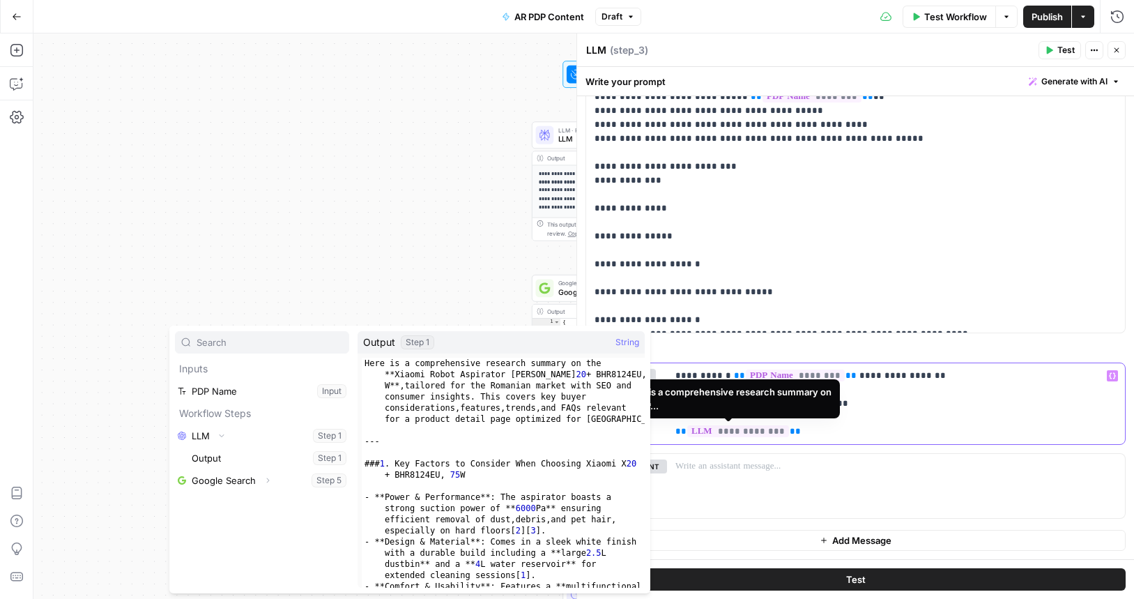
click at [864, 434] on p "**********" at bounding box center [895, 404] width 441 height 70
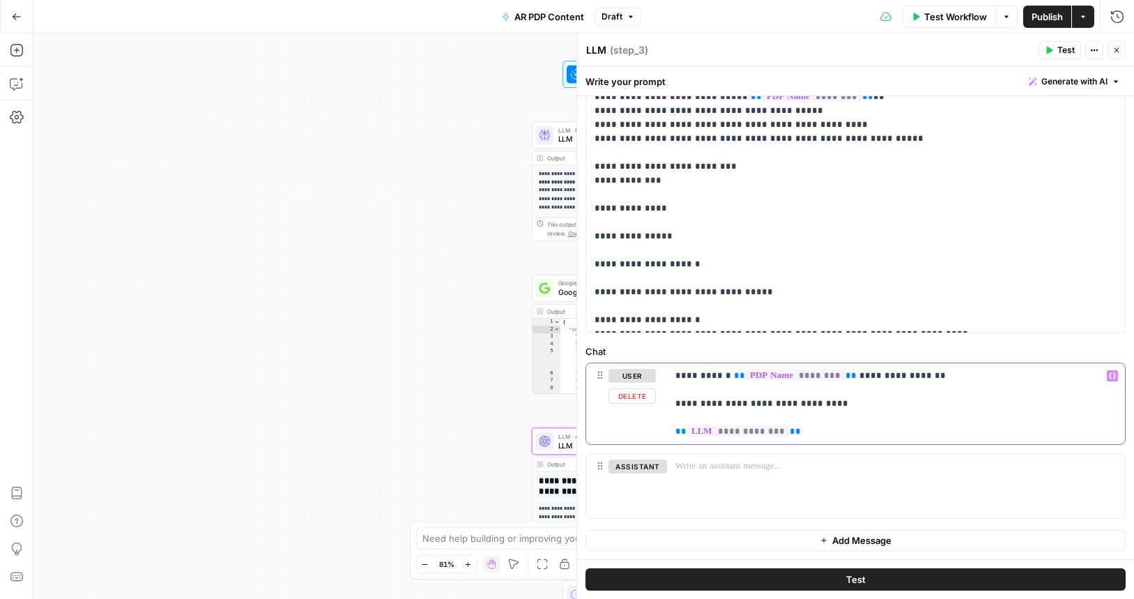
drag, startPoint x: 942, startPoint y: 375, endPoint x: 664, endPoint y: 374, distance: 278.8
click at [664, 374] on div "**********" at bounding box center [855, 403] width 539 height 81
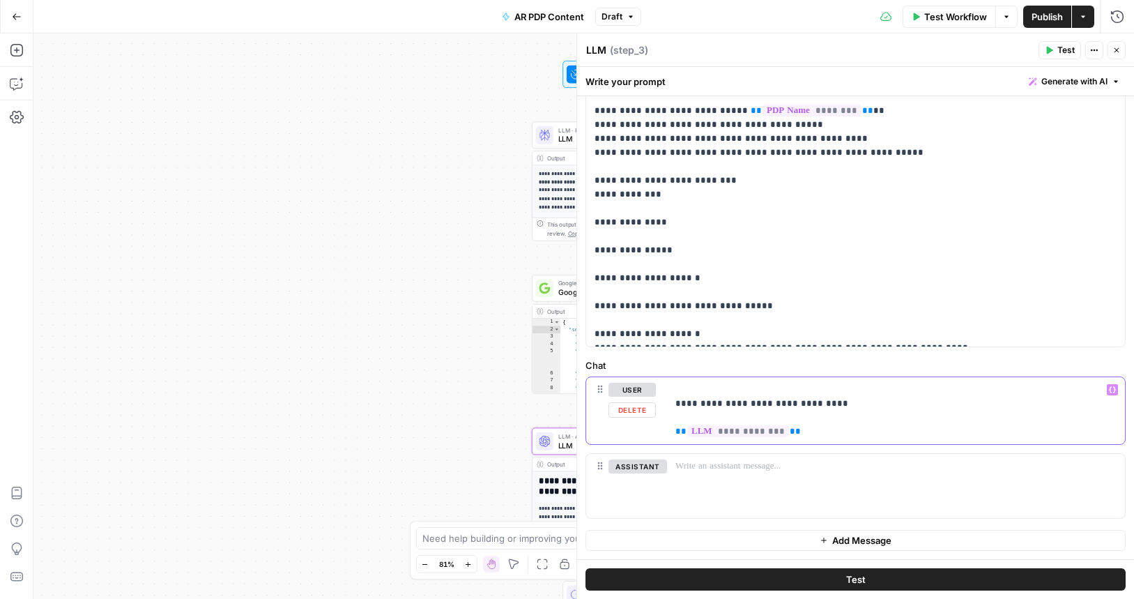
scroll to position [380, 0]
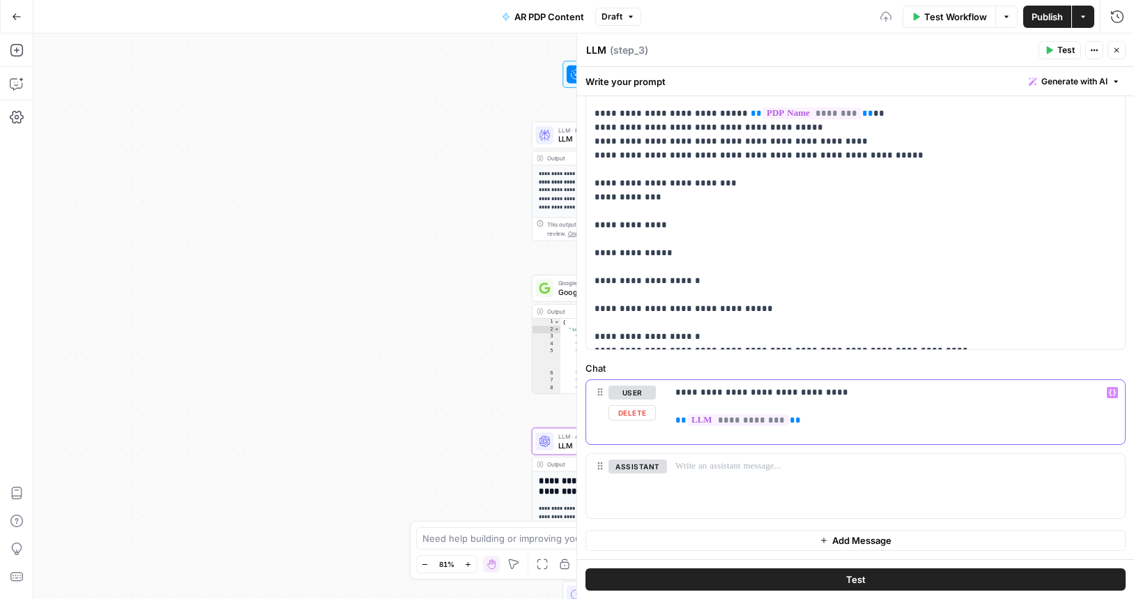
click at [866, 418] on p "**********" at bounding box center [895, 406] width 441 height 42
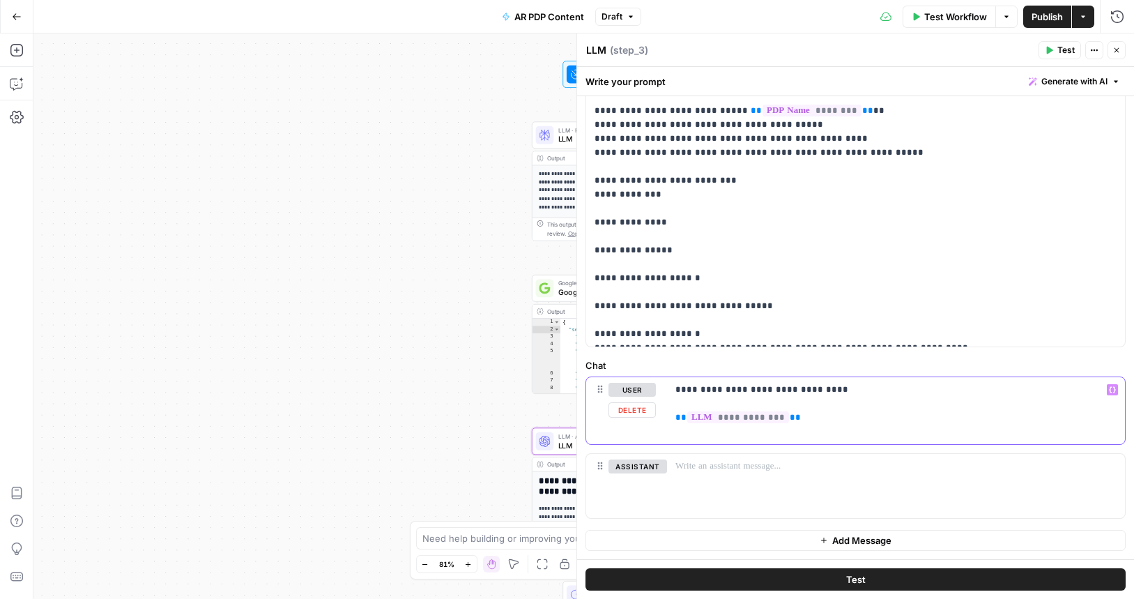
scroll to position [397, 0]
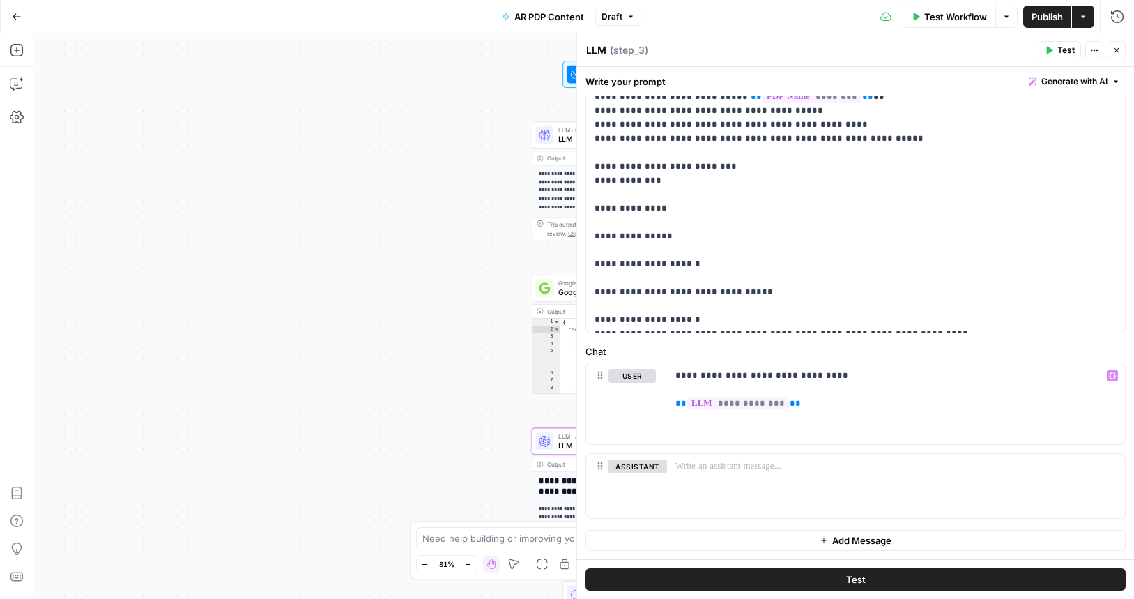
click at [500, 337] on div "**********" at bounding box center [583, 315] width 1101 height 565
click at [785, 425] on p "**********" at bounding box center [895, 404] width 441 height 70
click at [914, 432] on p "**********" at bounding box center [895, 404] width 441 height 70
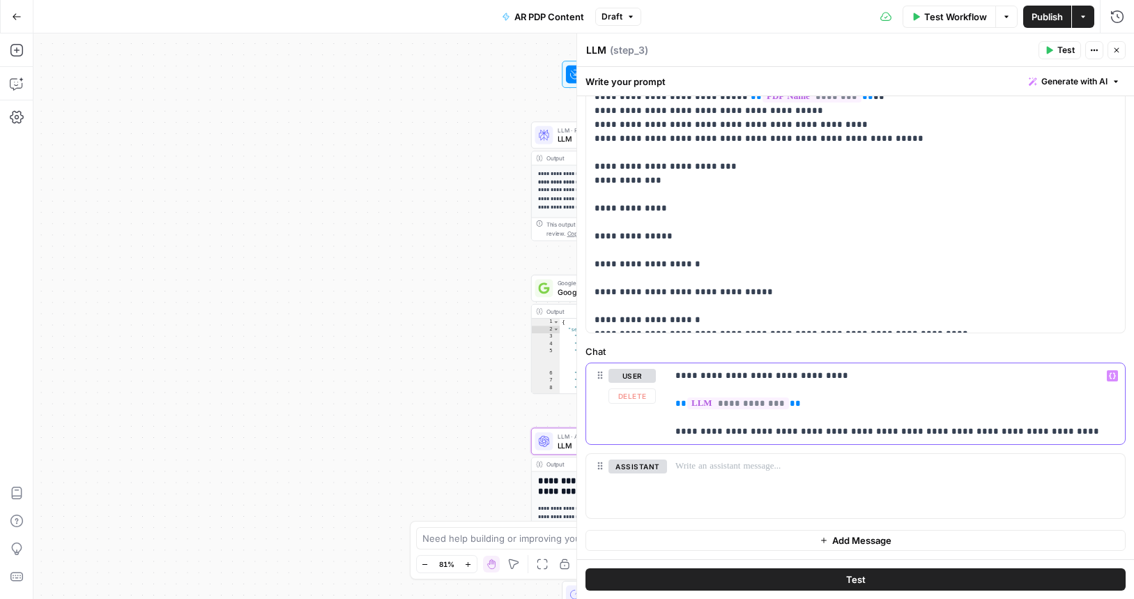
click at [961, 428] on p "**********" at bounding box center [895, 404] width 441 height 70
click at [1110, 374] on icon "button" at bounding box center [1112, 375] width 7 height 6
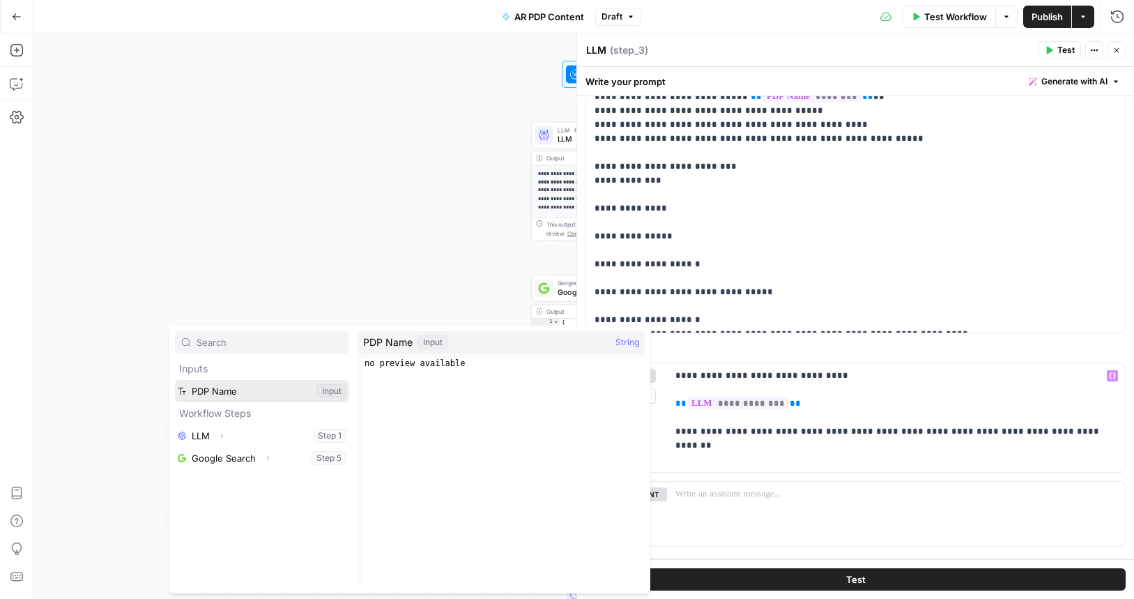
click at [291, 393] on button "Select variable PDP Name" at bounding box center [262, 391] width 174 height 22
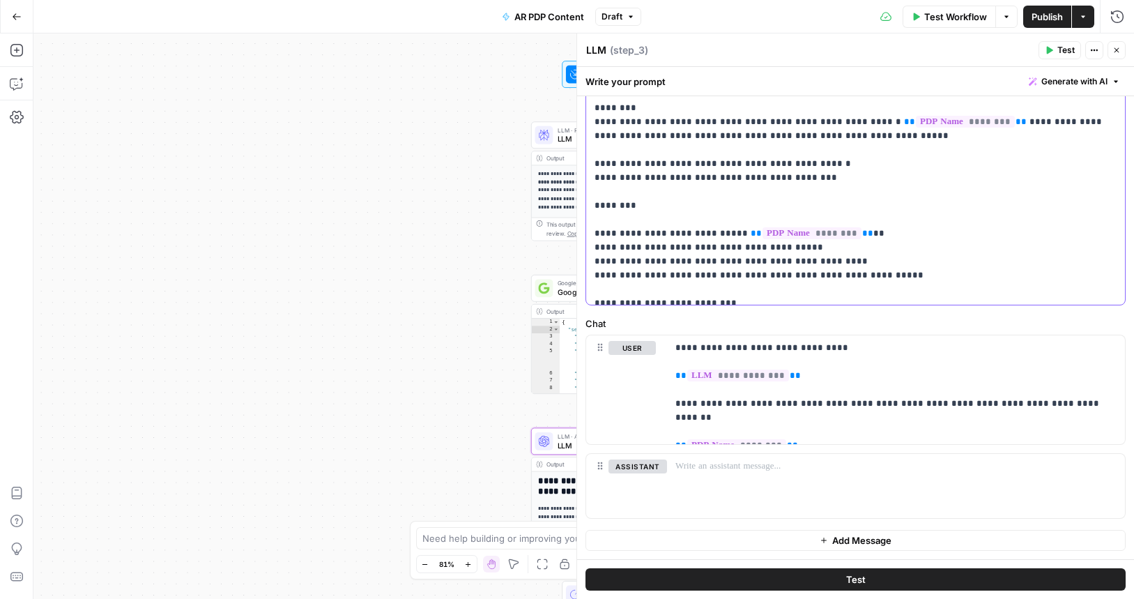
scroll to position [1162, 0]
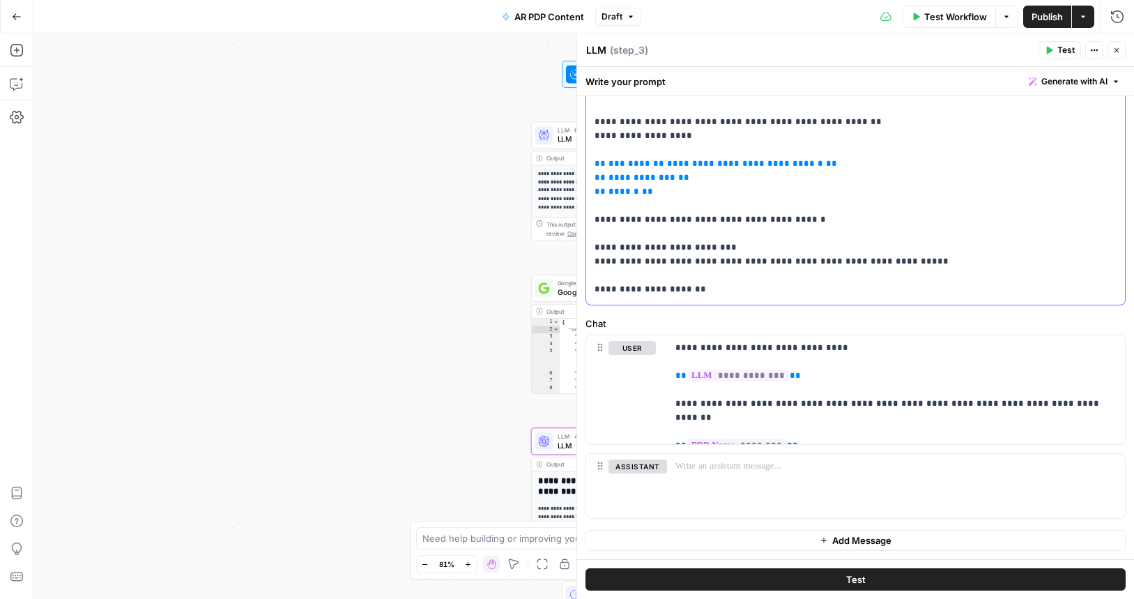
scroll to position [0, 0]
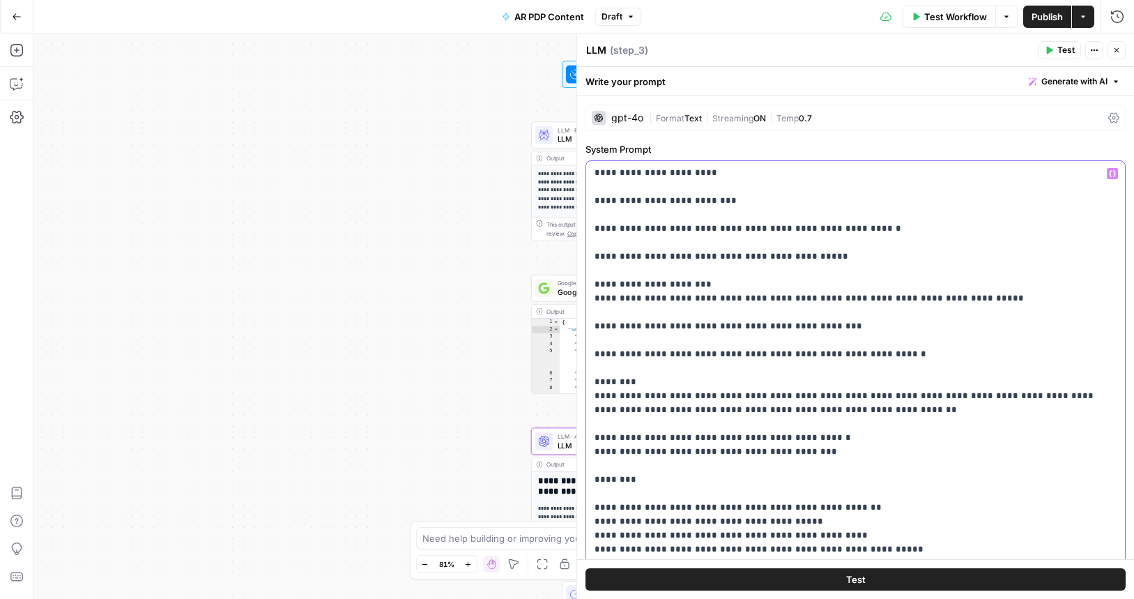
scroll to position [425, 0]
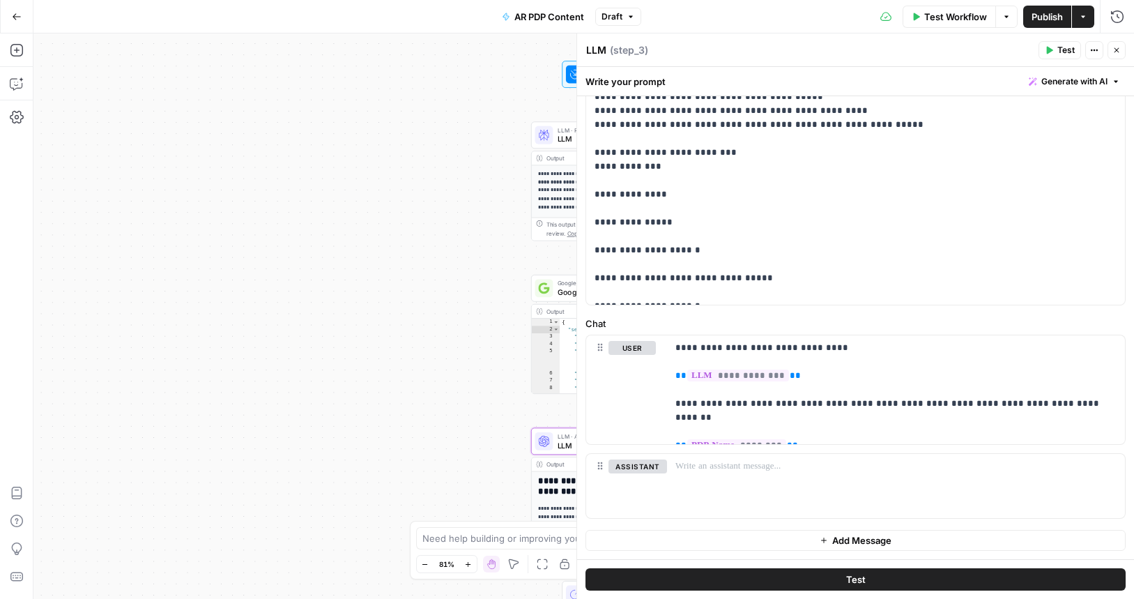
click at [1023, 3] on div "Test Workflow Options Publish Actions Run History" at bounding box center [888, 16] width 494 height 33
click at [1034, 17] on span "Publish" at bounding box center [1047, 17] width 31 height 14
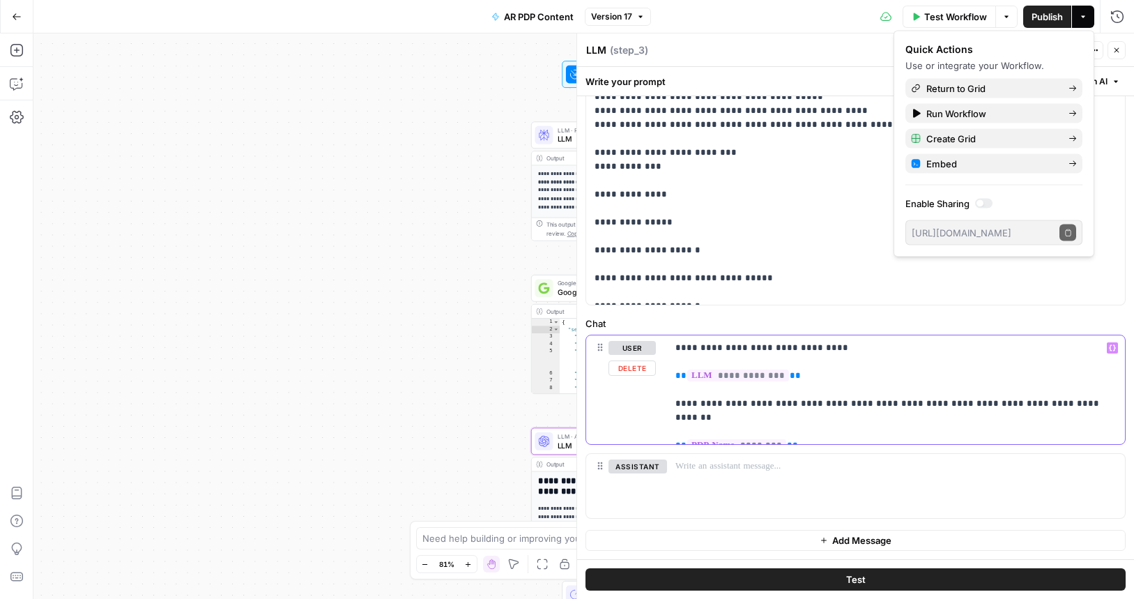
click at [832, 422] on p "**********" at bounding box center [895, 390] width 441 height 98
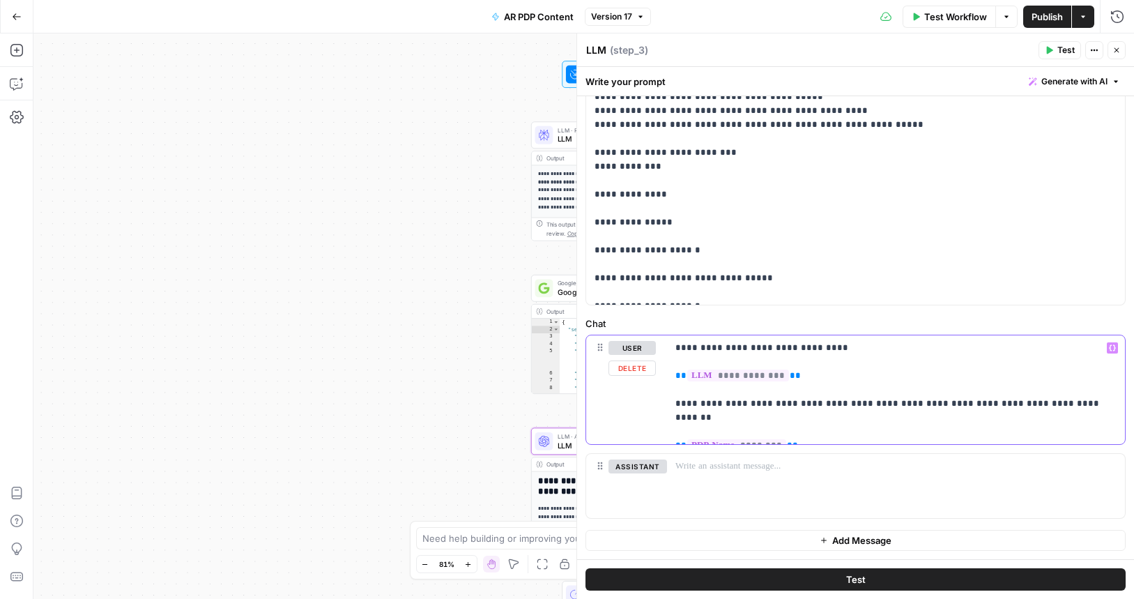
click at [832, 429] on p "**********" at bounding box center [895, 390] width 441 height 98
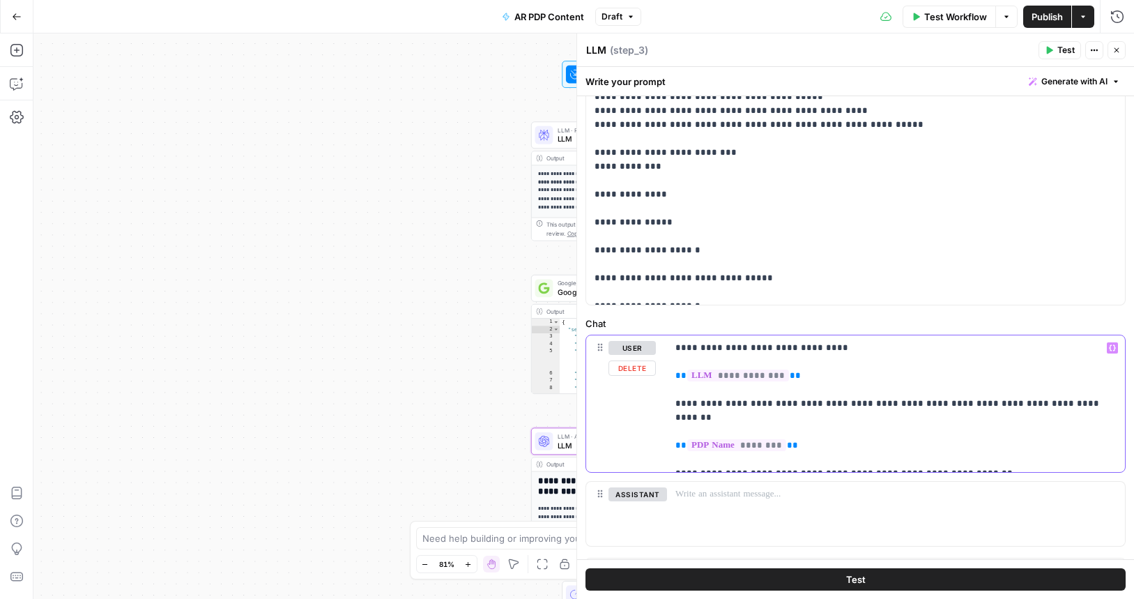
click at [945, 459] on p "**********" at bounding box center [895, 403] width 441 height 125
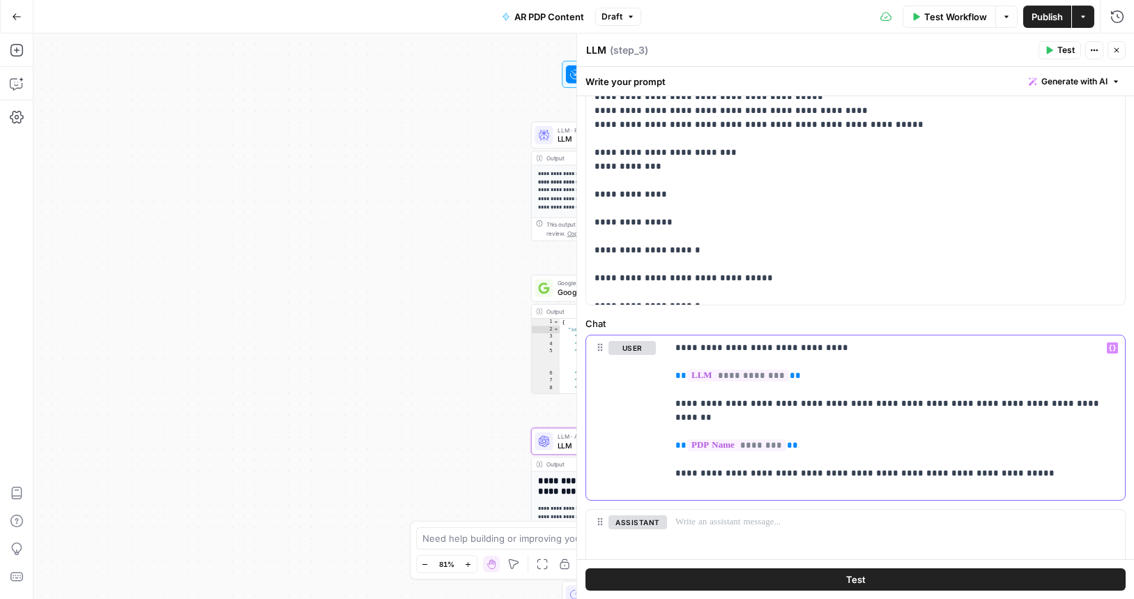
click at [1109, 344] on icon "button" at bounding box center [1112, 347] width 7 height 7
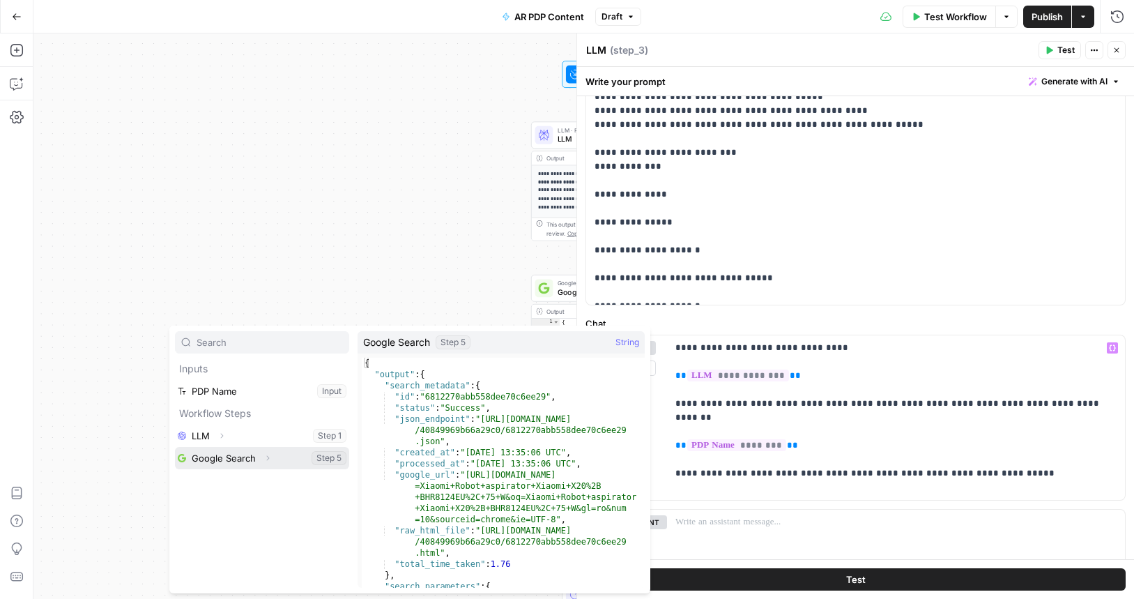
click at [291, 459] on button "Select variable Google Search" at bounding box center [262, 458] width 174 height 22
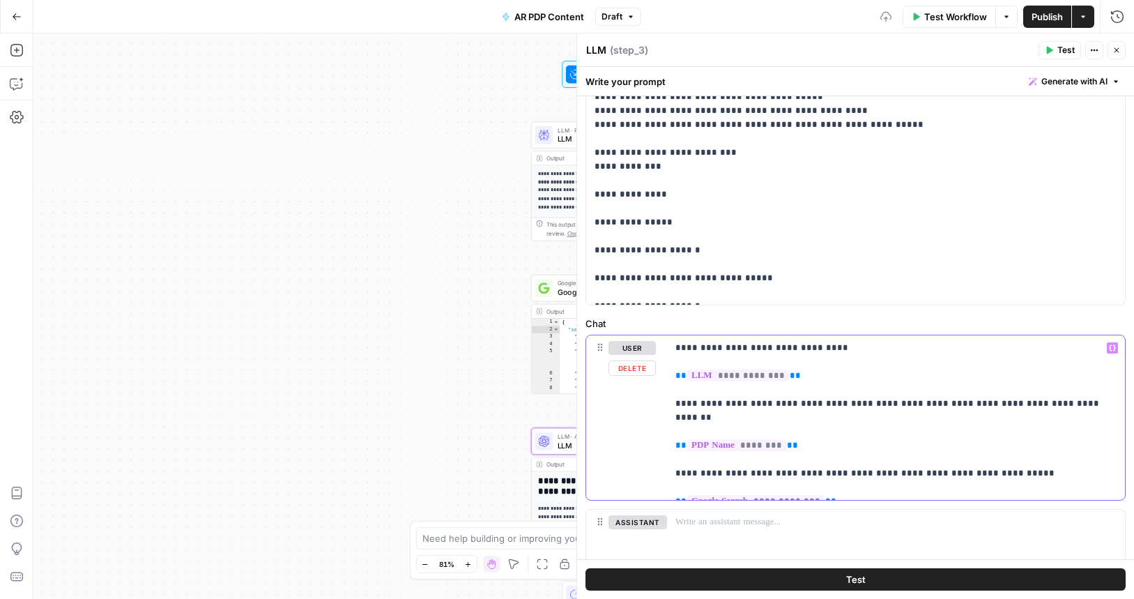
click at [844, 443] on p "**********" at bounding box center [895, 417] width 441 height 153
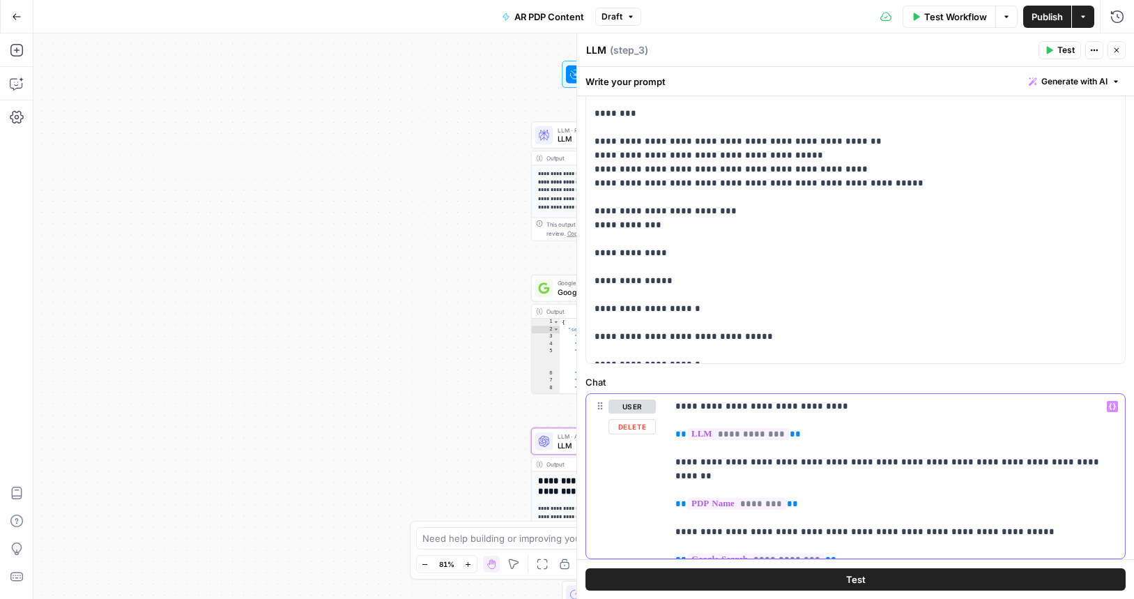
scroll to position [363, 0]
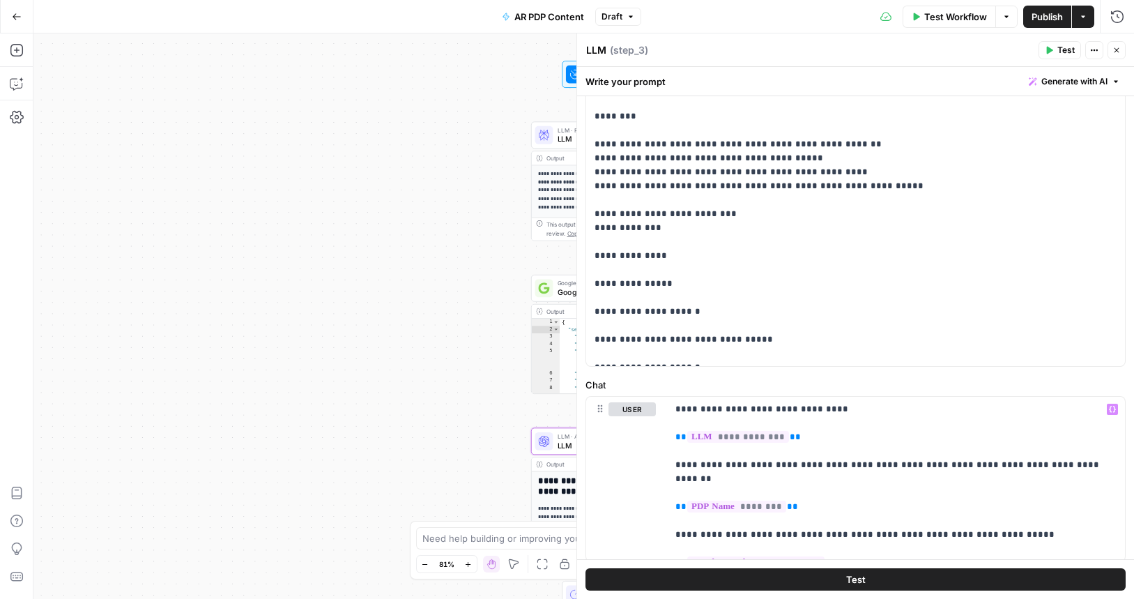
click at [471, 231] on div "**********" at bounding box center [583, 315] width 1101 height 565
click at [570, 177] on div at bounding box center [577, 315] width 14 height 565
click at [563, 141] on span "LLM" at bounding box center [617, 138] width 119 height 11
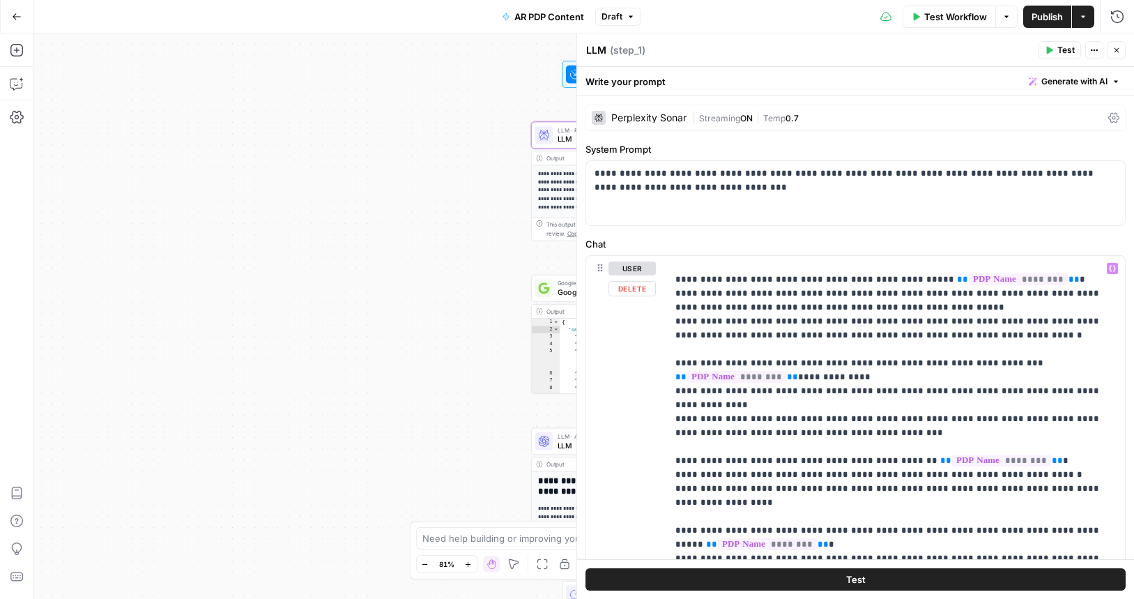
scroll to position [0, 0]
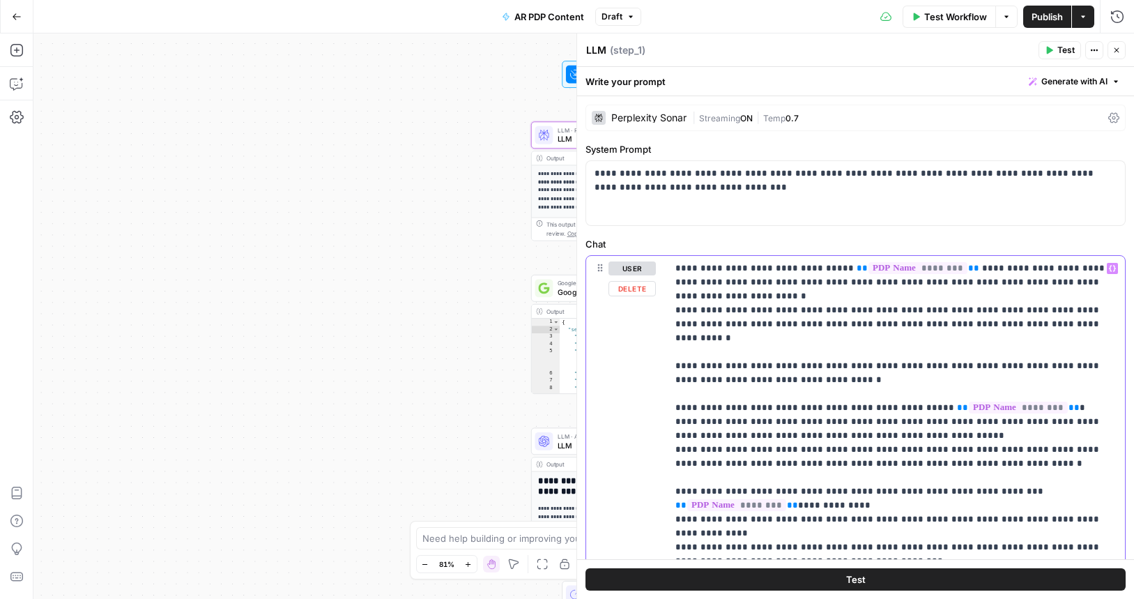
drag, startPoint x: 968, startPoint y: 268, endPoint x: 845, endPoint y: 269, distance: 122.7
copy p "** ******** ** *"
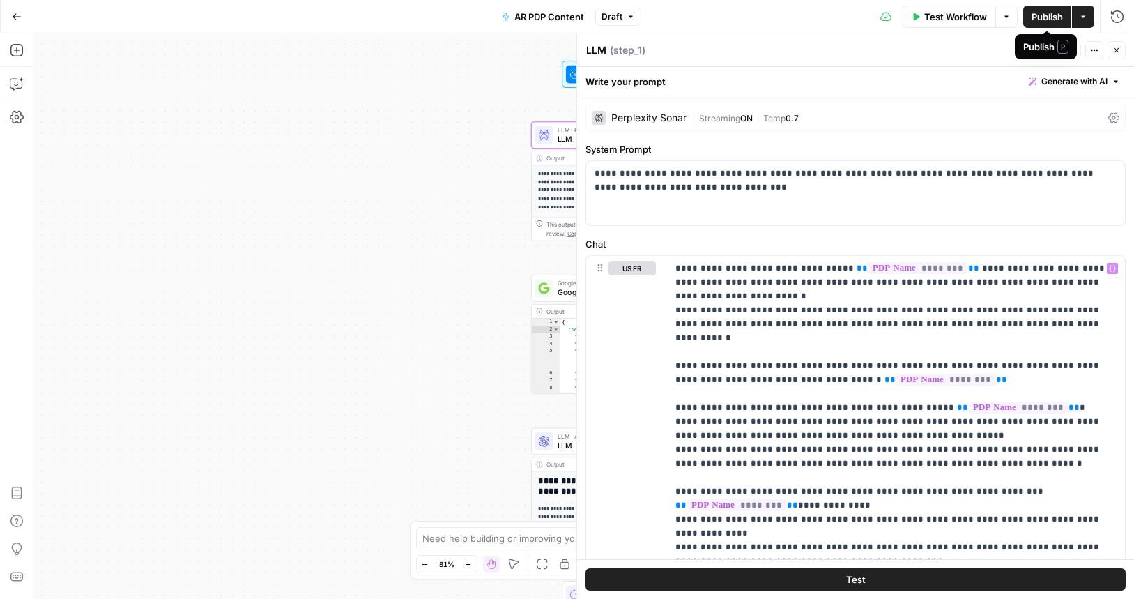
click at [1042, 11] on span "Publish" at bounding box center [1047, 17] width 31 height 14
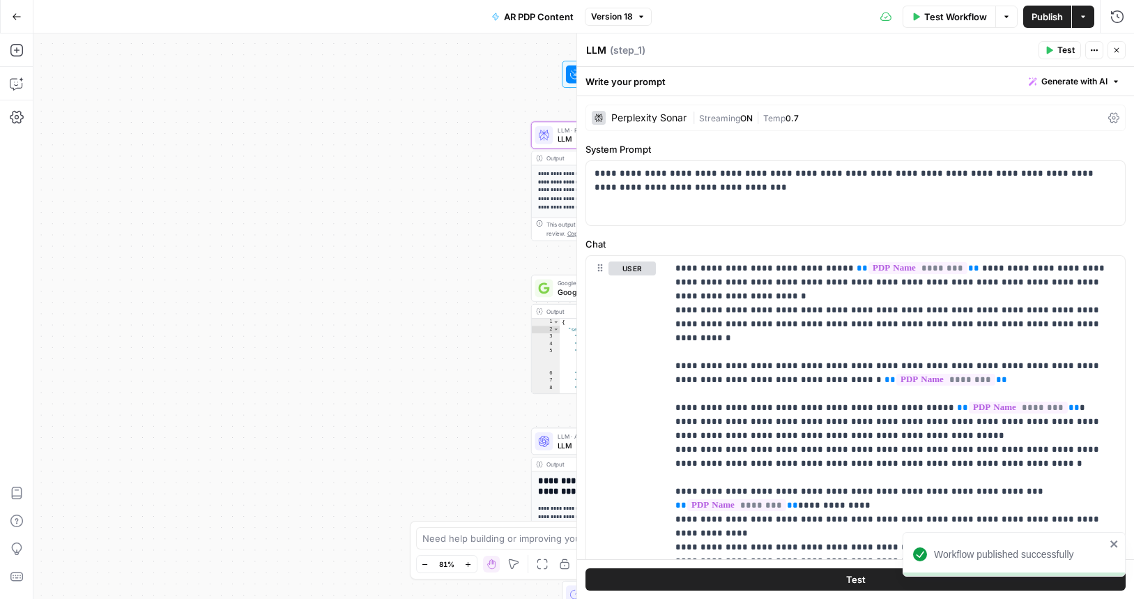
click at [1045, 17] on span "Publish" at bounding box center [1047, 17] width 31 height 14
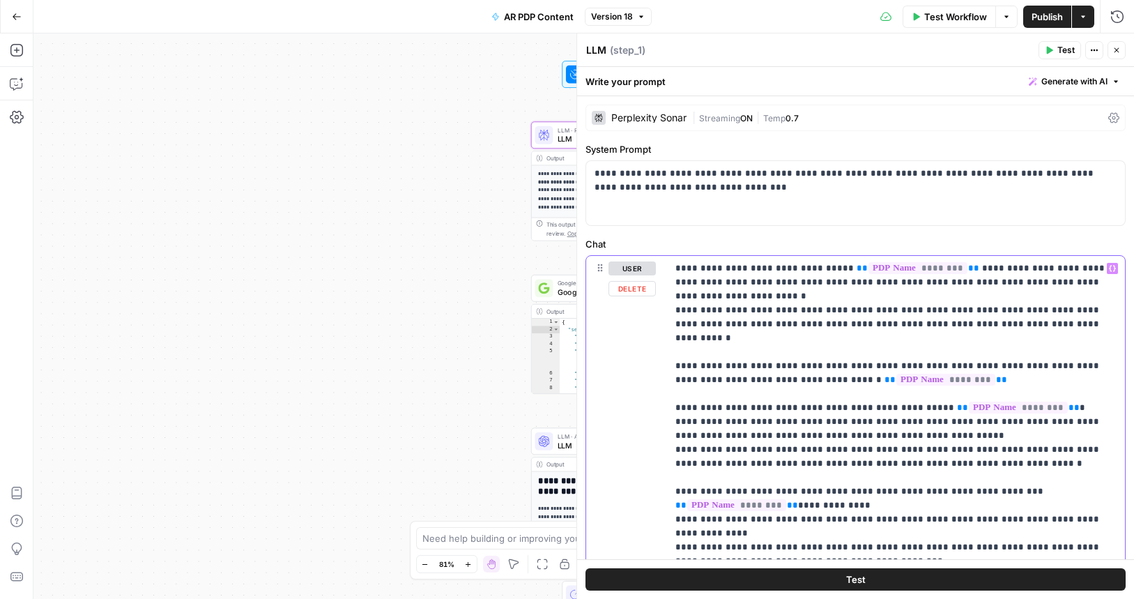
click at [1055, 26] on button "Publish" at bounding box center [1047, 17] width 48 height 22
drag, startPoint x: 1040, startPoint y: 326, endPoint x: 733, endPoint y: 328, distance: 307.4
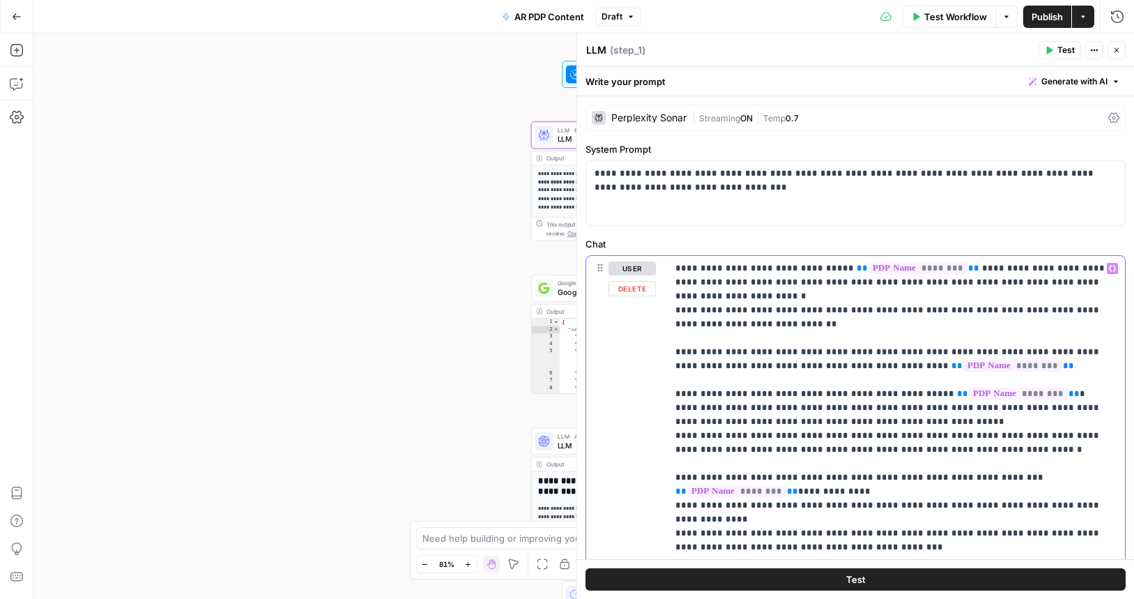
scroll to position [31, 0]
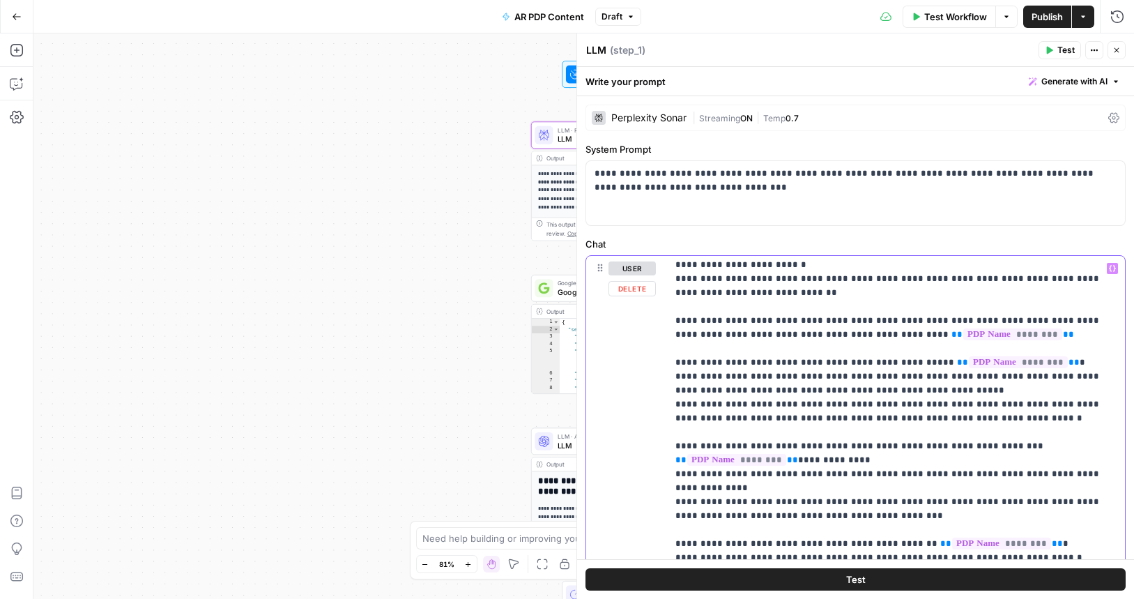
drag, startPoint x: 981, startPoint y: 420, endPoint x: 672, endPoint y: 381, distance: 312.0
click at [672, 381] on div "**********" at bounding box center [896, 540] width 458 height 568
drag, startPoint x: 903, startPoint y: 390, endPoint x: 878, endPoint y: 394, distance: 24.8
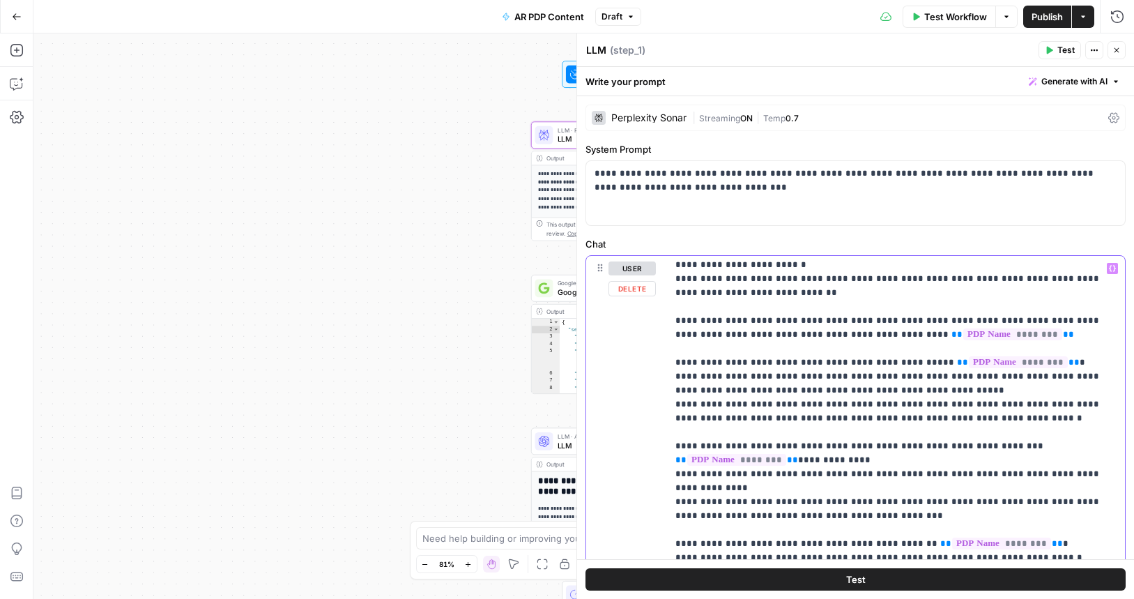
drag, startPoint x: 907, startPoint y: 394, endPoint x: 799, endPoint y: 381, distance: 108.8
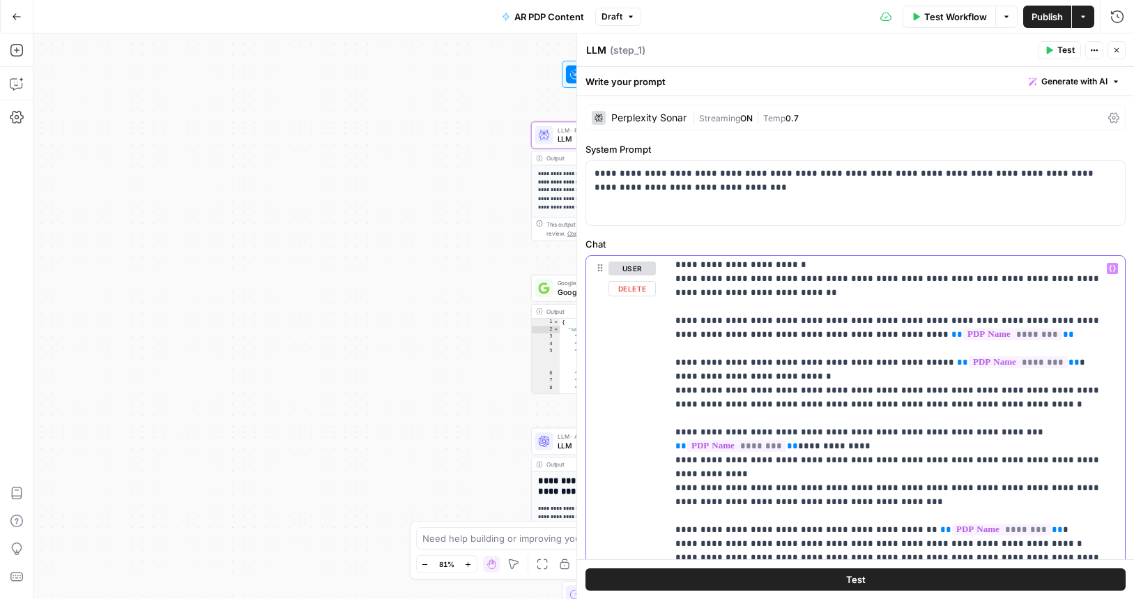
drag, startPoint x: 1031, startPoint y: 410, endPoint x: 1034, endPoint y: 397, distance: 13.5
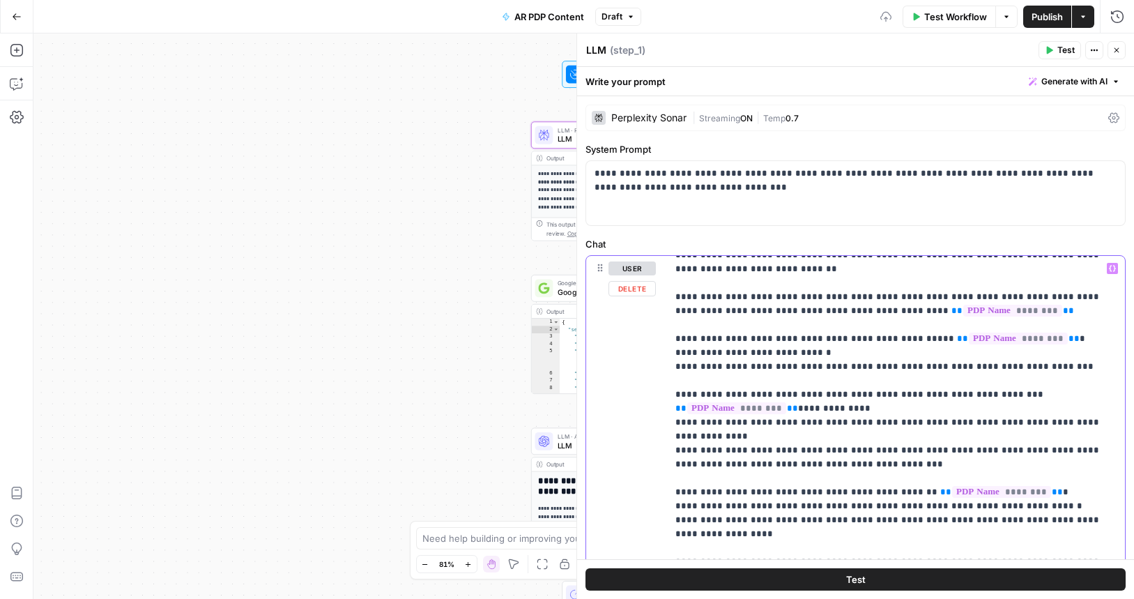
scroll to position [60, 0]
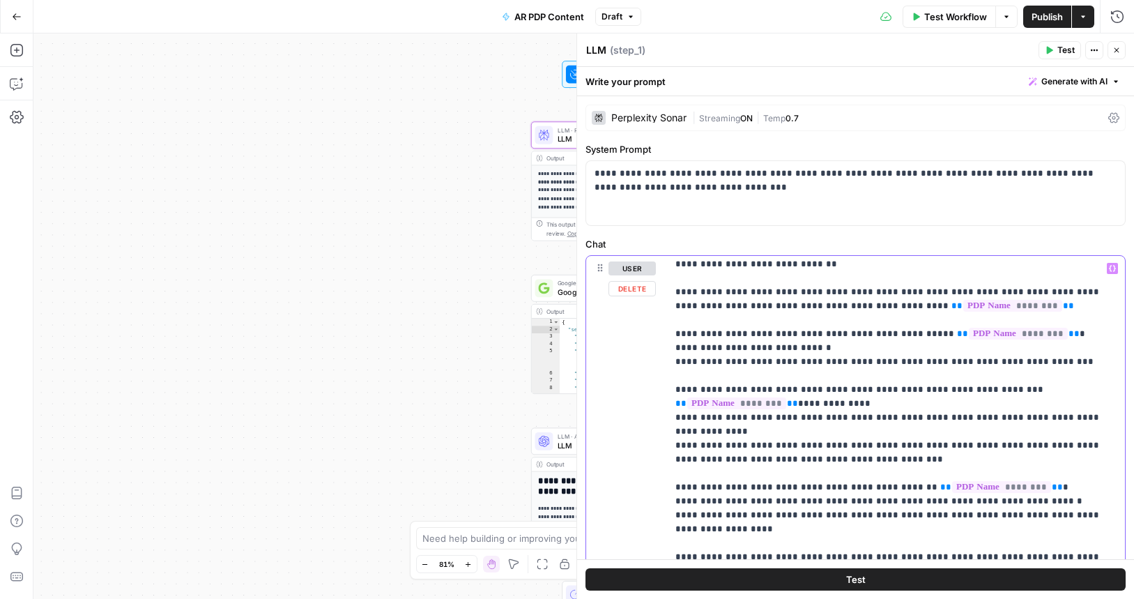
drag, startPoint x: 1102, startPoint y: 419, endPoint x: 673, endPoint y: 425, distance: 428.7
click at [673, 424] on div "**********" at bounding box center [896, 540] width 458 height 568
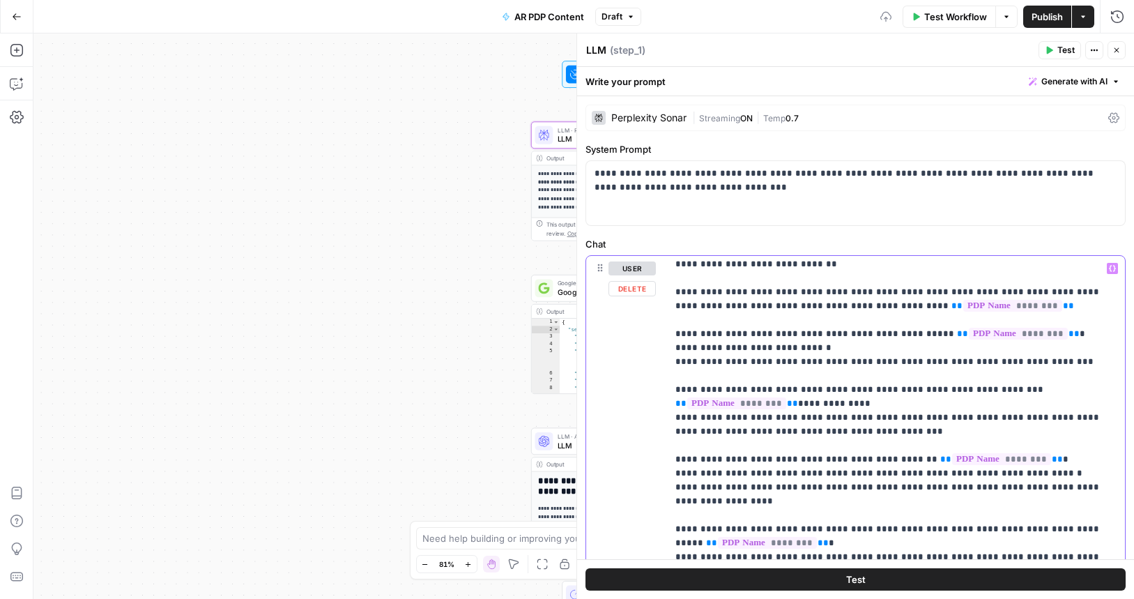
scroll to position [91, 0]
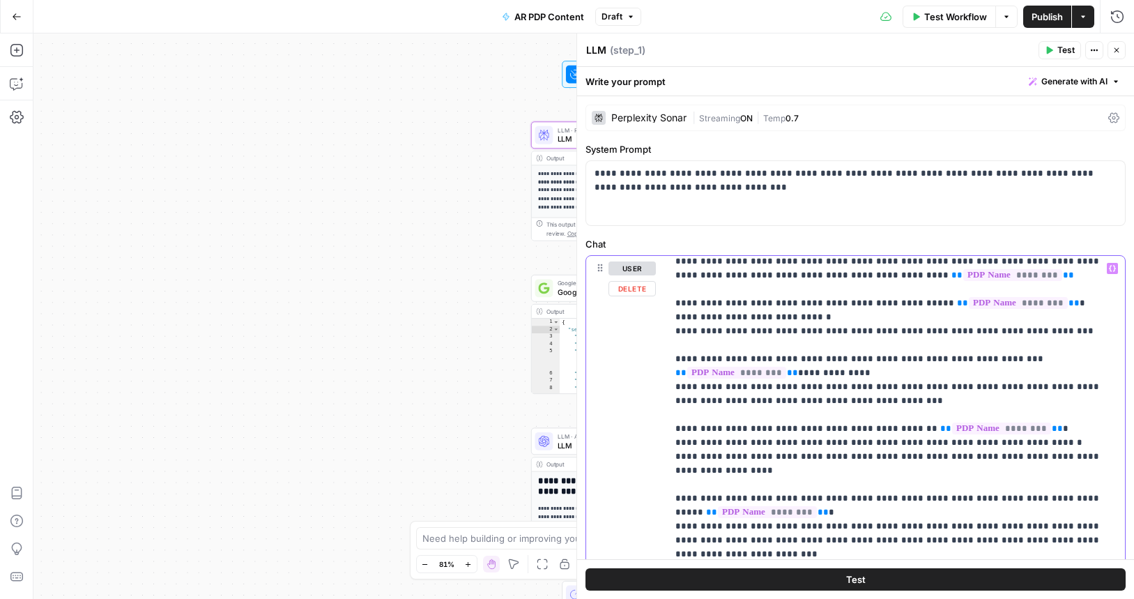
drag, startPoint x: 1050, startPoint y: 447, endPoint x: 656, endPoint y: 447, distance: 394.5
click at [656, 447] on div "**********" at bounding box center [855, 540] width 539 height 568
drag, startPoint x: 751, startPoint y: 474, endPoint x: 655, endPoint y: 448, distance: 98.9
click at [655, 448] on div "**********" at bounding box center [855, 540] width 539 height 568
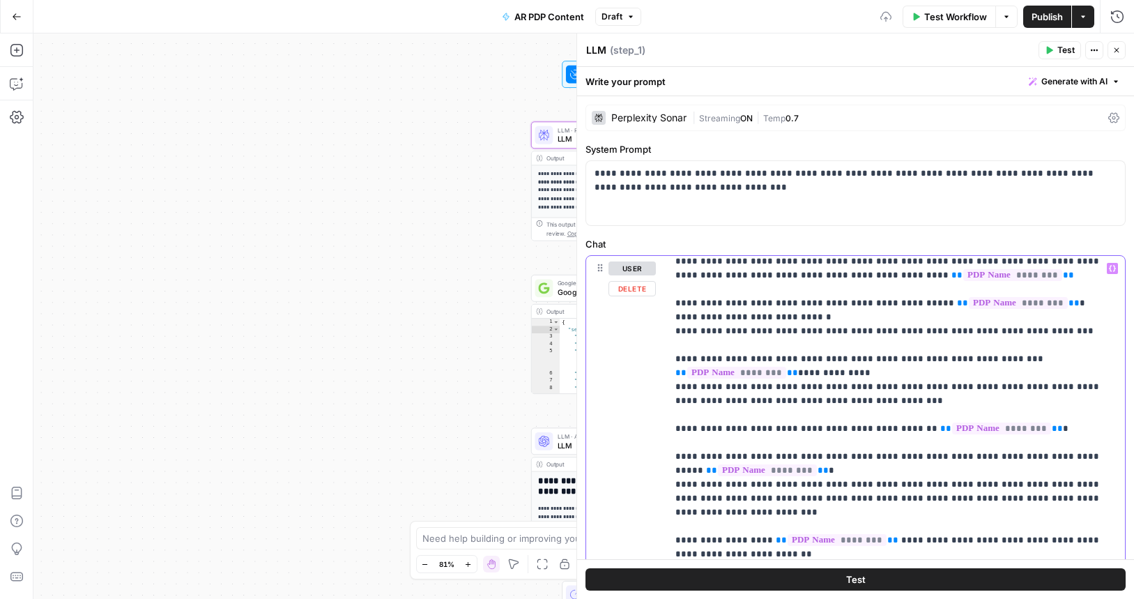
scroll to position [127, 0]
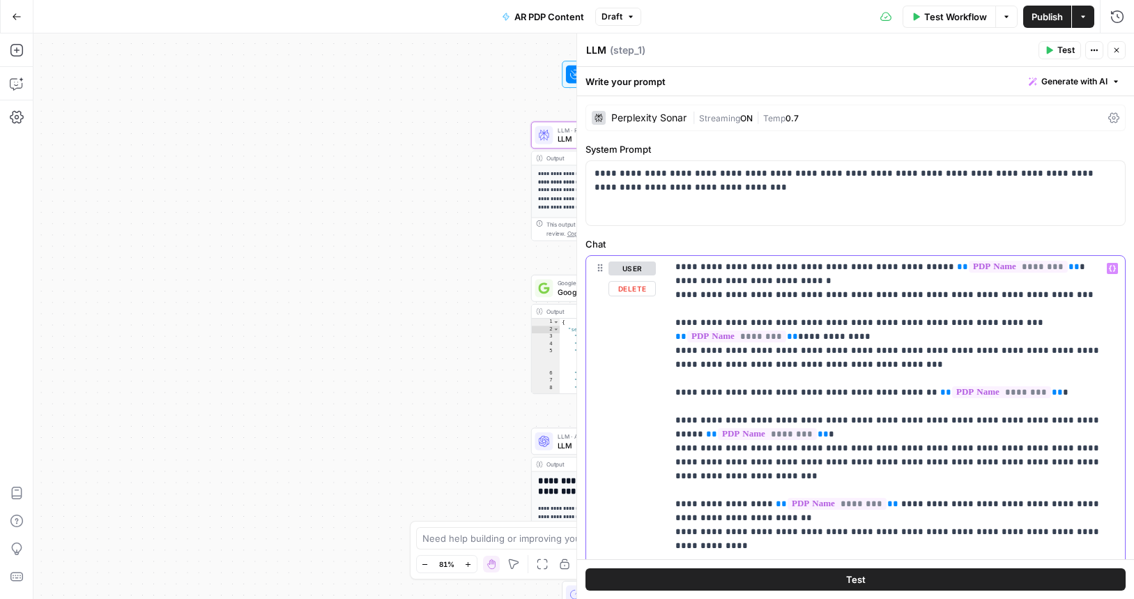
drag, startPoint x: 969, startPoint y: 450, endPoint x: 807, endPoint y: 451, distance: 161.7
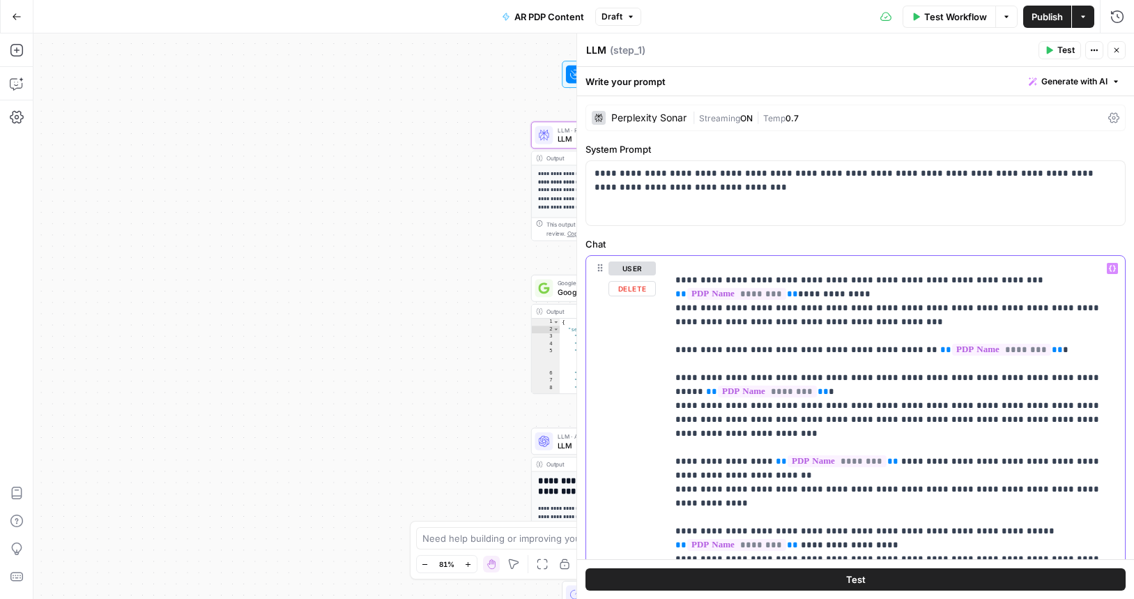
scroll to position [170, 0]
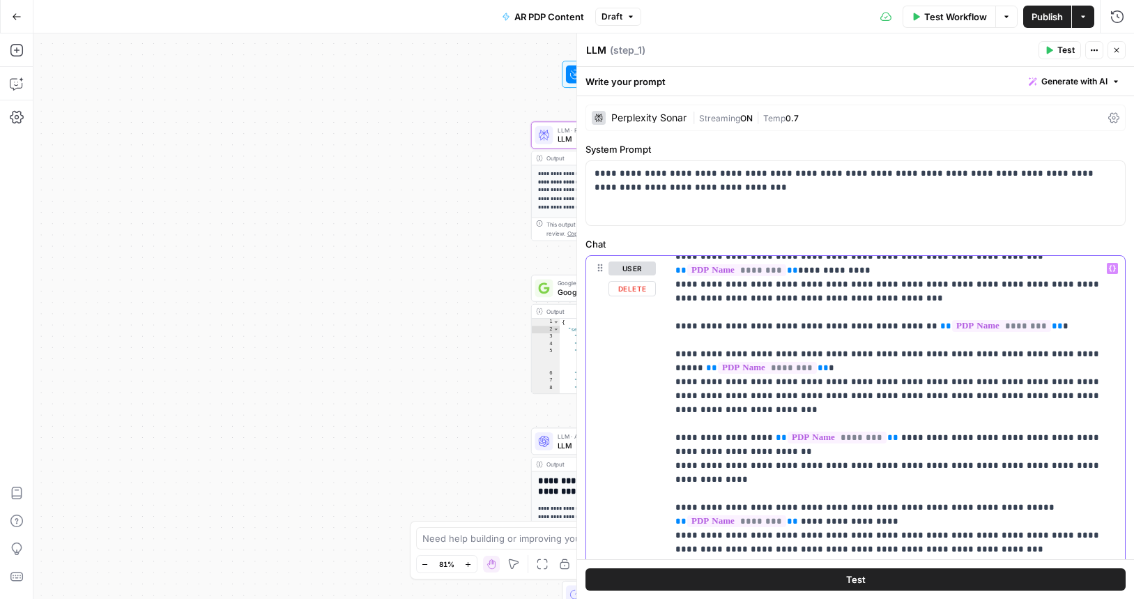
scroll to position [197, 0]
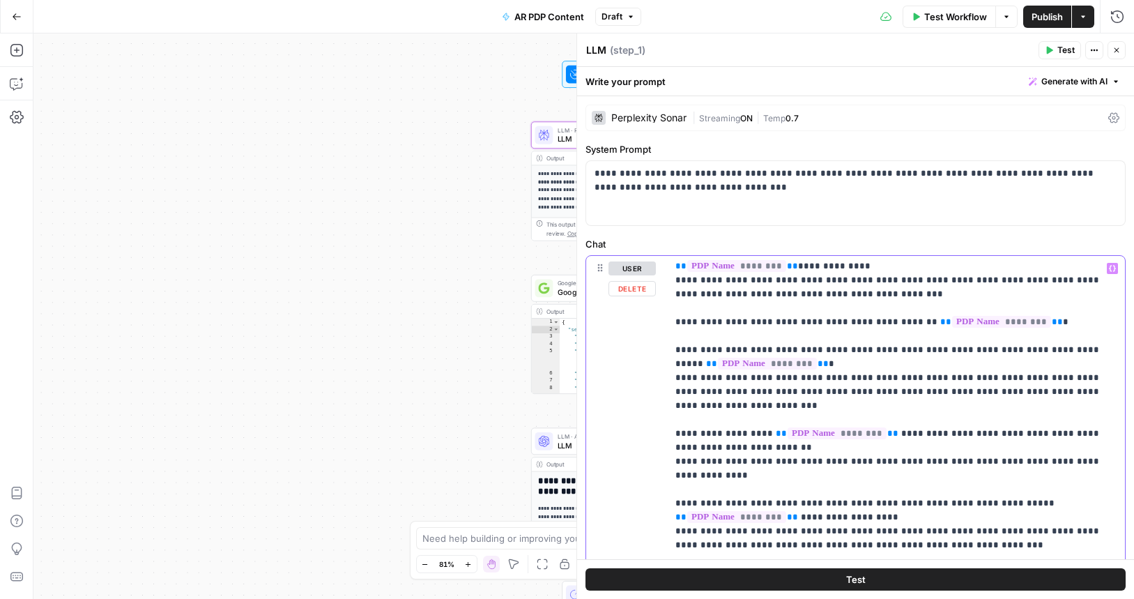
drag, startPoint x: 1115, startPoint y: 448, endPoint x: 666, endPoint y: 449, distance: 448.9
click at [666, 449] on div "**********" at bounding box center [855, 540] width 539 height 568
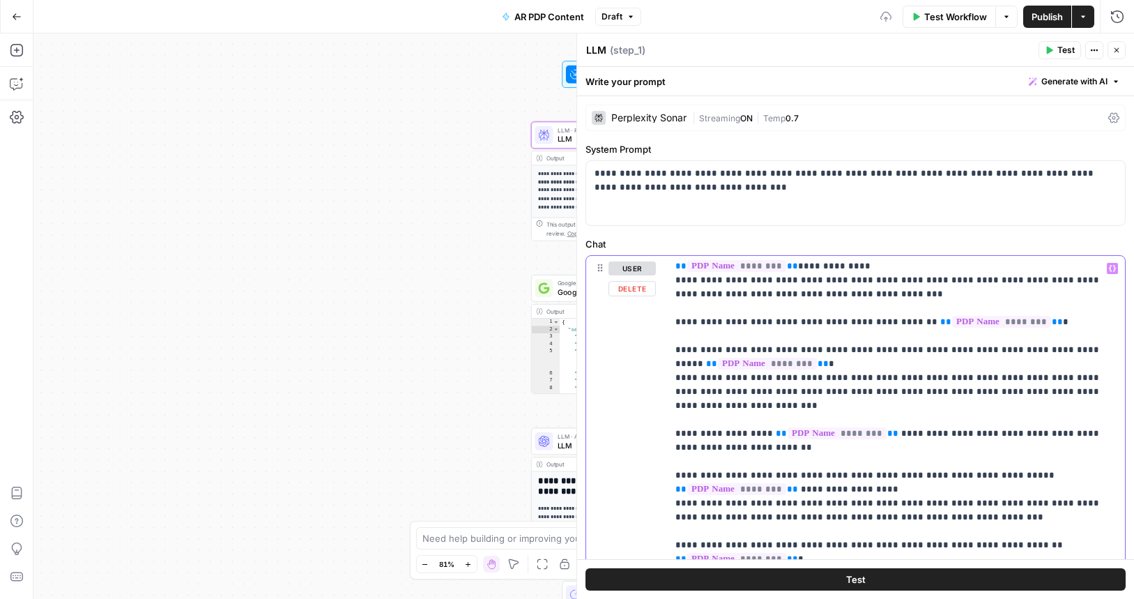
scroll to position [234, 0]
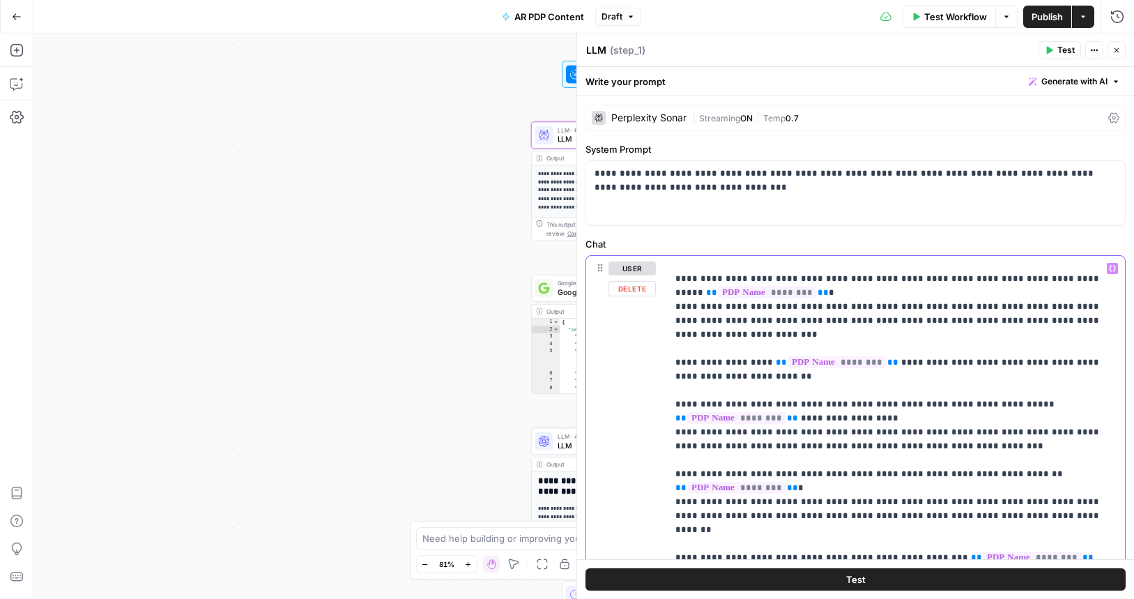
drag, startPoint x: 955, startPoint y: 434, endPoint x: 662, endPoint y: 423, distance: 293.0
click at [662, 423] on div "**********" at bounding box center [855, 540] width 539 height 568
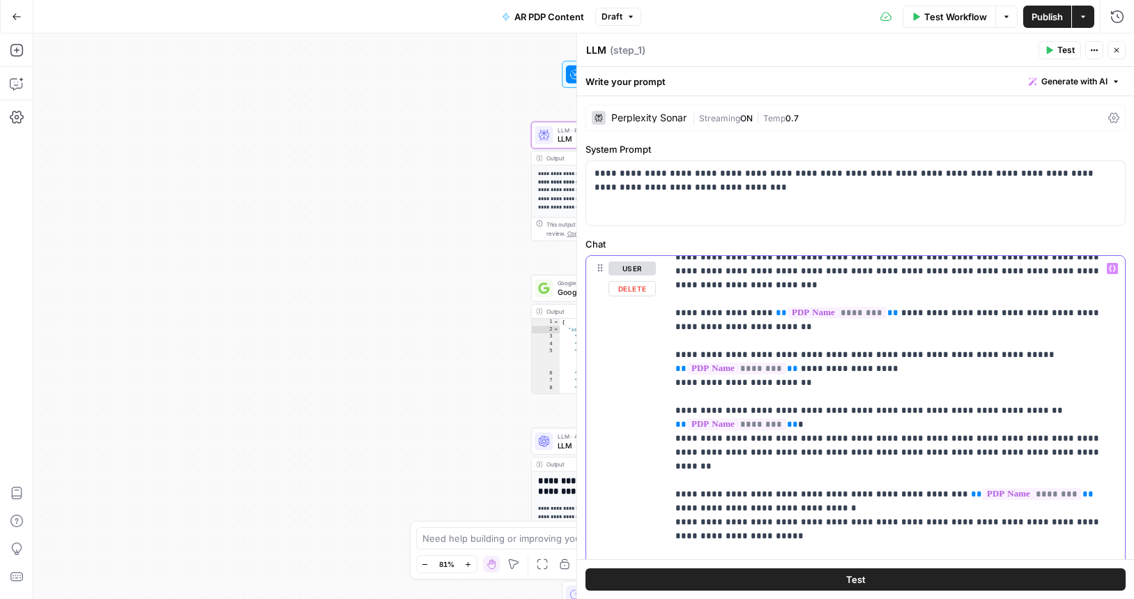
scroll to position [382, 0]
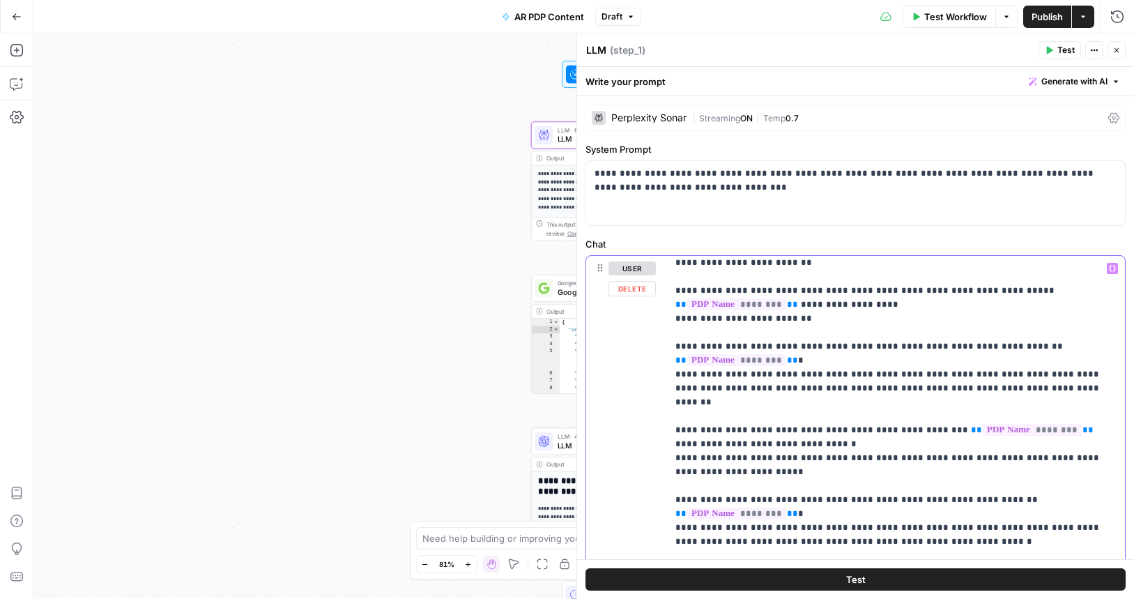
drag, startPoint x: 728, startPoint y: 441, endPoint x: 672, endPoint y: 433, distance: 56.3
click at [672, 433] on div "**********" at bounding box center [896, 540] width 458 height 568
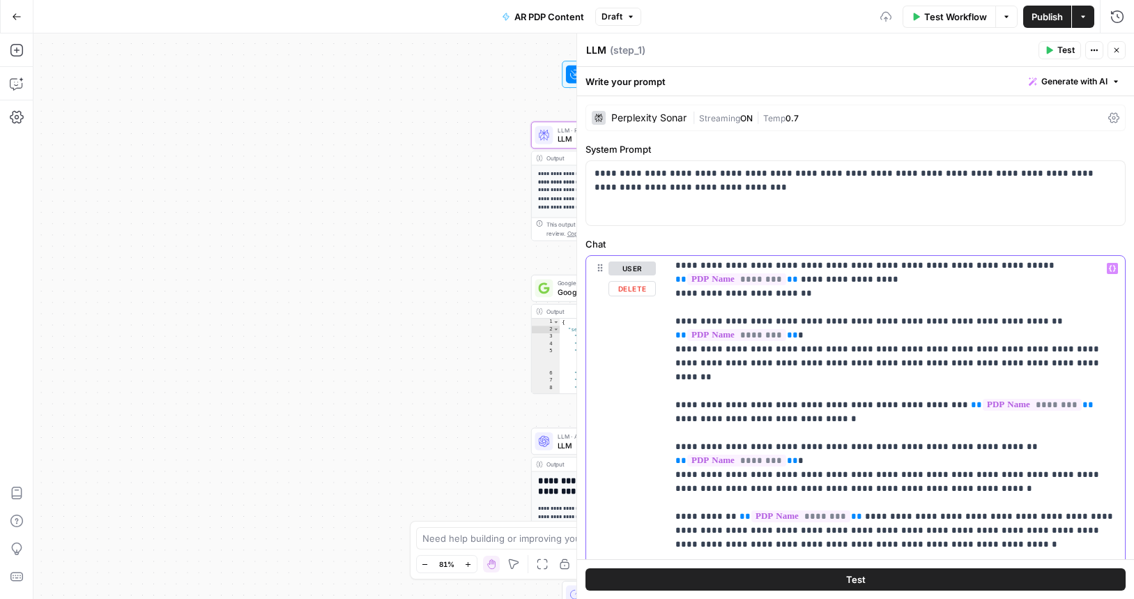
scroll to position [403, 0]
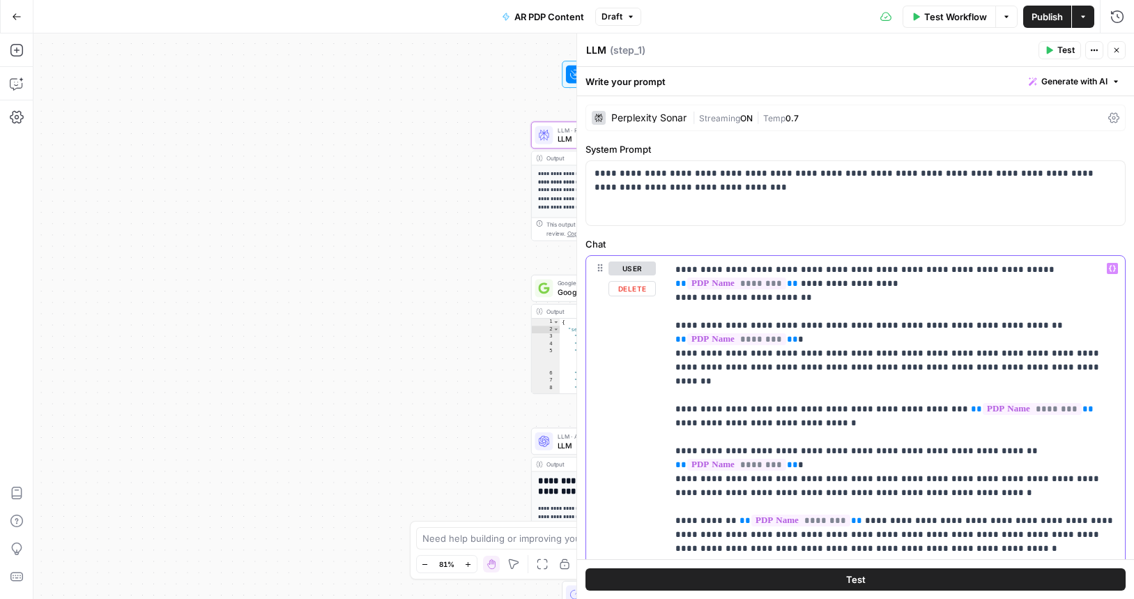
drag, startPoint x: 930, startPoint y: 505, endPoint x: 668, endPoint y: 498, distance: 261.5
click at [668, 498] on div "**********" at bounding box center [896, 540] width 458 height 568
drag, startPoint x: 912, startPoint y: 453, endPoint x: 668, endPoint y: 443, distance: 243.5
click at [668, 443] on div "**********" at bounding box center [896, 540] width 458 height 568
click at [712, 450] on p "**********" at bounding box center [895, 429] width 441 height 1143
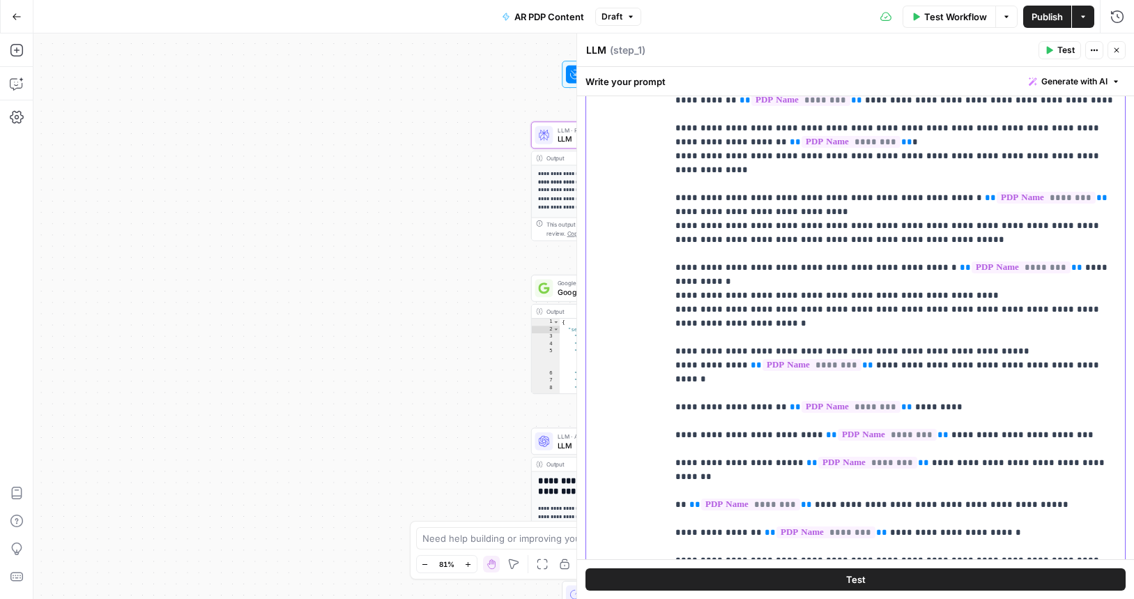
scroll to position [238, 0]
drag, startPoint x: 995, startPoint y: 435, endPoint x: 671, endPoint y: 269, distance: 364.1
click at [671, 269] on div "**********" at bounding box center [896, 301] width 458 height 568
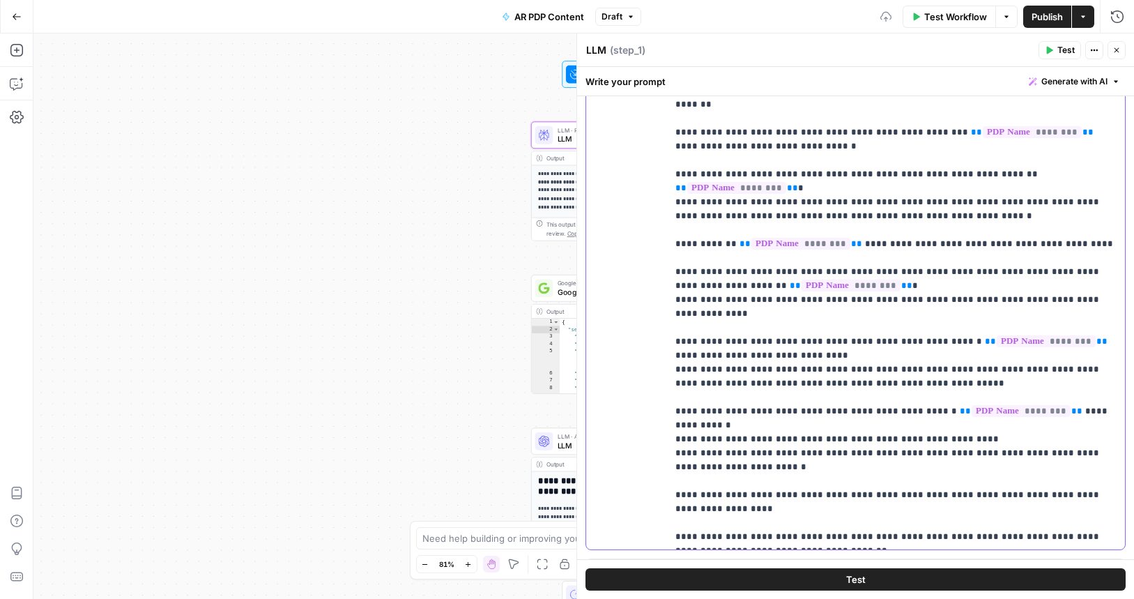
scroll to position [279, 0]
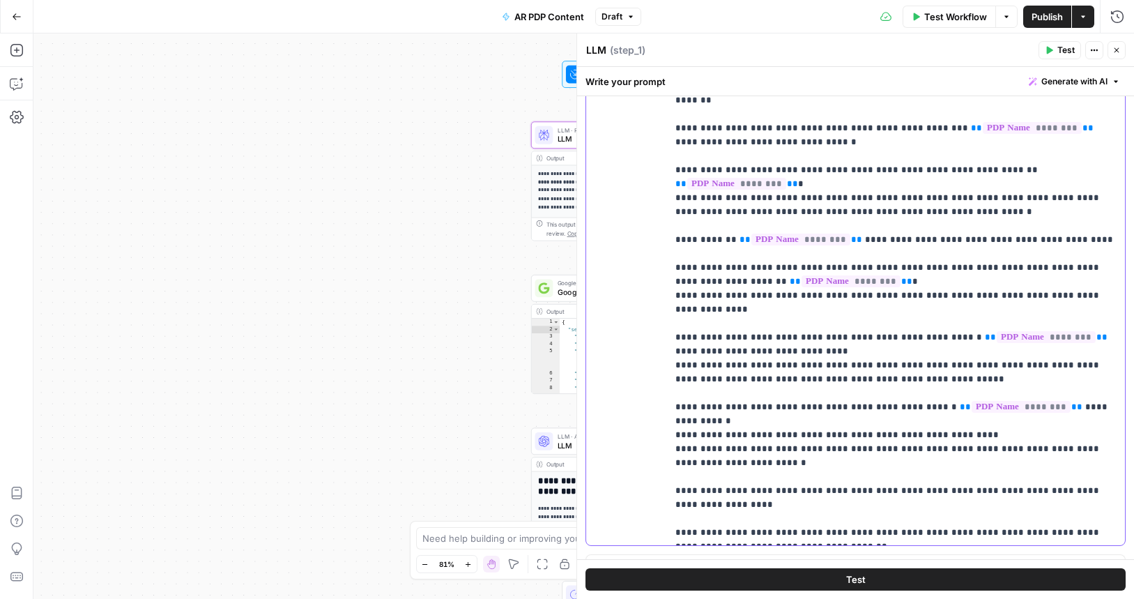
click at [744, 435] on p "**********" at bounding box center [895, 59] width 441 height 962
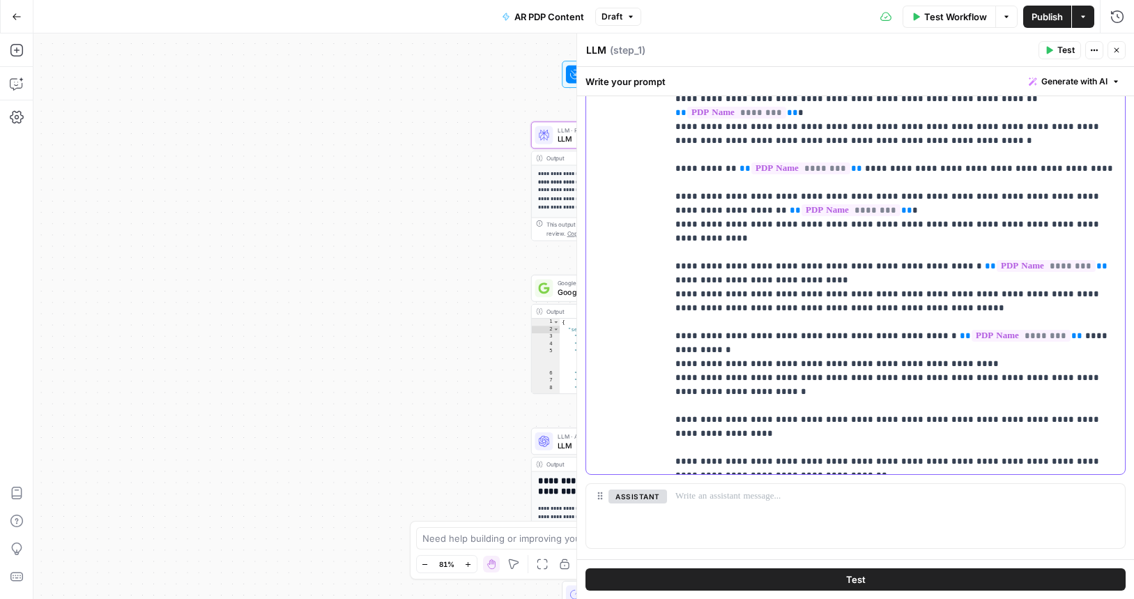
click at [672, 388] on div "**********" at bounding box center [896, 190] width 458 height 568
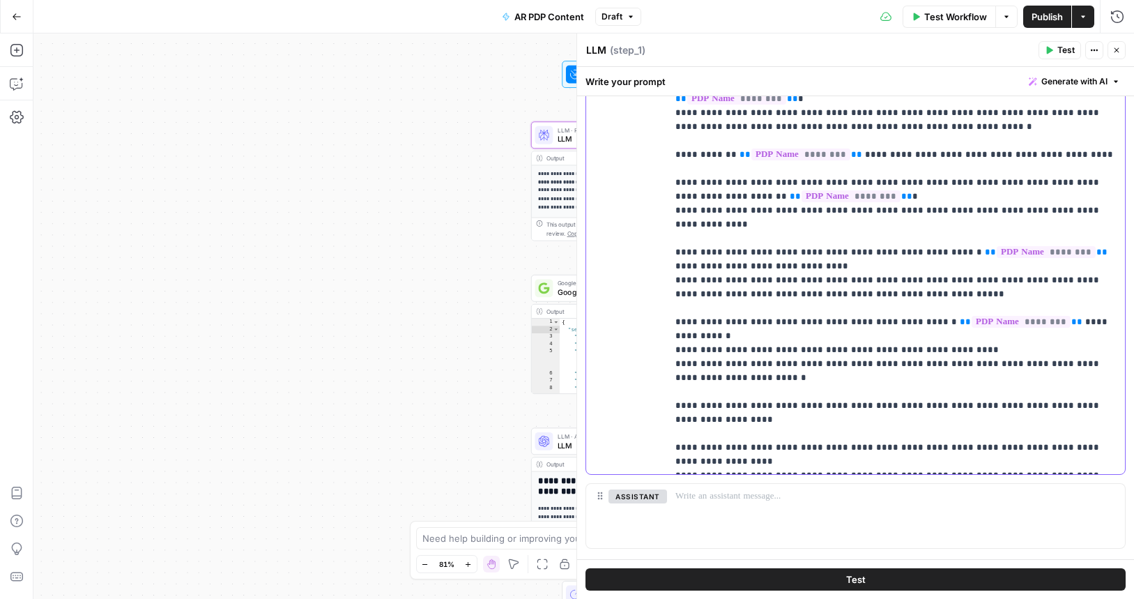
scroll to position [433, 0]
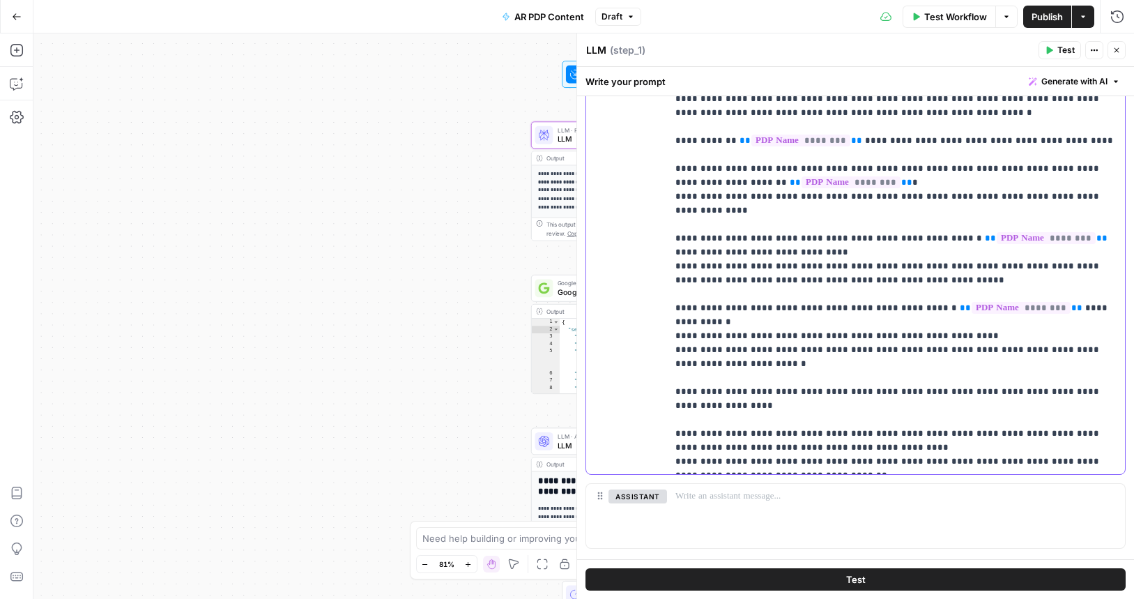
click at [1048, 19] on span "Publish" at bounding box center [1047, 17] width 31 height 14
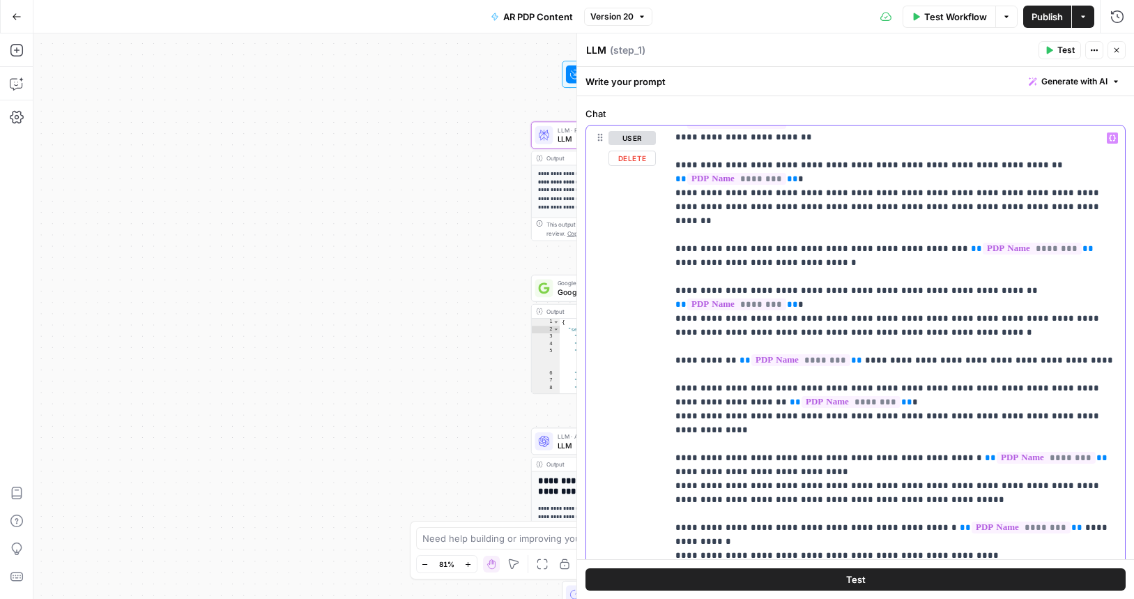
scroll to position [156, 0]
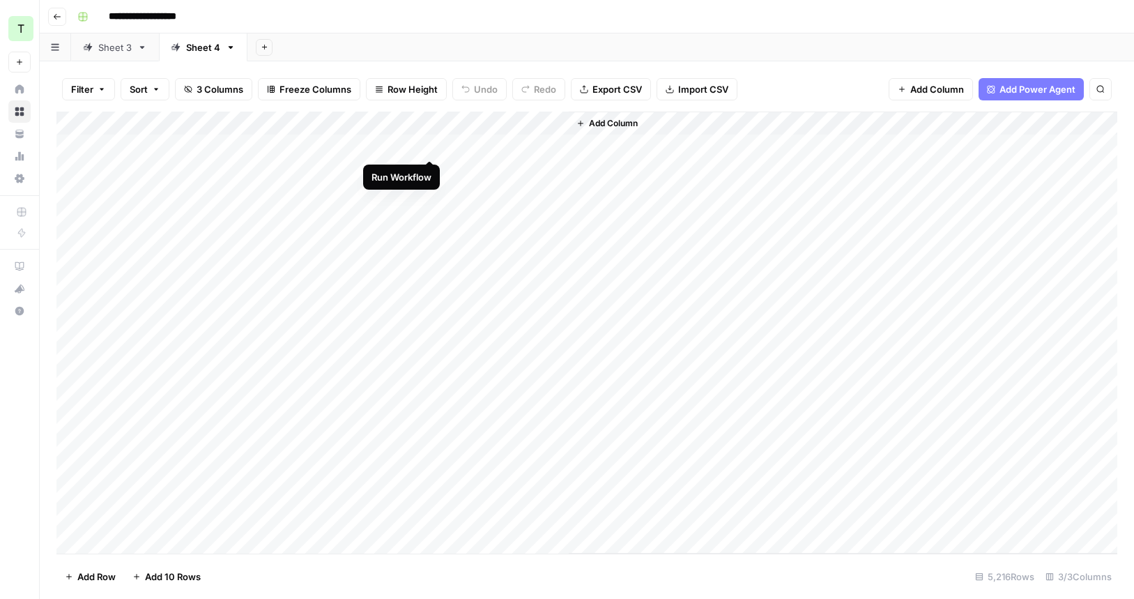
click at [435, 142] on div "Add Column" at bounding box center [586, 333] width 1061 height 442
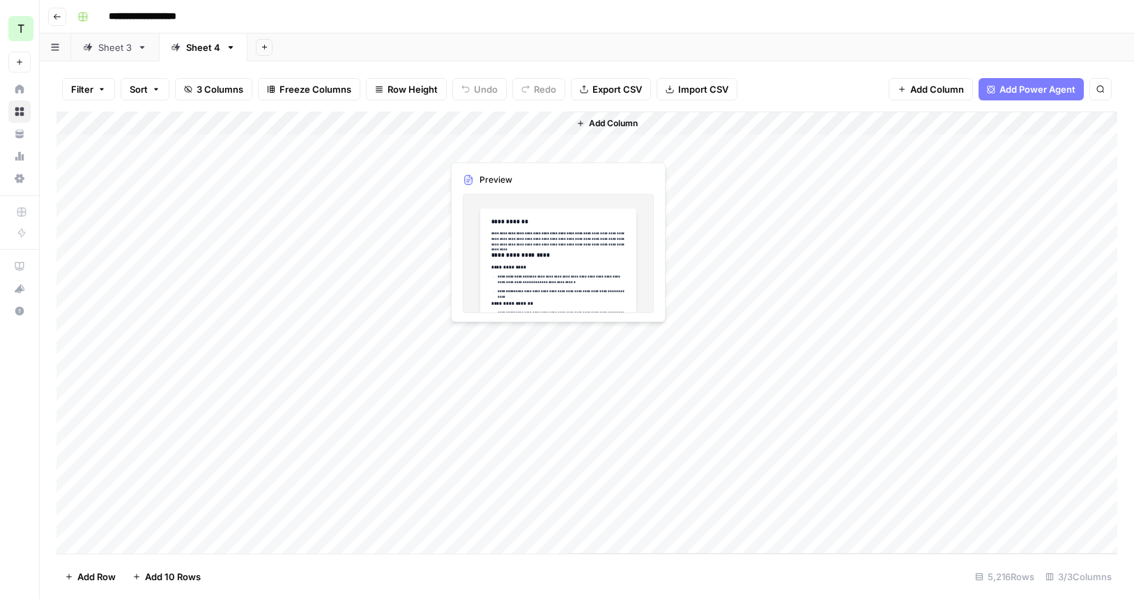
click at [498, 147] on div "Add Column" at bounding box center [586, 333] width 1061 height 442
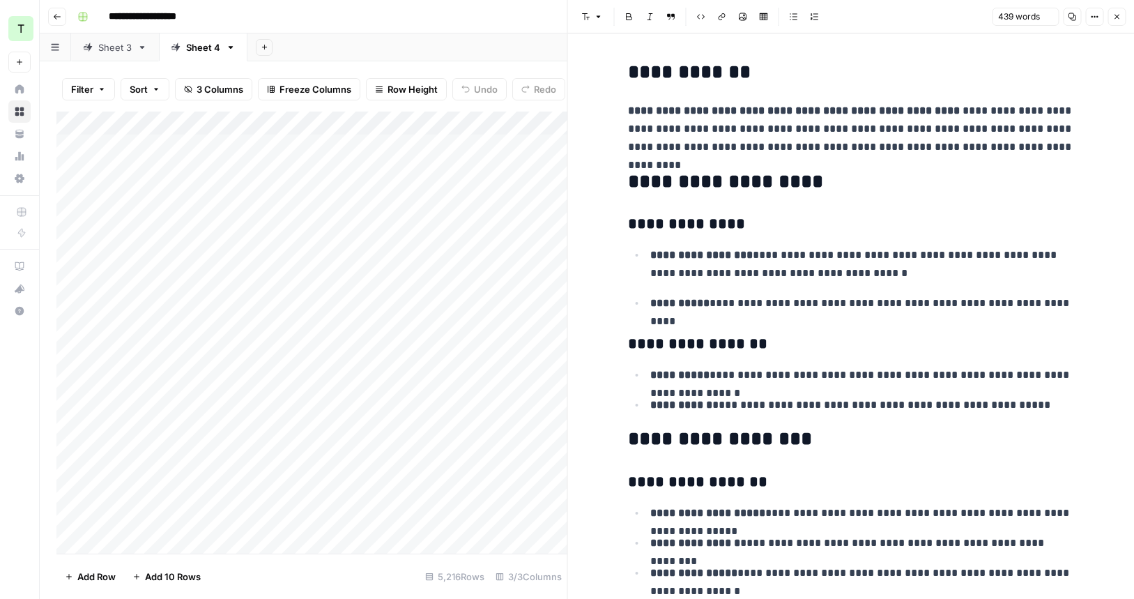
click at [761, 216] on h3 "**********" at bounding box center [851, 225] width 446 height 20
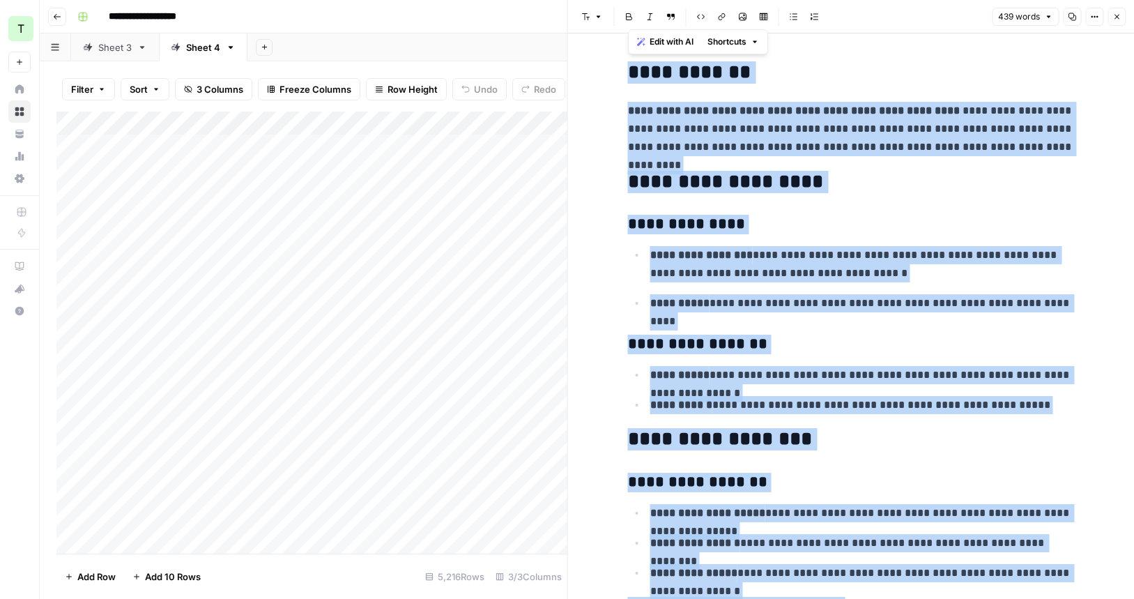
copy div "**********"
click at [778, 229] on h3 "**********" at bounding box center [851, 225] width 446 height 20
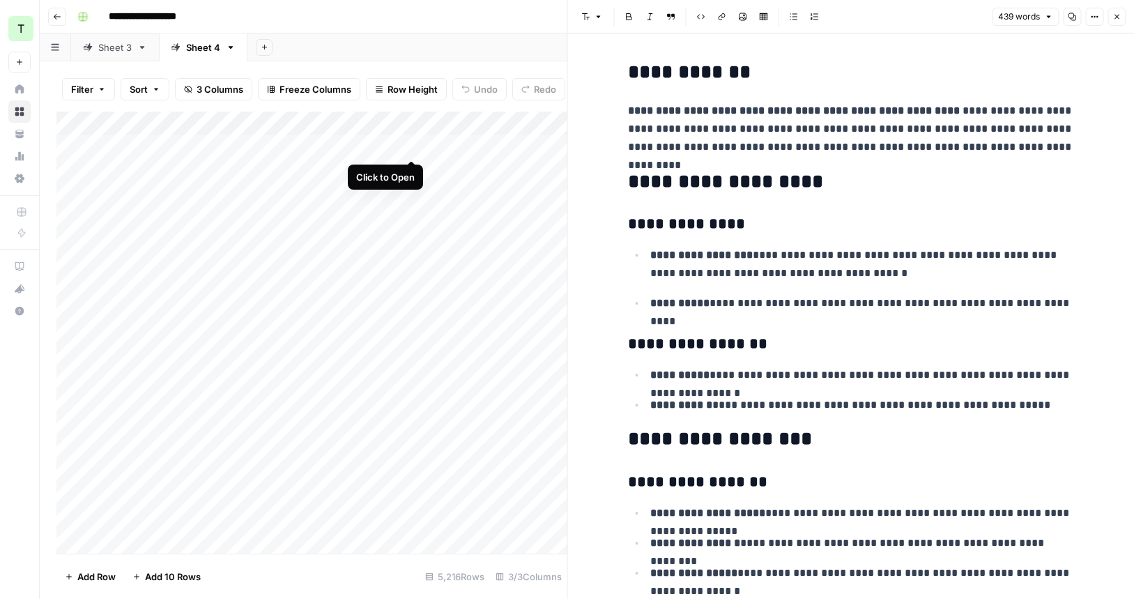
click at [411, 144] on div "Add Column" at bounding box center [311, 333] width 511 height 442
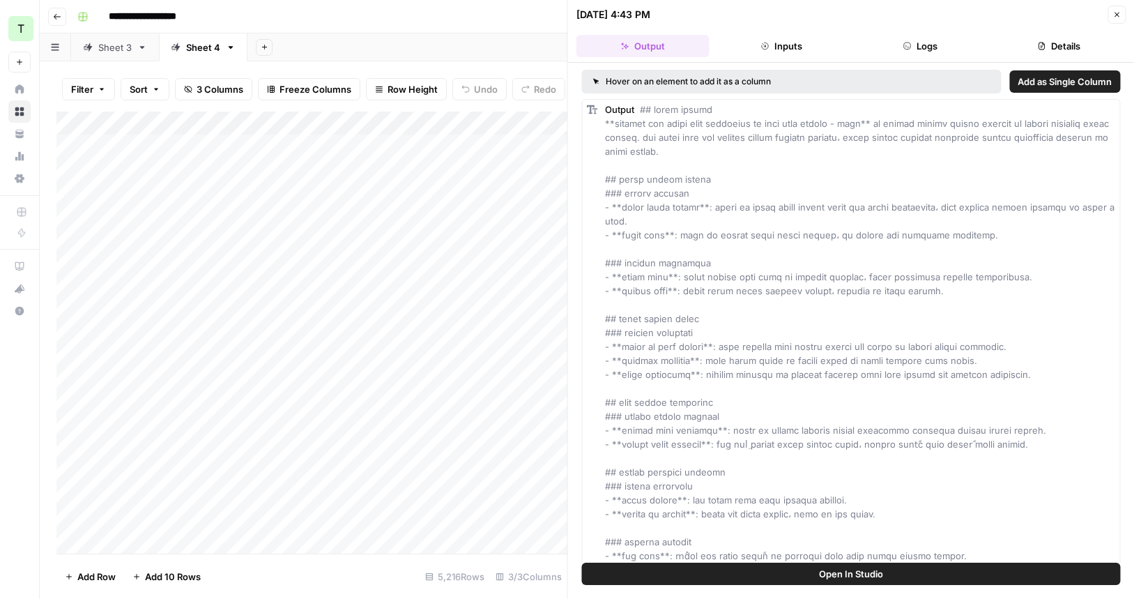
click at [908, 52] on button "Logs" at bounding box center [920, 46] width 133 height 22
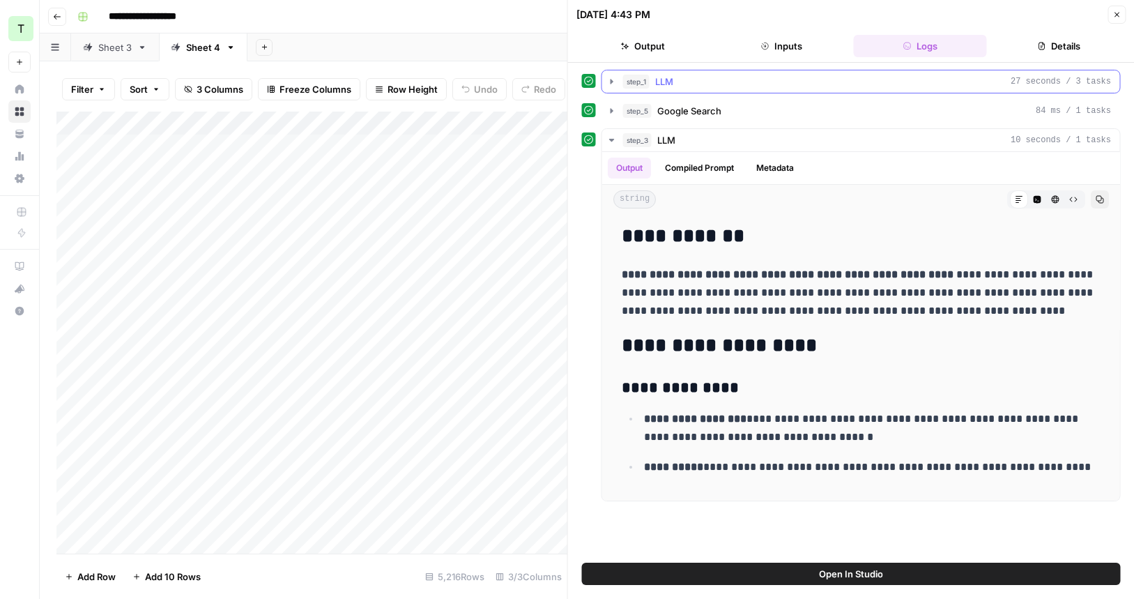
click at [612, 82] on icon "button" at bounding box center [612, 81] width 3 height 5
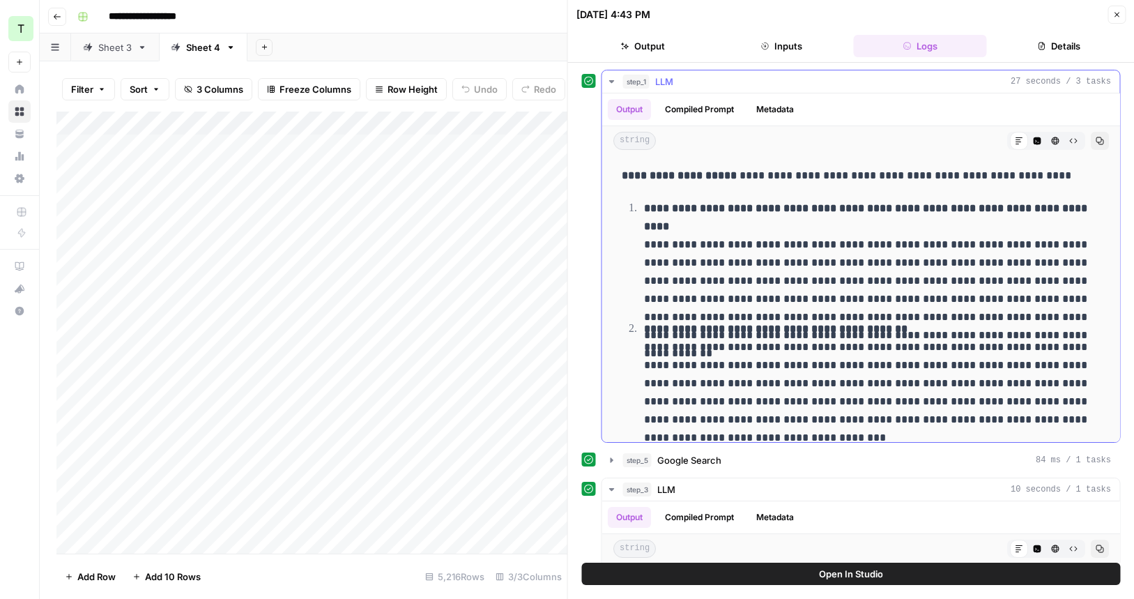
click at [776, 209] on strong "**********" at bounding box center [867, 217] width 446 height 29
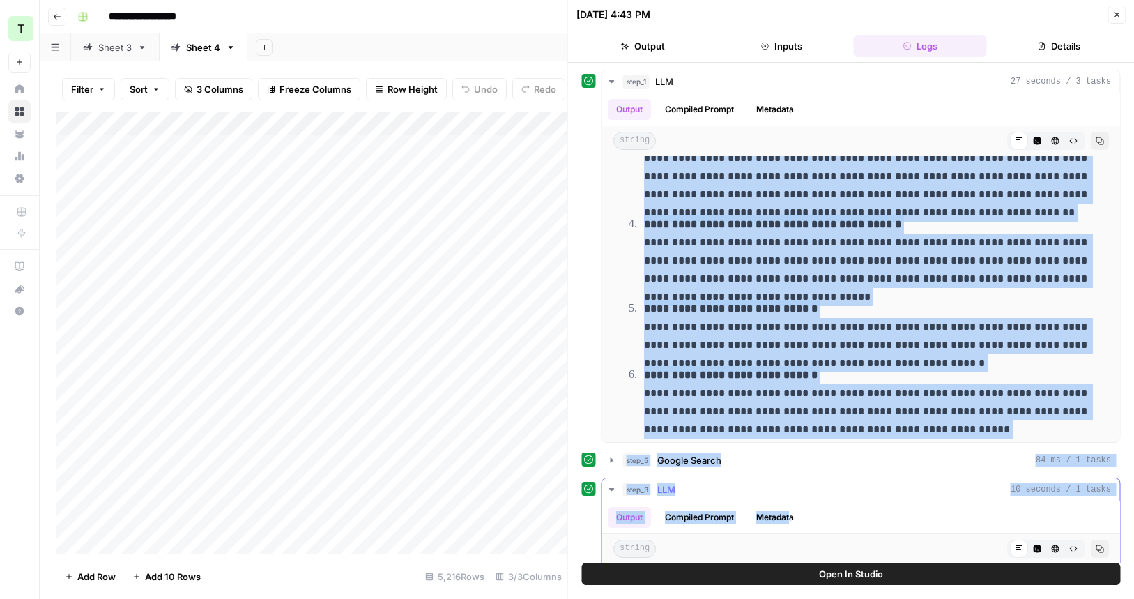
scroll to position [1287, 0]
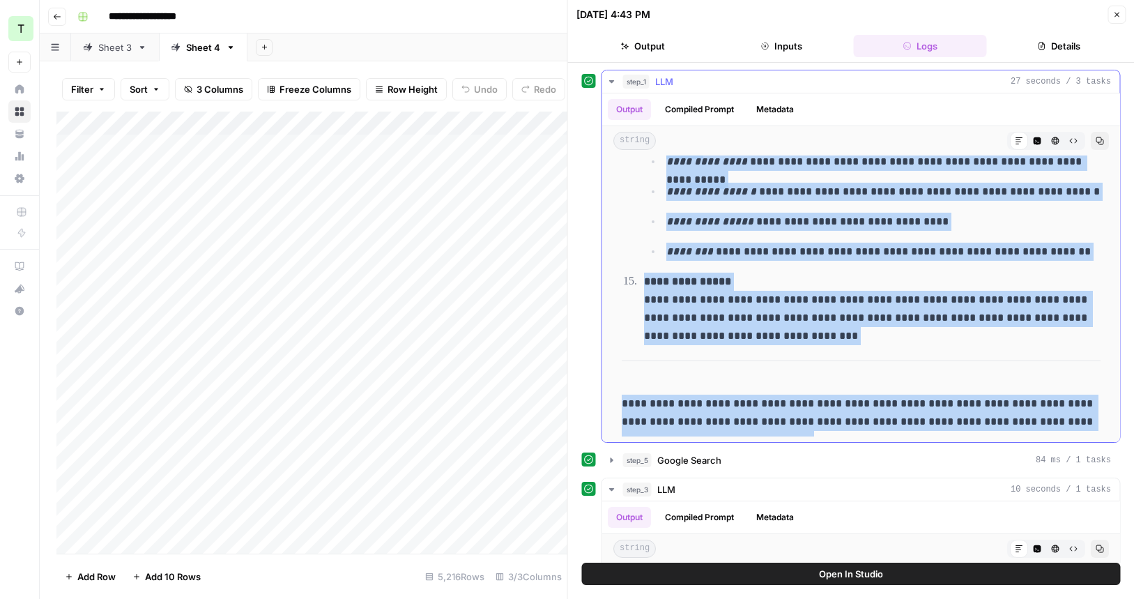
drag, startPoint x: 619, startPoint y: 173, endPoint x: 1051, endPoint y: 416, distance: 495.9
copy div "**********"
click at [432, 146] on div "Add Column" at bounding box center [311, 333] width 511 height 442
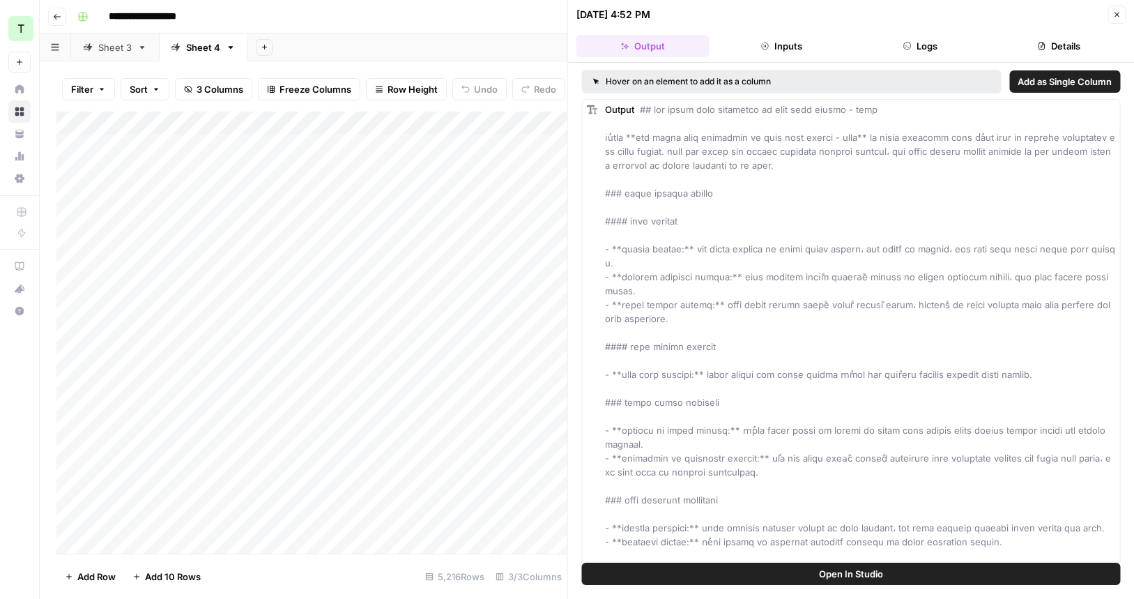
click at [897, 51] on button "Logs" at bounding box center [920, 46] width 133 height 22
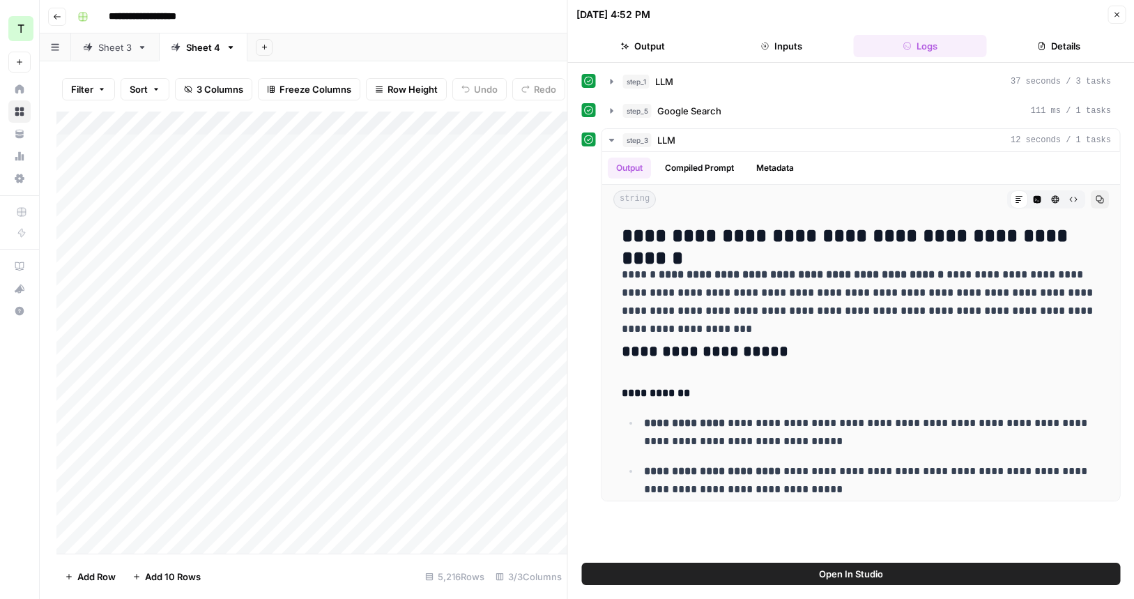
click at [664, 46] on button "Output" at bounding box center [642, 46] width 133 height 22
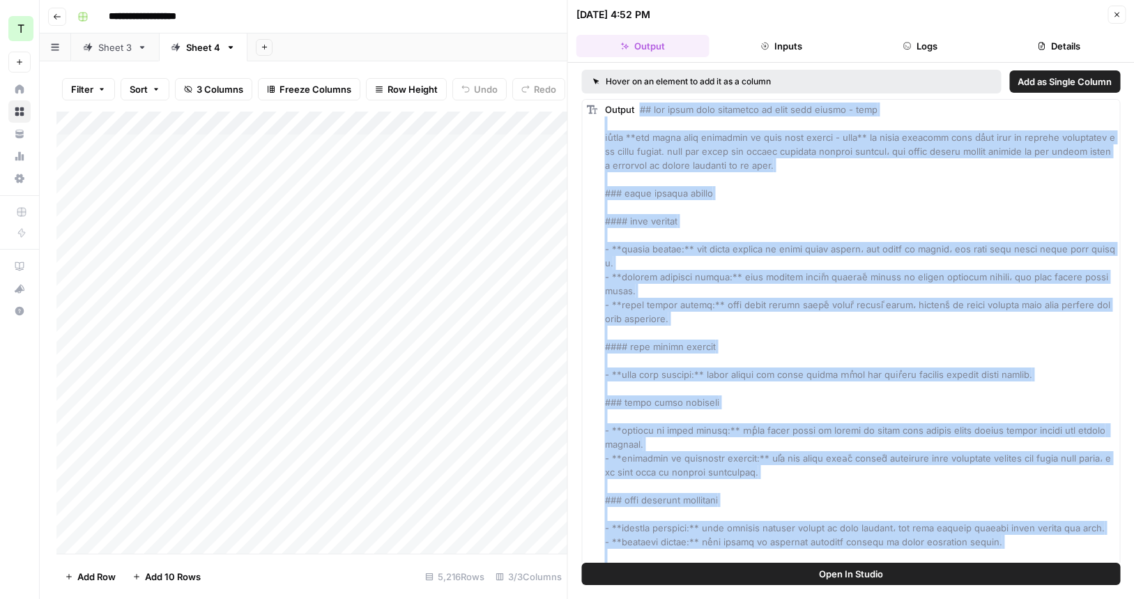
scroll to position [554, 0]
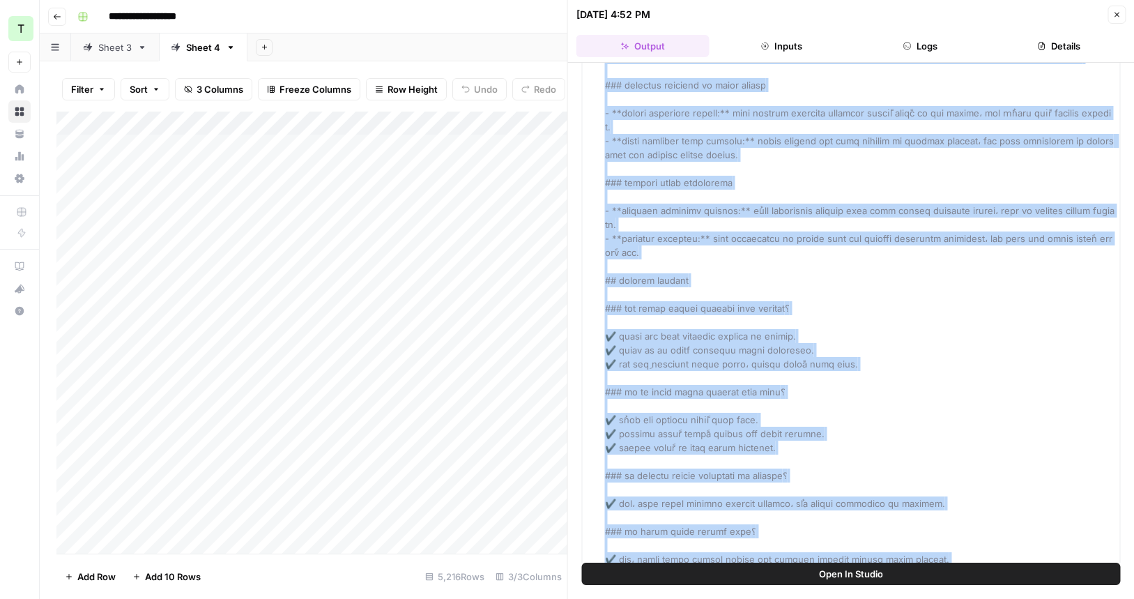
drag, startPoint x: 640, startPoint y: 111, endPoint x: 857, endPoint y: 549, distance: 488.5
click at [857, 549] on div "Output" at bounding box center [860, 112] width 511 height 1129
copy span "## طقم سجادة صلاة اسطنبولية مع ورقة صلاة للنساء - لحمي يُعتبر **طقم سجادة صلاة …"
click at [693, 138] on div "Output" at bounding box center [860, 112] width 511 height 1129
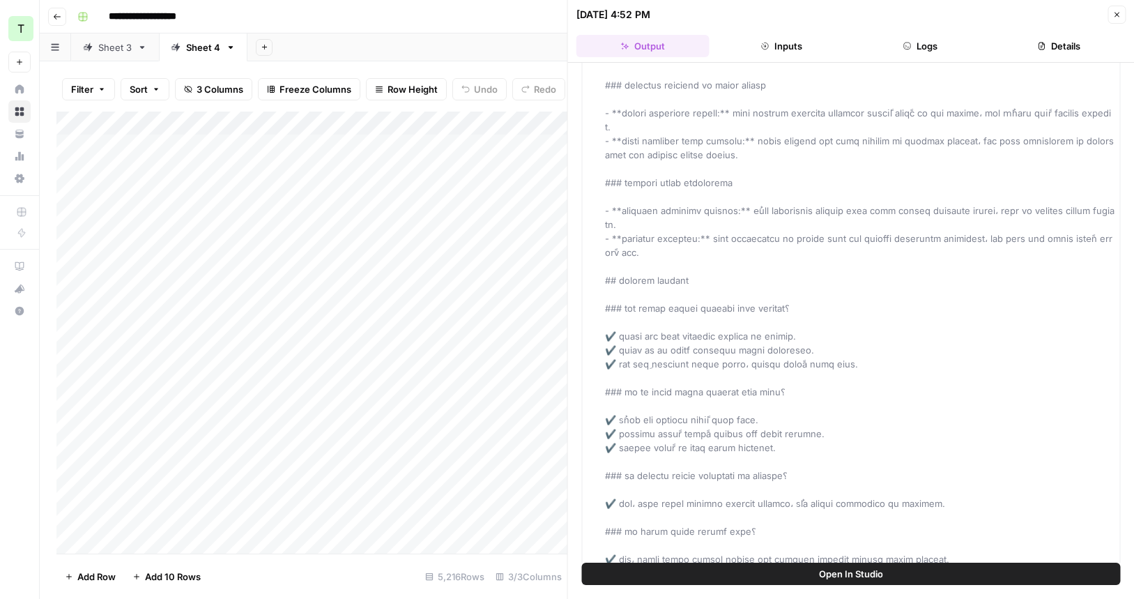
click at [805, 156] on div "Output" at bounding box center [860, 112] width 511 height 1129
click at [908, 48] on icon "button" at bounding box center [907, 46] width 8 height 8
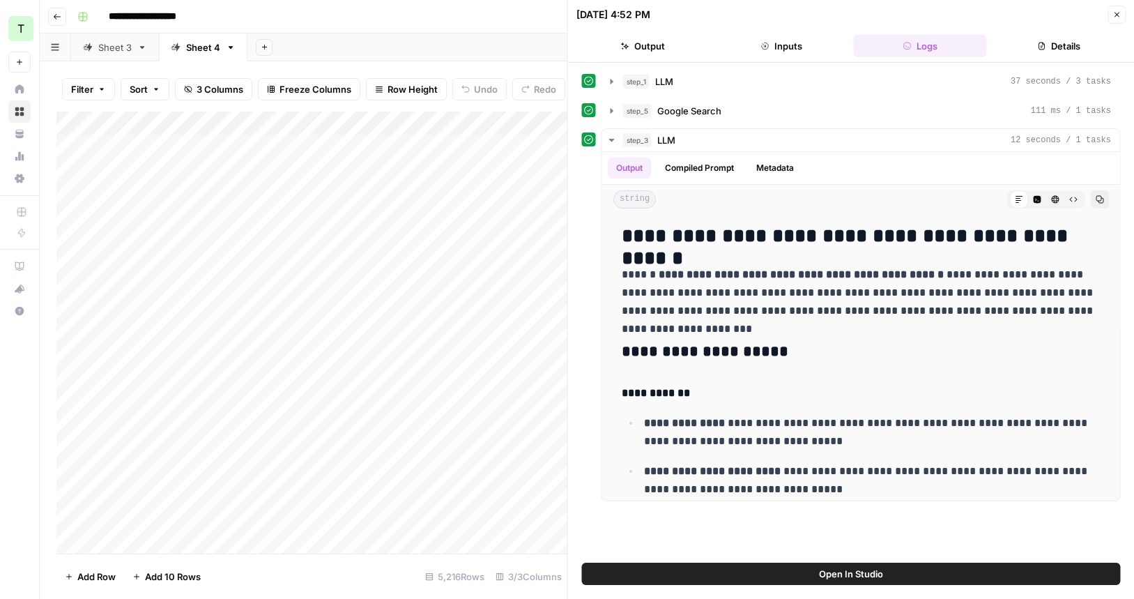
click at [389, 172] on div "Add Column" at bounding box center [311, 333] width 511 height 442
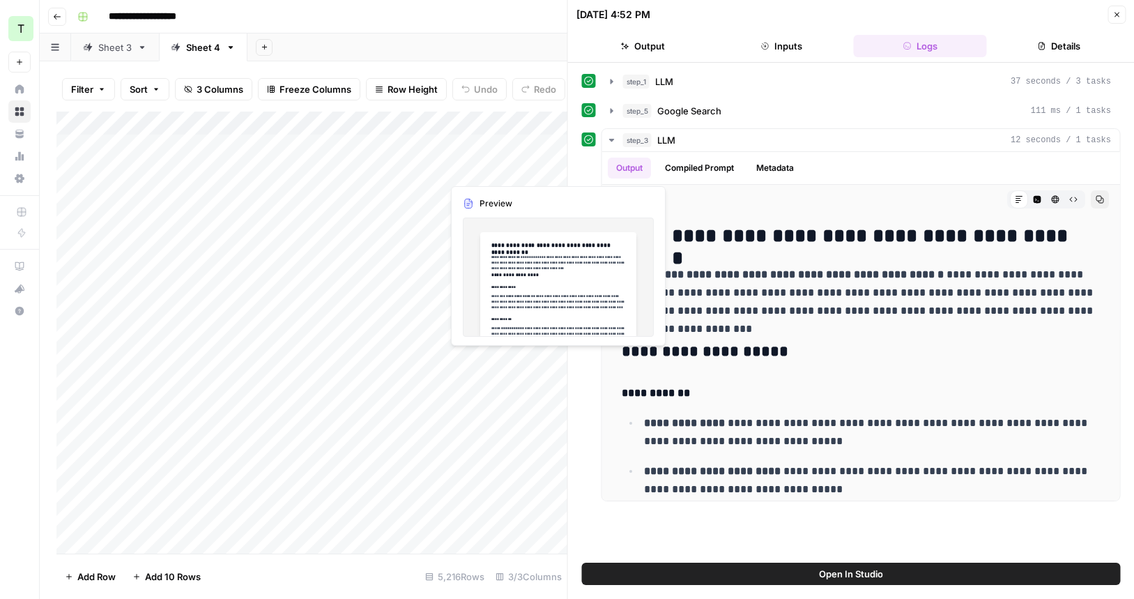
click at [510, 171] on div "Add Column" at bounding box center [311, 333] width 511 height 442
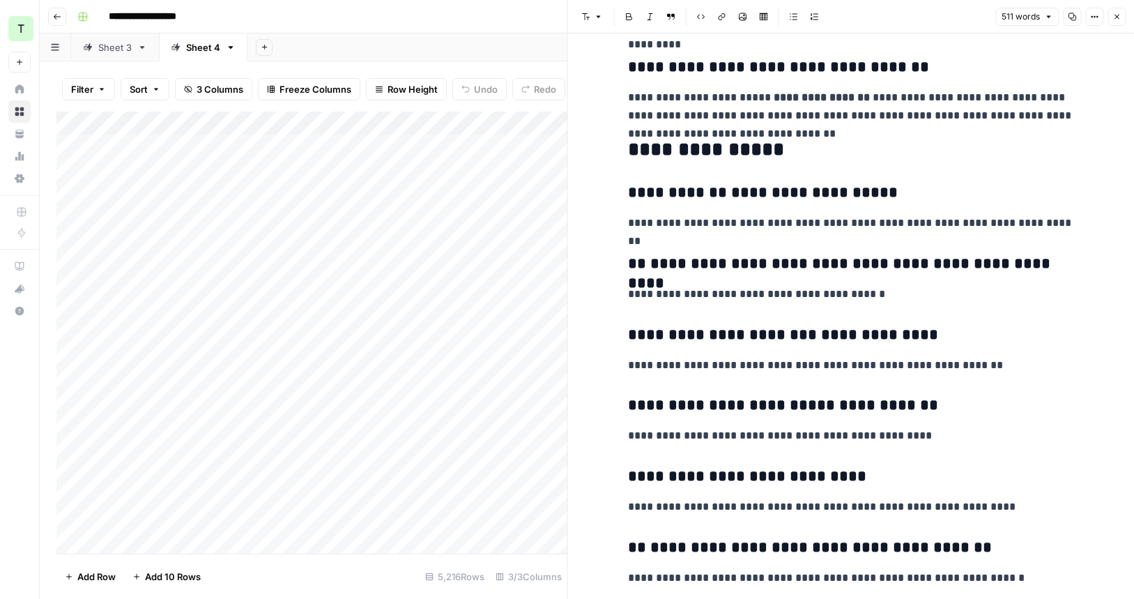
scroll to position [1129, 0]
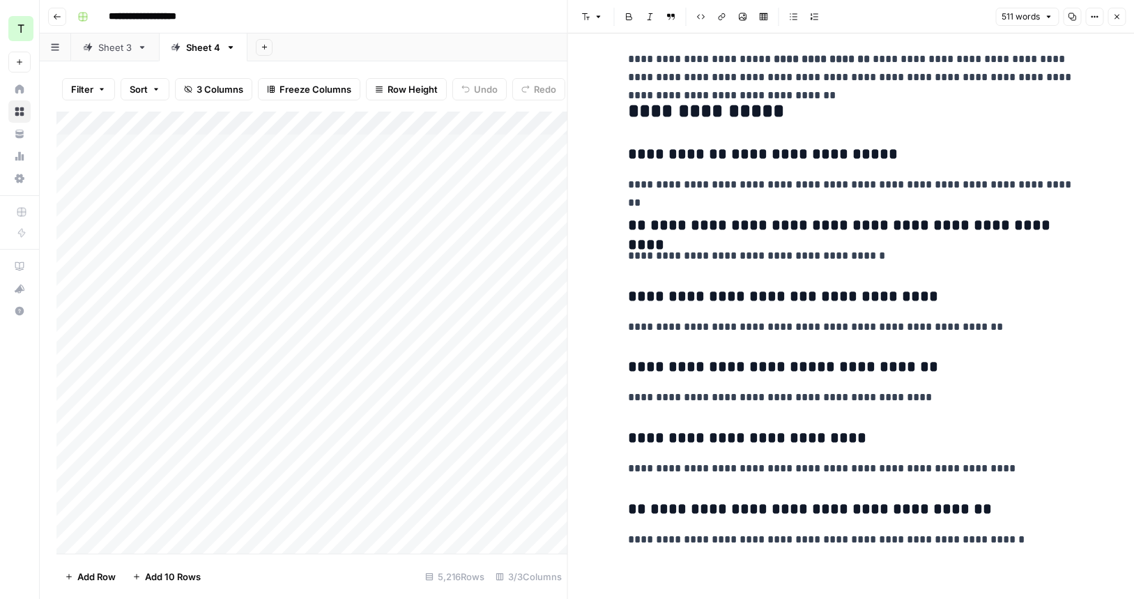
click at [211, 162] on div "Add Column" at bounding box center [311, 333] width 511 height 442
click at [494, 138] on div "Add Column" at bounding box center [311, 333] width 511 height 442
click at [410, 194] on div "Add Column" at bounding box center [311, 333] width 511 height 442
click at [383, 218] on div "Add Column" at bounding box center [311, 333] width 511 height 442
click at [505, 222] on div "Add Column" at bounding box center [311, 333] width 511 height 442
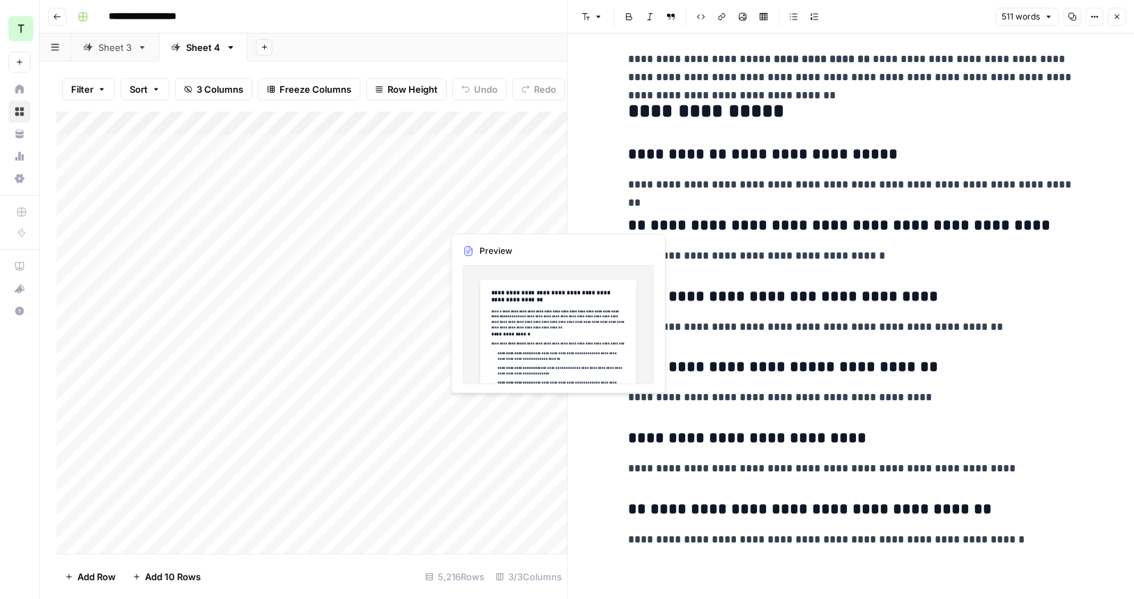
click at [533, 218] on div "Add Column" at bounding box center [311, 333] width 511 height 442
